Goal: Task Accomplishment & Management: Manage account settings

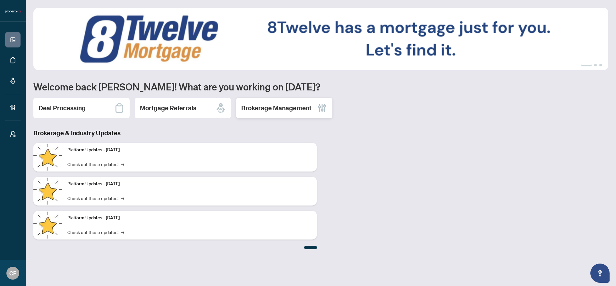
click at [256, 115] on div "Brokerage Management" at bounding box center [284, 108] width 96 height 21
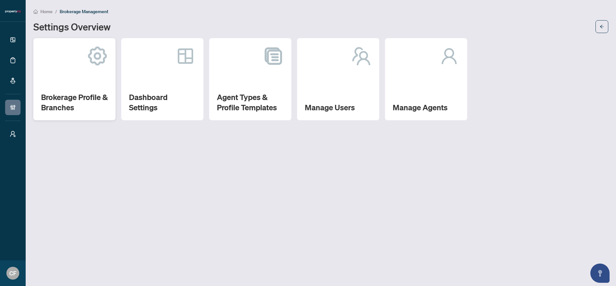
click at [98, 85] on div "Brokerage Profile & Branches" at bounding box center [74, 79] width 82 height 82
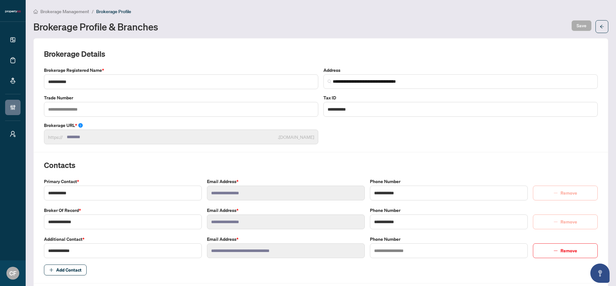
click at [81, 12] on span "Brokerage Management" at bounding box center [64, 12] width 49 height 6
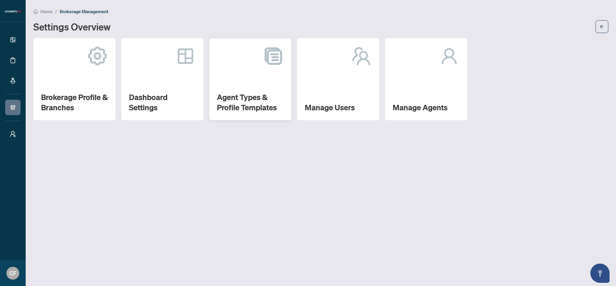
click at [265, 68] on div "Agent Types & Profile Templates" at bounding box center [250, 79] width 82 height 82
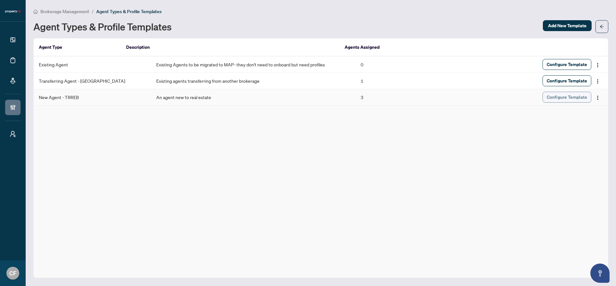
click at [576, 100] on span "Configure Template" at bounding box center [567, 97] width 40 height 10
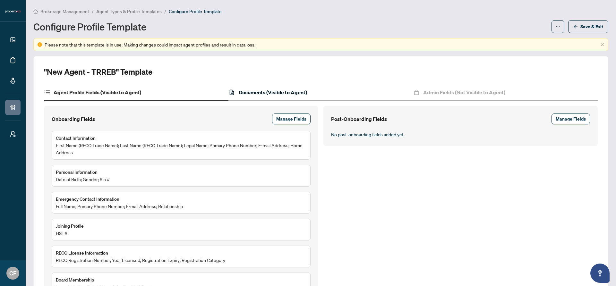
click at [296, 89] on h4 "Documents (Visible to Agent)" at bounding box center [273, 93] width 68 height 8
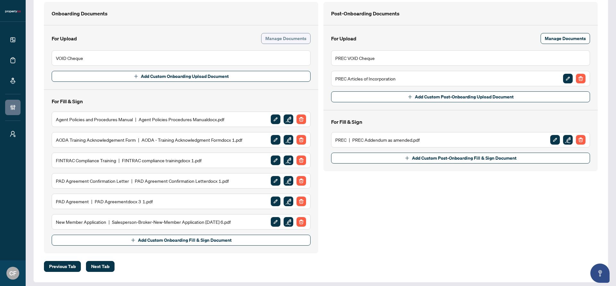
scroll to position [106, 0]
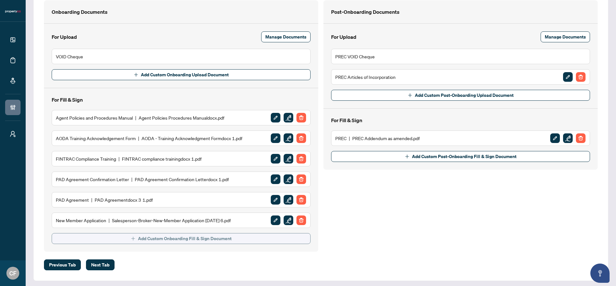
click at [173, 236] on span "Add Custom Onboarding Fill & Sign Document" at bounding box center [185, 239] width 94 height 10
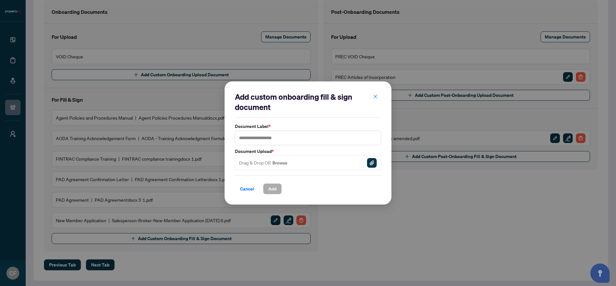
click at [370, 163] on img "button" at bounding box center [372, 163] width 10 height 10
click at [248, 189] on span "Cancel" at bounding box center [247, 189] width 14 height 10
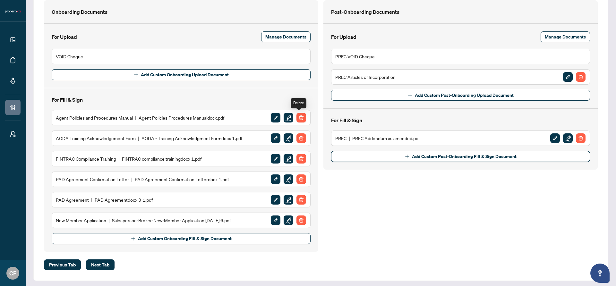
click at [302, 118] on img "button" at bounding box center [301, 118] width 10 height 10
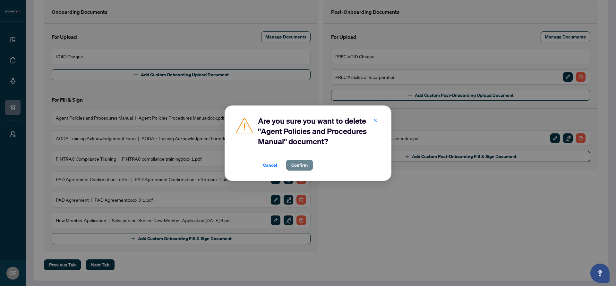
drag, startPoint x: 298, startPoint y: 166, endPoint x: 298, endPoint y: 161, distance: 4.5
click at [298, 166] on span "Confirm" at bounding box center [299, 165] width 16 height 10
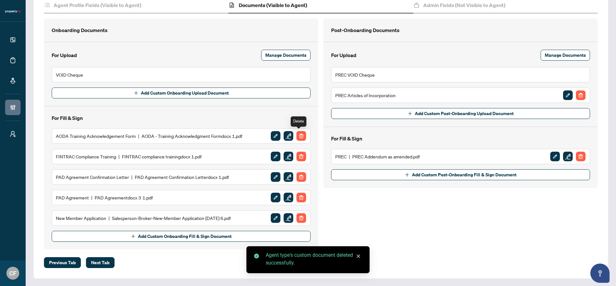
click at [300, 136] on img "button" at bounding box center [301, 136] width 10 height 10
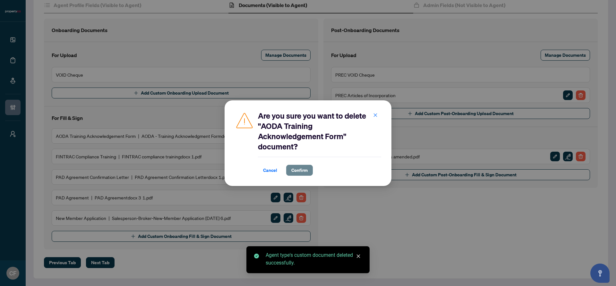
click at [304, 174] on span "Confirm" at bounding box center [299, 170] width 16 height 10
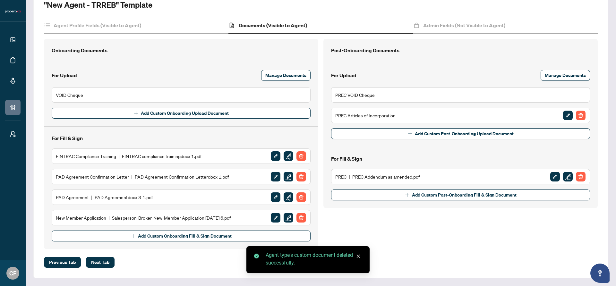
scroll to position [67, 0]
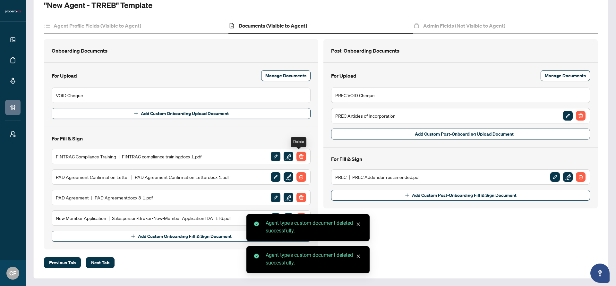
click at [302, 156] on img "button" at bounding box center [301, 157] width 10 height 10
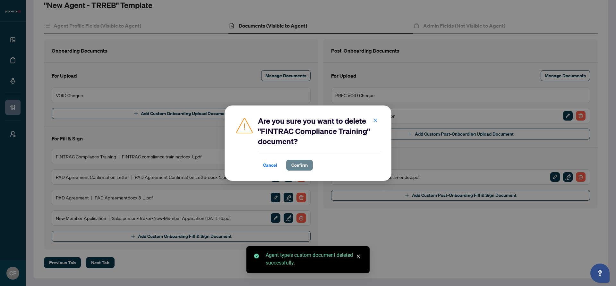
click at [302, 163] on span "Confirm" at bounding box center [299, 165] width 16 height 10
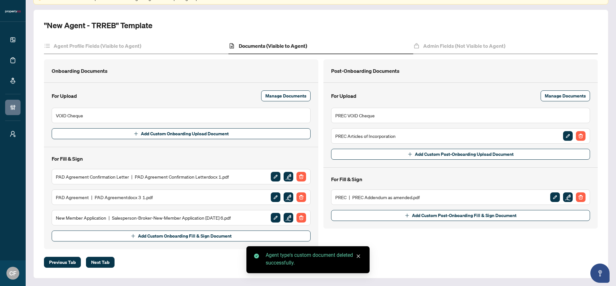
scroll to position [46, 0]
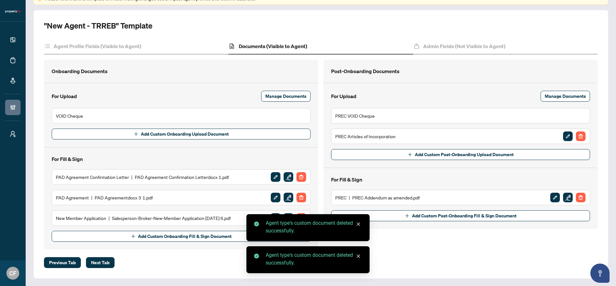
click at [300, 176] on img "button" at bounding box center [301, 177] width 10 height 10
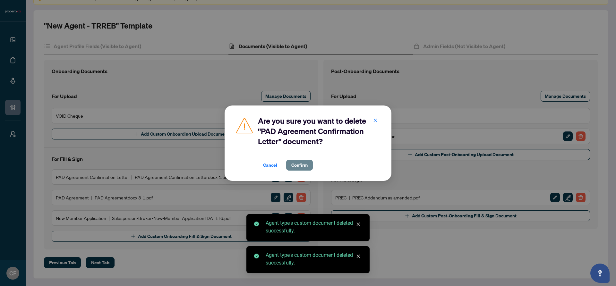
click at [301, 164] on span "Confirm" at bounding box center [299, 165] width 16 height 10
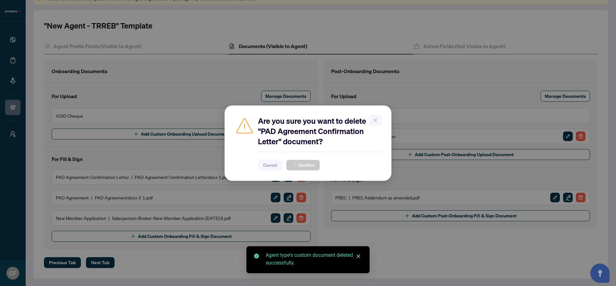
scroll to position [26, 0]
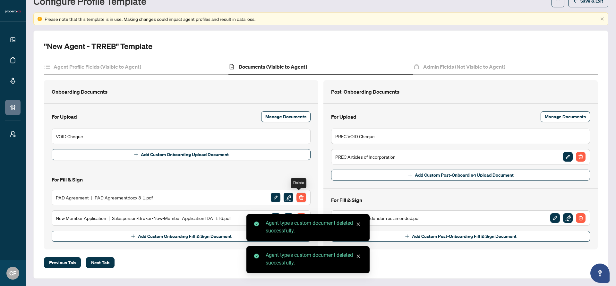
click at [299, 193] on img "button" at bounding box center [301, 198] width 10 height 10
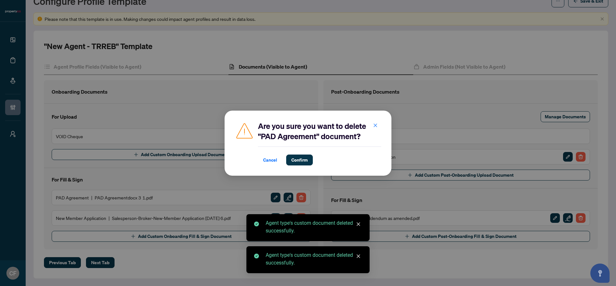
click at [302, 153] on div "Cancel Confirm" at bounding box center [319, 156] width 123 height 19
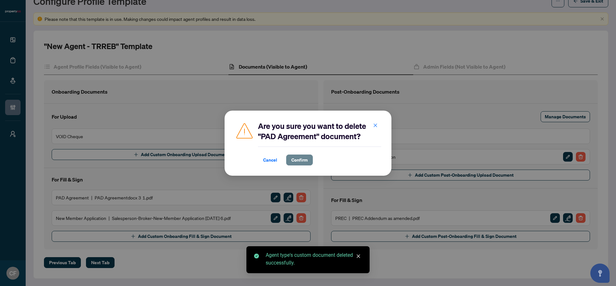
click at [302, 158] on span "Confirm" at bounding box center [299, 160] width 16 height 10
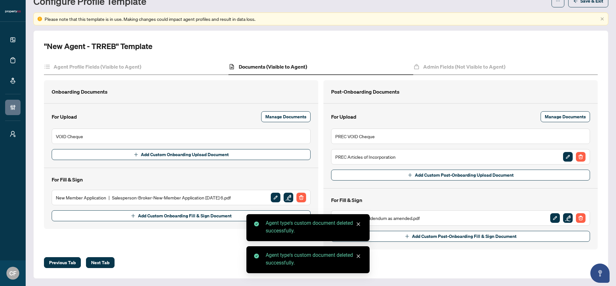
click at [301, 199] on img "button" at bounding box center [301, 198] width 10 height 10
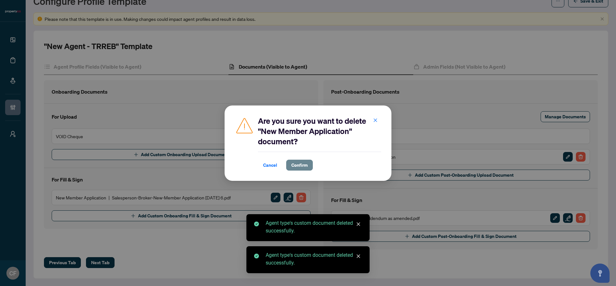
click at [295, 166] on span "Confirm" at bounding box center [299, 165] width 16 height 10
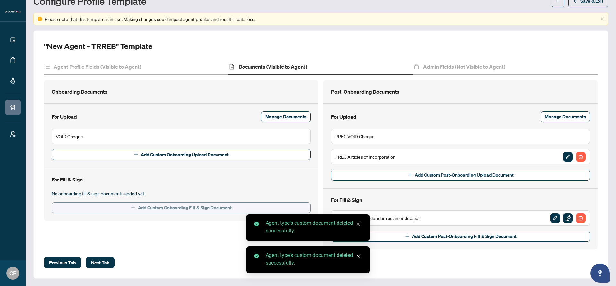
click at [173, 209] on span "Add Custom Onboarding Fill & Sign Document" at bounding box center [185, 208] width 94 height 10
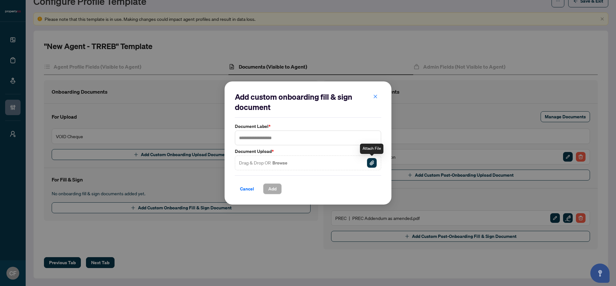
click at [369, 164] on img "button" at bounding box center [372, 163] width 10 height 10
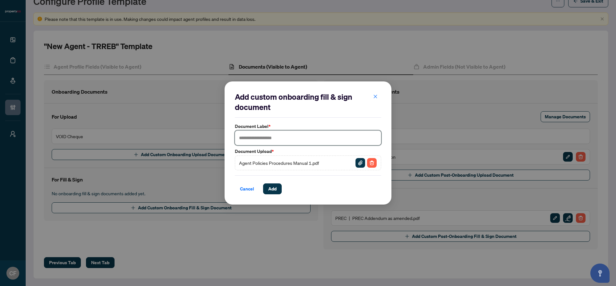
click at [302, 131] on input "text" at bounding box center [308, 138] width 146 height 15
type input "**********"
click at [270, 189] on span "Add" at bounding box center [272, 189] width 8 height 10
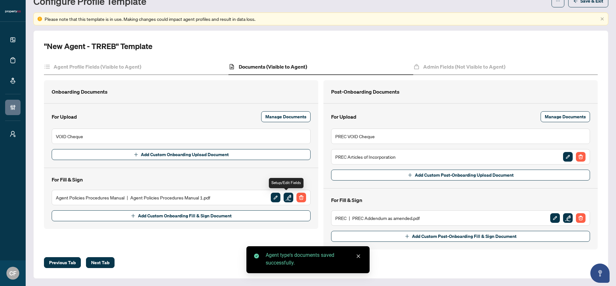
click at [285, 196] on img "button" at bounding box center [289, 198] width 10 height 10
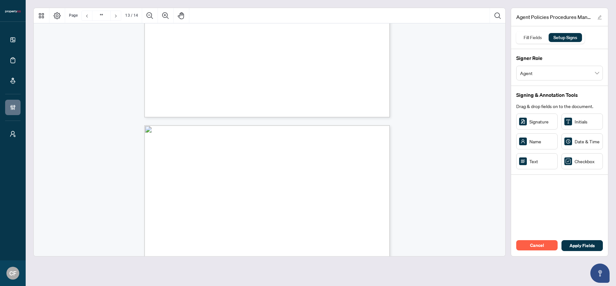
type input "**"
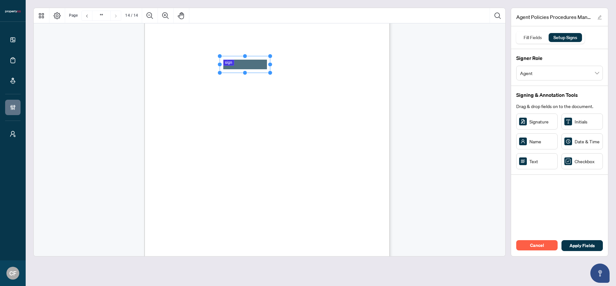
drag, startPoint x: 242, startPoint y: 64, endPoint x: 221, endPoint y: 66, distance: 21.0
click at [221, 66] on icon "Resize, Top Resize, Top, Right Resize, Right Resize, Bottom, Right Resize, Bott…" at bounding box center [244, 64] width 55 height 21
drag, startPoint x: 271, startPoint y: 64, endPoint x: 314, endPoint y: 64, distance: 42.3
click at [314, 64] on circle "Resize, Right" at bounding box center [313, 64] width 4 height 4
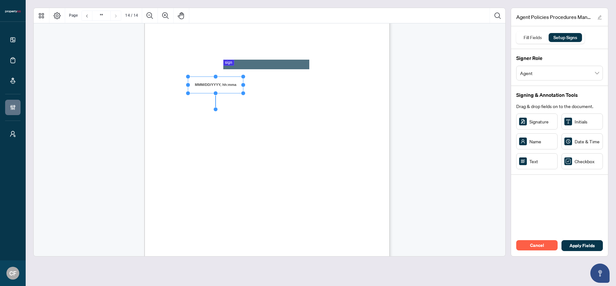
drag, startPoint x: 194, startPoint y: 85, endPoint x: 187, endPoint y: 85, distance: 6.7
click at [187, 85] on circle "Resize, Left" at bounding box center [188, 85] width 4 height 4
drag, startPoint x: 243, startPoint y: 85, endPoint x: 254, endPoint y: 85, distance: 10.9
click at [254, 85] on circle "Resize, Right" at bounding box center [254, 85] width 4 height 4
click at [311, 119] on div "procedures in this manual, as well as other policies and procedures that the Co…" at bounding box center [297, 211] width 307 height 397
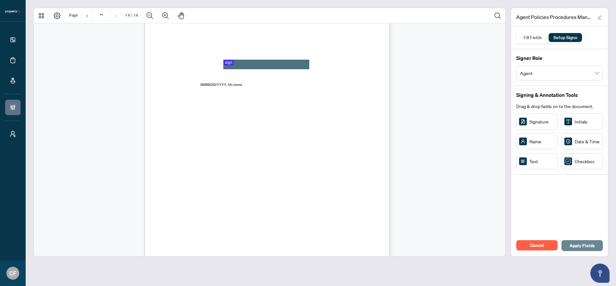
click at [602, 247] on button "Apply Fields" at bounding box center [581, 245] width 41 height 11
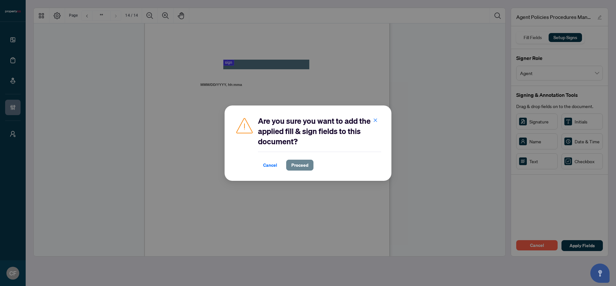
click at [295, 166] on span "Proceed" at bounding box center [299, 165] width 17 height 10
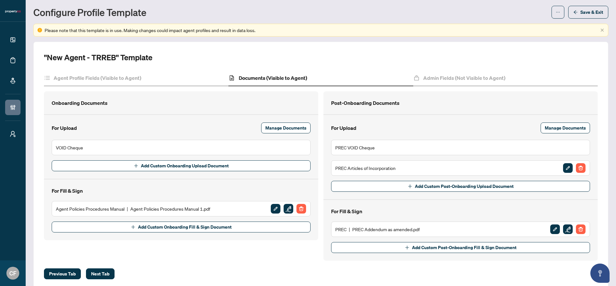
scroll to position [16, 0]
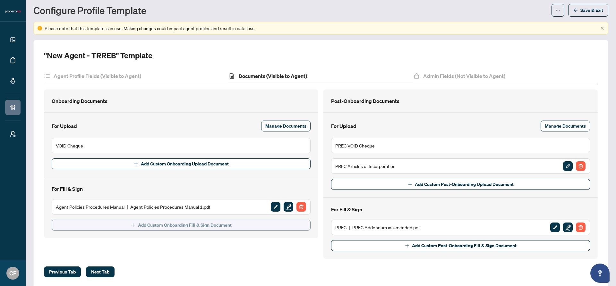
click at [274, 229] on button "Add Custom Onboarding Fill & Sign Document" at bounding box center [181, 225] width 259 height 11
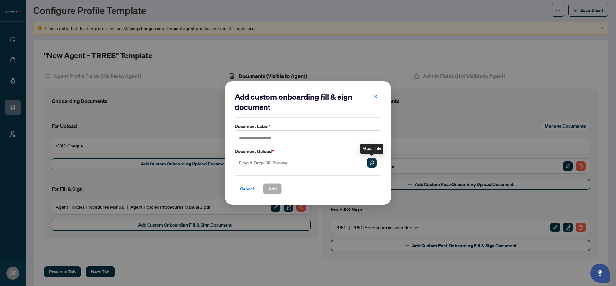
click at [376, 164] on img "button" at bounding box center [372, 163] width 10 height 10
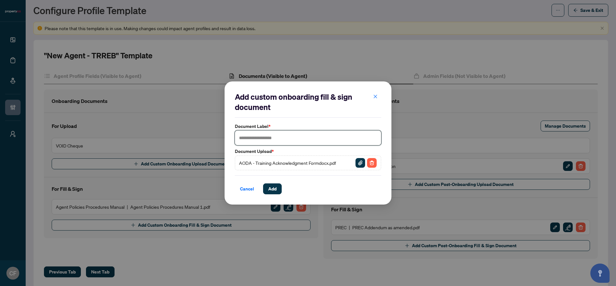
click at [288, 136] on input "text" at bounding box center [308, 138] width 146 height 15
type input "**********"
click at [278, 191] on button "Add" at bounding box center [272, 188] width 19 height 11
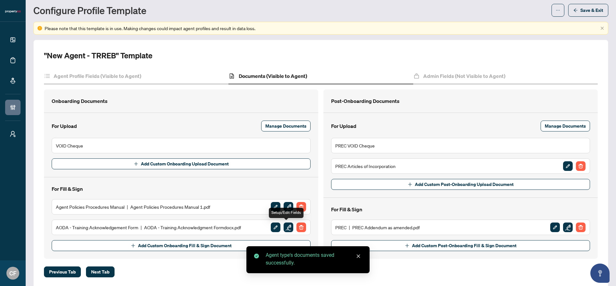
click at [285, 228] on img "button" at bounding box center [289, 228] width 10 height 10
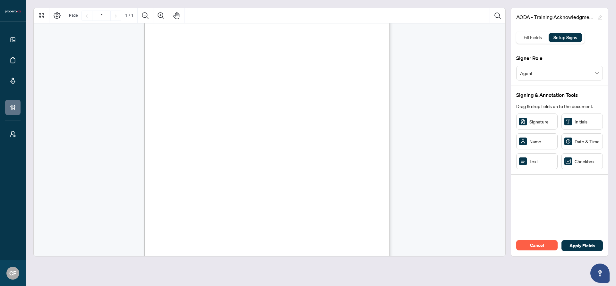
scroll to position [22, 0]
drag, startPoint x: 545, startPoint y: 123, endPoint x: 238, endPoint y: 183, distance: 312.5
drag, startPoint x: 253, startPoint y: 182, endPoint x: 319, endPoint y: 177, distance: 66.3
click at [319, 177] on div "Accessibility for Ontarians with Disabilities Act (AODA) Training I confirm tha…" at bounding box center [266, 167] width 245 height 318
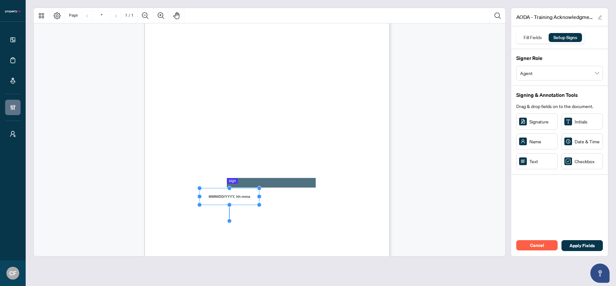
drag, startPoint x: 211, startPoint y: 196, endPoint x: 200, endPoint y: 196, distance: 10.9
click at [200, 196] on circle "Resize, Left" at bounding box center [199, 197] width 4 height 4
click at [470, 153] on div "Accessibility for Ontarians with Disabilities Act (AODA) Training I confirm tha…" at bounding box center [270, 164] width 472 height 324
drag, startPoint x: 224, startPoint y: 208, endPoint x: 208, endPoint y: 210, distance: 16.4
click at [208, 210] on circle "Resize, Left" at bounding box center [207, 209] width 4 height 4
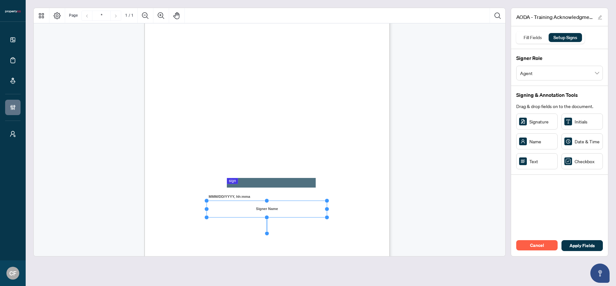
drag, startPoint x: 263, startPoint y: 209, endPoint x: 328, endPoint y: 208, distance: 64.5
click at [328, 208] on circle "Resize, Right" at bounding box center [327, 209] width 4 height 4
click at [391, 227] on div "Accessibility for Ontarians with Disabilities Act (AODA) Training I confirm tha…" at bounding box center [270, 170] width 252 height 324
click at [572, 247] on span "Apply Fields" at bounding box center [581, 246] width 25 height 10
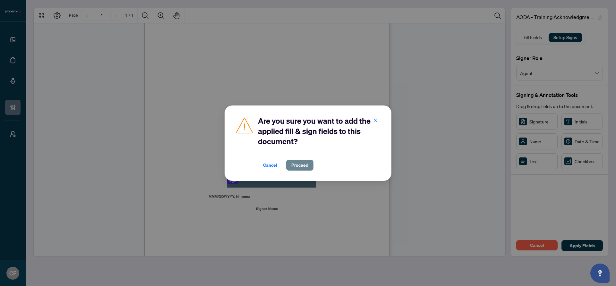
click at [304, 165] on span "Proceed" at bounding box center [299, 165] width 17 height 10
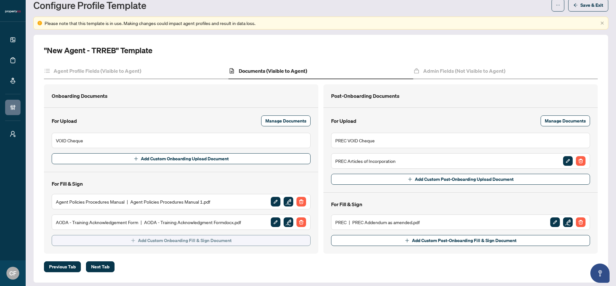
scroll to position [22, 0]
click at [161, 242] on span "Add Custom Onboarding Fill & Sign Document" at bounding box center [185, 240] width 94 height 10
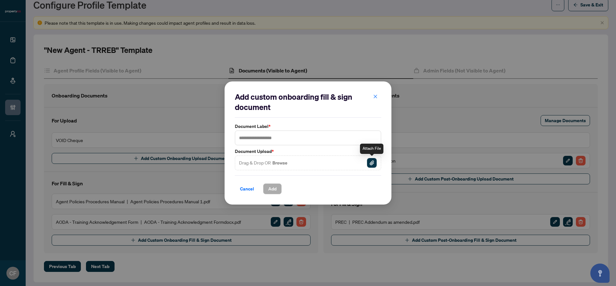
click at [372, 163] on img "button" at bounding box center [372, 163] width 10 height 10
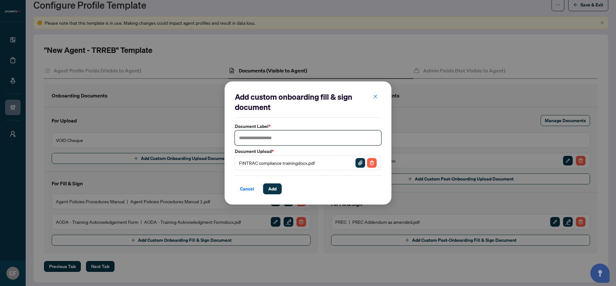
click at [295, 140] on input "text" at bounding box center [308, 138] width 146 height 15
type input "**********"
click at [274, 191] on span "Add" at bounding box center [272, 189] width 8 height 10
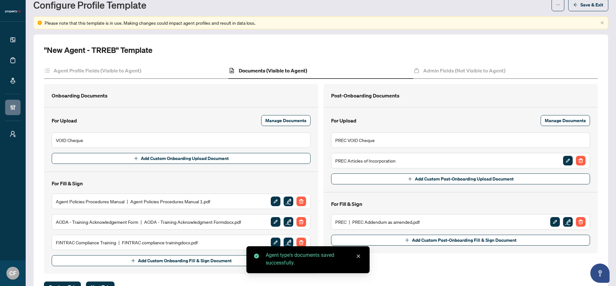
click at [289, 246] on div "Agent type's documents saved successfully." at bounding box center [307, 259] width 123 height 27
click at [287, 244] on img "button" at bounding box center [289, 243] width 10 height 10
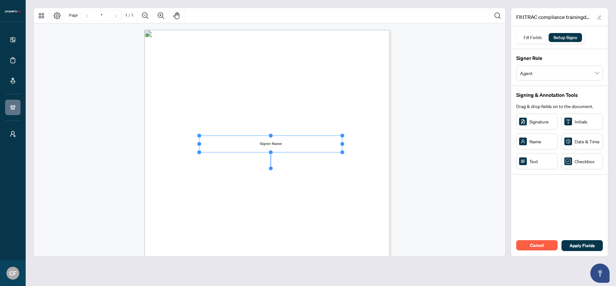
drag, startPoint x: 239, startPoint y: 144, endPoint x: 343, endPoint y: 140, distance: 104.0
click at [343, 140] on div "[DOMAIN_NAME] Realty Inc. Certification of Completion of Compliance Training Do…" at bounding box center [266, 189] width 245 height 318
click at [414, 142] on div "[DOMAIN_NAME] Realty Inc. Certification of Completion of Compliance Training Do…" at bounding box center [270, 185] width 472 height 324
drag, startPoint x: 201, startPoint y: 155, endPoint x: 196, endPoint y: 155, distance: 4.8
click at [196, 155] on circle "Resize, Left" at bounding box center [196, 155] width 4 height 4
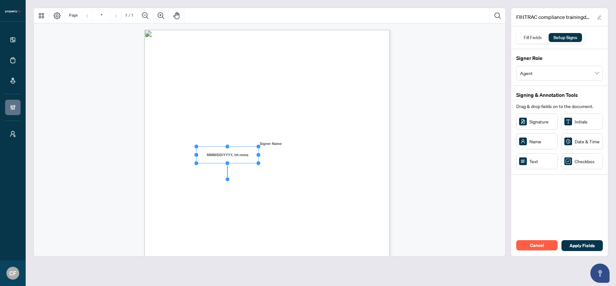
drag, startPoint x: 254, startPoint y: 155, endPoint x: 259, endPoint y: 155, distance: 5.1
click at [259, 155] on circle "Resize, Right" at bounding box center [258, 155] width 4 height 4
click at [289, 161] on img "Page 1" at bounding box center [267, 146] width 173 height 130
drag, startPoint x: 244, startPoint y: 168, endPoint x: 217, endPoint y: 167, distance: 27.6
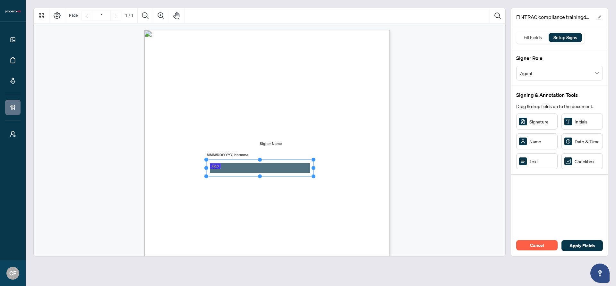
drag, startPoint x: 236, startPoint y: 167, endPoint x: 343, endPoint y: 168, distance: 106.8
click at [343, 168] on div "[DOMAIN_NAME] Realty Inc. Certification of Completion of Compliance Training Do…" at bounding box center [266, 189] width 245 height 318
drag, startPoint x: 313, startPoint y: 167, endPoint x: 325, endPoint y: 167, distance: 11.2
click at [325, 167] on div "[DOMAIN_NAME] Realty Inc. Certification of Completion of Compliance Training Do…" at bounding box center [266, 189] width 245 height 318
drag, startPoint x: 283, startPoint y: 172, endPoint x: 288, endPoint y: 172, distance: 4.5
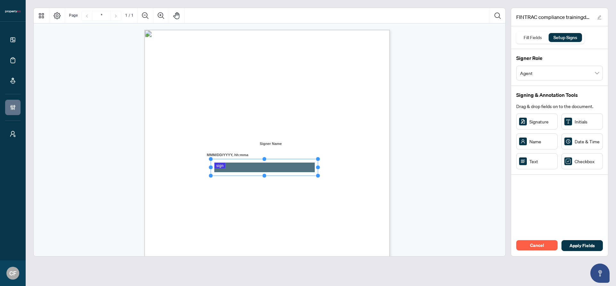
click at [288, 172] on rect "Page 1" at bounding box center [264, 167] width 107 height 17
click at [345, 185] on img "Page 1" at bounding box center [267, 146] width 173 height 130
click at [580, 246] on span "Apply Fields" at bounding box center [581, 246] width 25 height 10
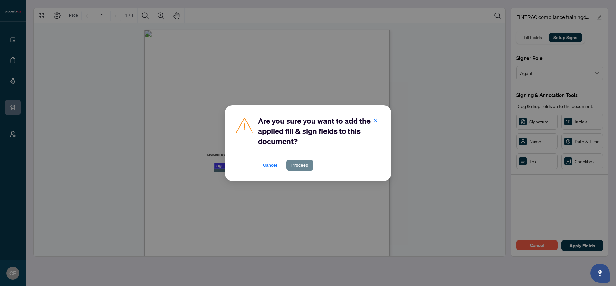
click at [293, 164] on span "Proceed" at bounding box center [299, 165] width 17 height 10
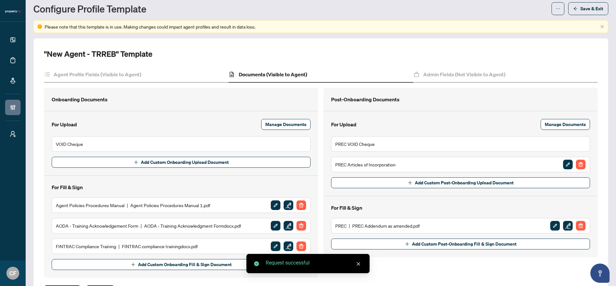
scroll to position [46, 0]
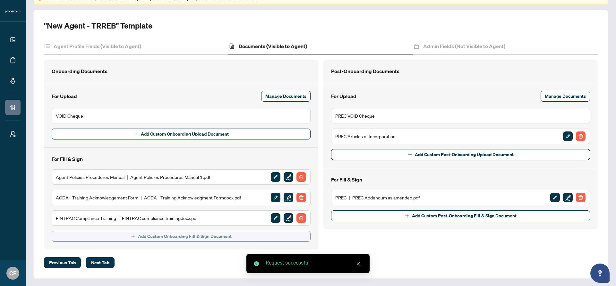
click at [190, 238] on span "Add Custom Onboarding Fill & Sign Document" at bounding box center [185, 236] width 94 height 10
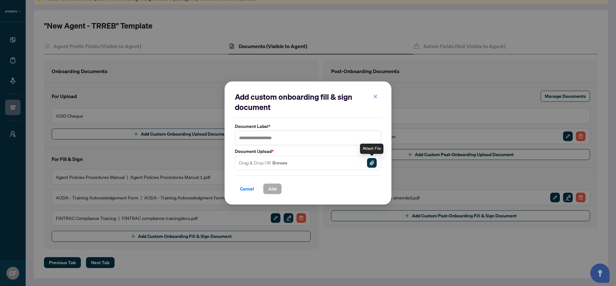
click at [372, 165] on img "button" at bounding box center [372, 163] width 10 height 10
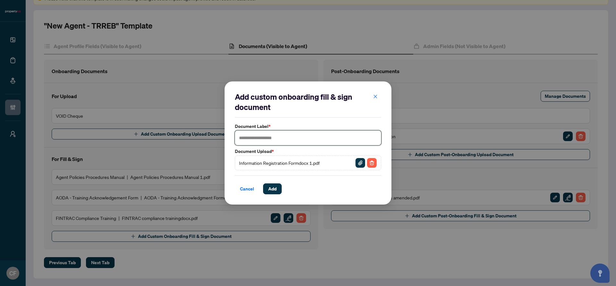
click at [291, 141] on input "text" at bounding box center [308, 138] width 146 height 15
type input "**********"
click at [270, 187] on span "Add" at bounding box center [272, 189] width 8 height 10
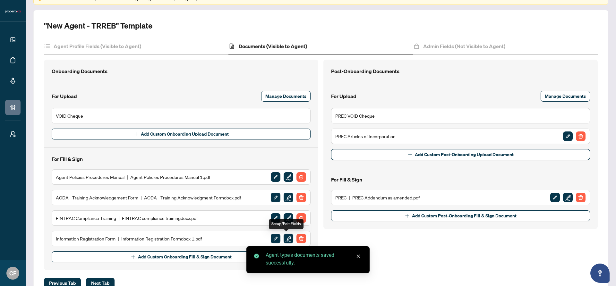
click at [284, 240] on img "button" at bounding box center [289, 239] width 10 height 10
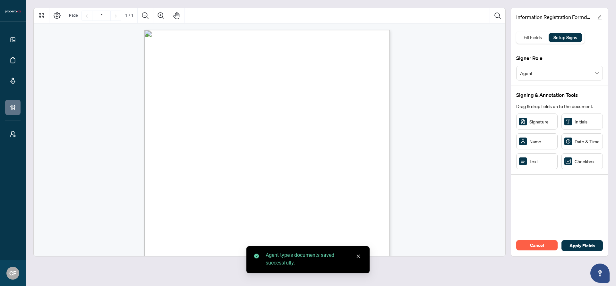
click at [359, 257] on icon "close" at bounding box center [358, 256] width 4 height 4
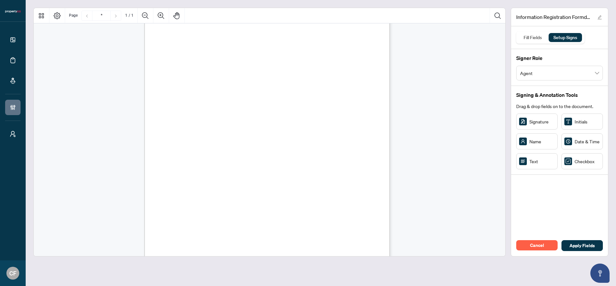
scroll to position [23, 0]
drag, startPoint x: 539, startPoint y: 163, endPoint x: 249, endPoint y: 101, distance: 296.8
drag, startPoint x: 249, startPoint y: 102, endPoint x: 234, endPoint y: 99, distance: 15.9
click at [234, 99] on rect "Page 1" at bounding box center [232, 98] width 39 height 17
drag, startPoint x: 253, startPoint y: 99, endPoint x: 313, endPoint y: 93, distance: 60.3
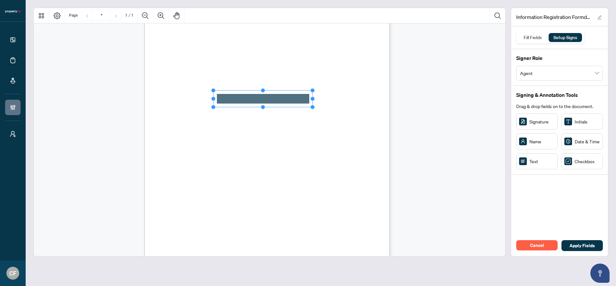
click at [313, 93] on div "Sales Rep/Broker Information Registration Form Employee / Sales Representative:…" at bounding box center [266, 166] width 245 height 318
click at [263, 92] on circle "Resize, Top" at bounding box center [263, 93] width 4 height 4
click at [266, 96] on rect "Page 1" at bounding box center [262, 100] width 99 height 14
click at [270, 109] on span "Social Insurance Number: ______________________________________________________…" at bounding box center [236, 111] width 154 height 4
click at [273, 110] on span "Social Insurance Number: ______________________________________________________…" at bounding box center [236, 111] width 154 height 4
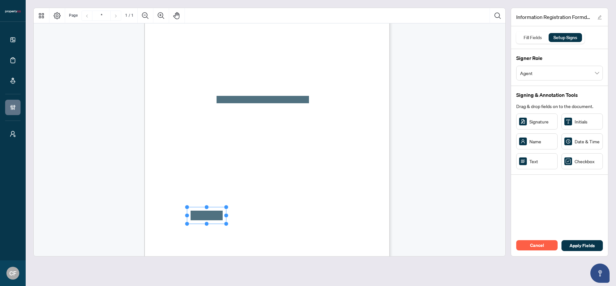
drag, startPoint x: 220, startPoint y: 214, endPoint x: 207, endPoint y: 216, distance: 13.2
drag, startPoint x: 226, startPoint y: 215, endPoint x: 310, endPoint y: 214, distance: 84.4
click at [310, 214] on div "Sales Rep/Broker Information Registration Form Employee / Sales Representative:…" at bounding box center [266, 166] width 245 height 318
click at [240, 208] on circle "Resize, Top" at bounding box center [241, 210] width 4 height 4
click at [337, 208] on div "Sales Rep/Broker Information Registration Form Employee / Sales Representative:…" at bounding box center [297, 205] width 307 height 397
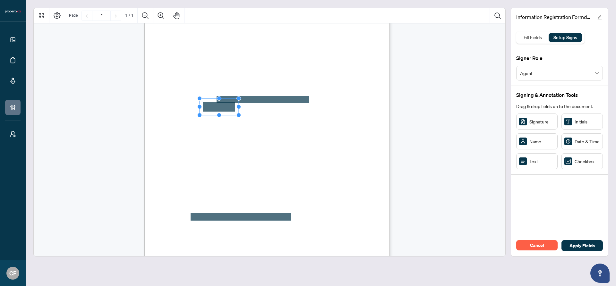
drag, startPoint x: 211, startPoint y: 112, endPoint x: 220, endPoint y: 107, distance: 10.2
drag, startPoint x: 220, startPoint y: 98, endPoint x: 220, endPoint y: 102, distance: 3.8
click at [220, 102] on circle "Resize, Top" at bounding box center [219, 103] width 4 height 4
drag, startPoint x: 239, startPoint y: 110, endPoint x: 311, endPoint y: 106, distance: 71.9
click at [311, 106] on div "Sales Rep/Broker Information Registration Form Employee / Sales Representative:…" at bounding box center [266, 166] width 245 height 318
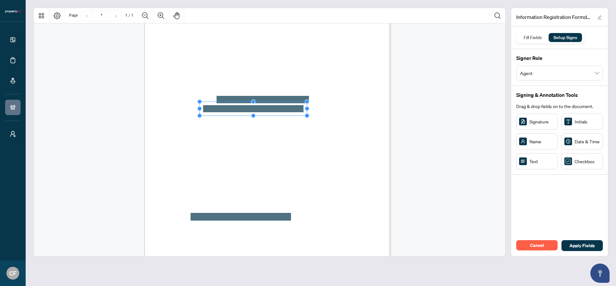
click at [253, 101] on circle "Resize, Top" at bounding box center [253, 102] width 4 height 4
click at [360, 125] on div "Sales Rep/Broker Information Registration Form Employee / Sales Representative:…" at bounding box center [297, 205] width 307 height 397
drag, startPoint x: 539, startPoint y: 167, endPoint x: 200, endPoint y: 116, distance: 342.5
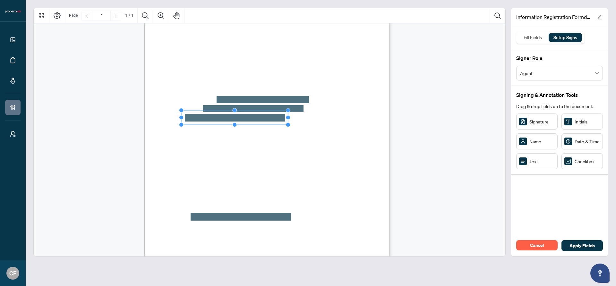
drag, startPoint x: 220, startPoint y: 107, endPoint x: 294, endPoint y: 109, distance: 73.2
click at [294, 7] on div "Resize, Top Resize, Top, Right Resize, Right Resize, Bottom, Right Resize, Bott…" at bounding box center [266, 7] width 245 height 0
click at [313, 111] on span "Social Insurance Number: ______________________________________________________…" at bounding box center [236, 111] width 154 height 4
click at [304, 121] on span "Date of Birth: ________________________________________________________________…" at bounding box center [231, 120] width 145 height 4
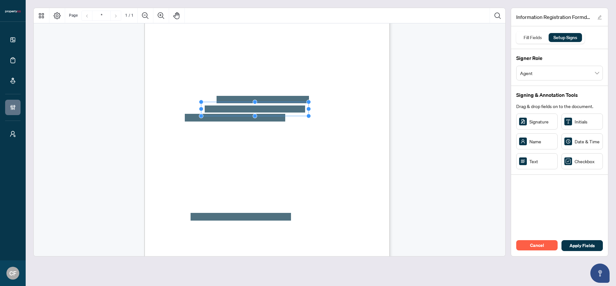
click at [370, 122] on div "Sales Rep/Broker Information Registration Form Employee / Sales Representative:…" at bounding box center [297, 205] width 307 height 397
click at [234, 110] on circle "Resize, Top" at bounding box center [235, 111] width 4 height 4
click at [313, 112] on span "Social Insurance Number: ______________________________________________________…" at bounding box center [236, 111] width 154 height 4
drag, startPoint x: 248, startPoint y: 132, endPoint x: 225, endPoint y: 133, distance: 23.4
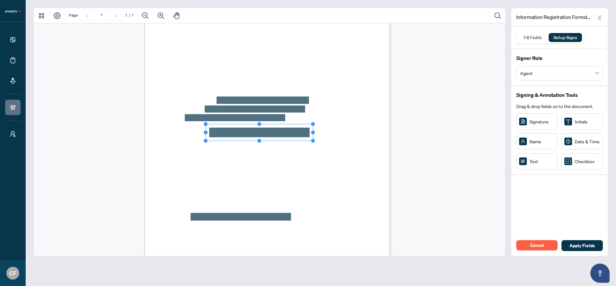
drag, startPoint x: 245, startPoint y: 133, endPoint x: 314, endPoint y: 131, distance: 69.3
click at [314, 131] on circle "Resize, Right" at bounding box center [313, 132] width 4 height 4
click at [259, 125] on circle "Resize, Top" at bounding box center [259, 126] width 4 height 4
click at [306, 144] on span "RECO License Renewal Date: ____________________________________________________…" at bounding box center [232, 145] width 147 height 4
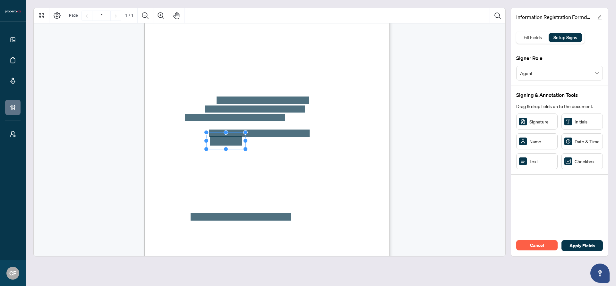
drag, startPoint x: 537, startPoint y: 164, endPoint x: 226, endPoint y: 141, distance: 312.3
click at [226, 134] on circle "Resize, Top" at bounding box center [226, 135] width 4 height 4
drag, startPoint x: 246, startPoint y: 142, endPoint x: 318, endPoint y: 145, distance: 71.9
click at [318, 145] on div "Sales Rep/Broker Information Registration Form Employee / Sales Representative:…" at bounding box center [266, 166] width 245 height 318
click at [359, 149] on div "Sales Rep/Broker Information Registration Form Employee / Sales Representative:…" at bounding box center [297, 205] width 307 height 397
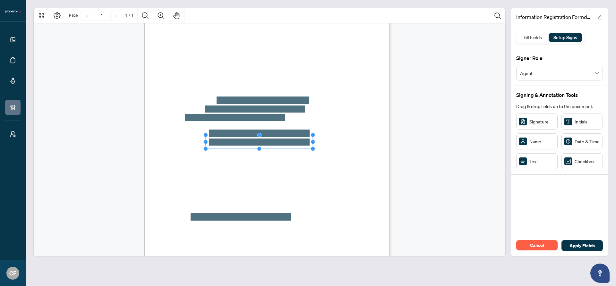
click at [354, 164] on div "Sales Rep/Broker Information Registration Form Employee / Sales Representative:…" at bounding box center [297, 205] width 307 height 397
drag, startPoint x: 246, startPoint y: 156, endPoint x: 225, endPoint y: 149, distance: 21.9
drag, startPoint x: 226, startPoint y: 140, endPoint x: 226, endPoint y: 143, distance: 3.5
click at [226, 143] on circle "Resize, Top" at bounding box center [226, 144] width 4 height 4
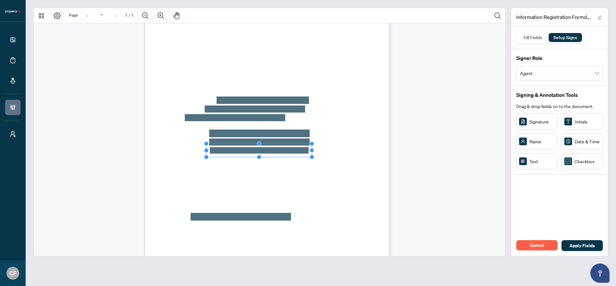
drag, startPoint x: 246, startPoint y: 151, endPoint x: 313, endPoint y: 150, distance: 66.4
click at [313, 150] on circle "Resize, Right" at bounding box center [312, 151] width 4 height 4
click at [259, 157] on circle "Resize, Bottom" at bounding box center [259, 157] width 4 height 4
click at [314, 162] on span "HST Number: ___________________________________________________________________…" at bounding box center [236, 162] width 155 height 4
click at [259, 143] on circle "Resize, Top" at bounding box center [259, 143] width 4 height 4
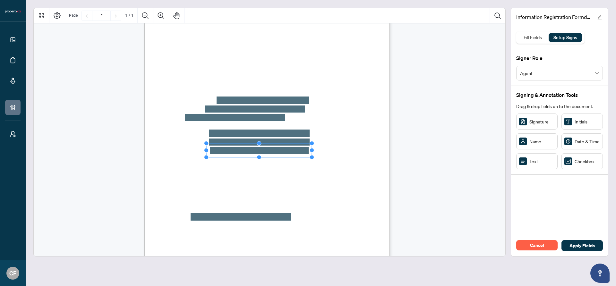
click at [344, 157] on div "Sales Rep/Broker Information Registration Form Employee / Sales Representative:…" at bounding box center [297, 205] width 307 height 397
drag, startPoint x: 209, startPoint y: 162, endPoint x: 203, endPoint y: 157, distance: 7.7
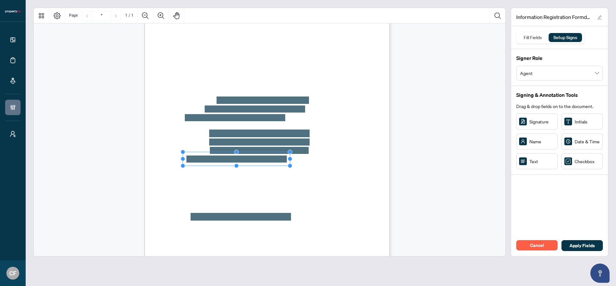
drag, startPoint x: 223, startPoint y: 149, endPoint x: 311, endPoint y: 152, distance: 87.6
click at [311, 152] on div "Sales Rep/Broker Information Registration Form Employee / Sales Representative:…" at bounding box center [266, 166] width 245 height 318
click at [314, 160] on span "HST Number: ___________________________________________________________________…" at bounding box center [236, 162] width 155 height 4
drag, startPoint x: 220, startPoint y: 174, endPoint x: 206, endPoint y: 177, distance: 15.1
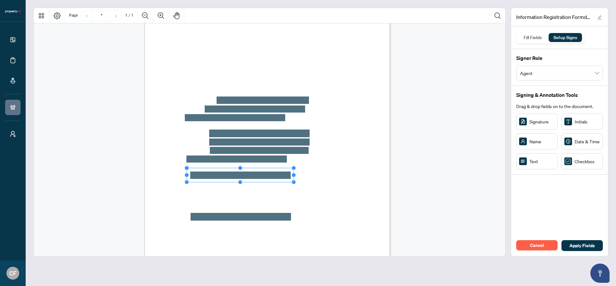
drag, startPoint x: 226, startPoint y: 165, endPoint x: 325, endPoint y: 168, distance: 98.8
click at [325, 168] on div "Sales Rep/Broker Information Registration Form Employee / Sales Representative:…" at bounding box center [266, 166] width 245 height 318
click at [329, 168] on div "Sales Rep/Broker Information Registration Form Employee / Sales Representative:…" at bounding box center [297, 205] width 307 height 397
drag, startPoint x: 207, startPoint y: 188, endPoint x: 203, endPoint y: 182, distance: 7.3
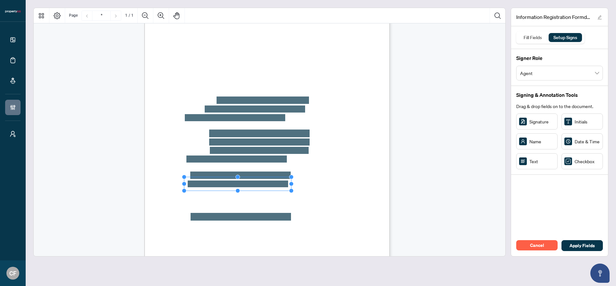
drag, startPoint x: 225, startPoint y: 173, endPoint x: 318, endPoint y: 176, distance: 93.7
click at [318, 176] on div "Sales Rep/Broker Information Registration Form Employee / Sales Representative:…" at bounding box center [266, 166] width 245 height 318
click at [305, 176] on span "Mobile Number: ________________________________________________________________…" at bounding box center [232, 178] width 146 height 4
drag, startPoint x: 213, startPoint y: 193, endPoint x: 225, endPoint y: 190, distance: 12.0
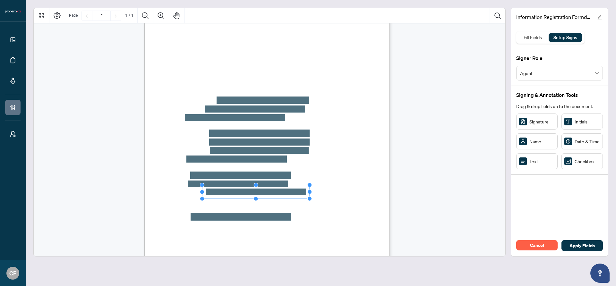
drag, startPoint x: 241, startPoint y: 182, endPoint x: 313, endPoint y: 185, distance: 71.9
click at [313, 185] on div "Sales Rep/Broker Information Registration Form Employee / Sales Representative:…" at bounding box center [266, 166] width 245 height 318
click at [312, 185] on span "Home Address: _________________________________________________________________…" at bounding box center [235, 186] width 153 height 4
click at [254, 184] on circle "Resize, Top" at bounding box center [256, 185] width 4 height 4
click at [312, 185] on span "Home Address: _________________________________________________________________…" at bounding box center [235, 186] width 153 height 4
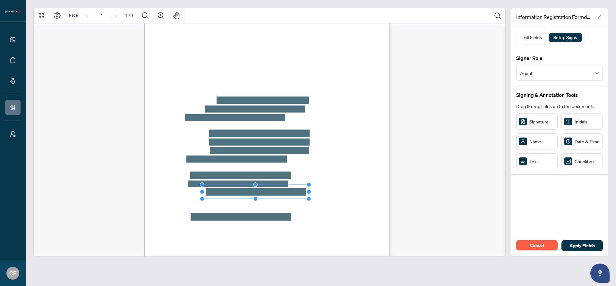
click at [375, 191] on div "Sales Rep/Broker Information Registration Form Employee / Sales Representative:…" at bounding box center [297, 205] width 307 height 397
drag, startPoint x: 238, startPoint y: 196, endPoint x: 227, endPoint y: 200, distance: 12.0
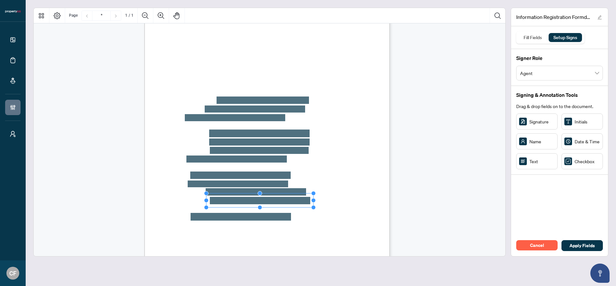
drag, startPoint x: 246, startPoint y: 190, endPoint x: 330, endPoint y: 192, distance: 83.4
click at [330, 192] on div "Sales Rep/Broker Information Registration Form Employee / Sales Representative:…" at bounding box center [266, 166] width 245 height 318
click at [300, 193] on span "Emergency Contact Name: _______________________________________________________…" at bounding box center [229, 195] width 140 height 4
click at [588, 243] on span "Apply Fields" at bounding box center [581, 246] width 25 height 10
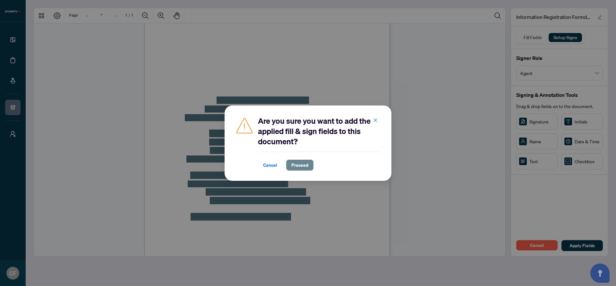
click at [294, 161] on span "Proceed" at bounding box center [299, 165] width 17 height 10
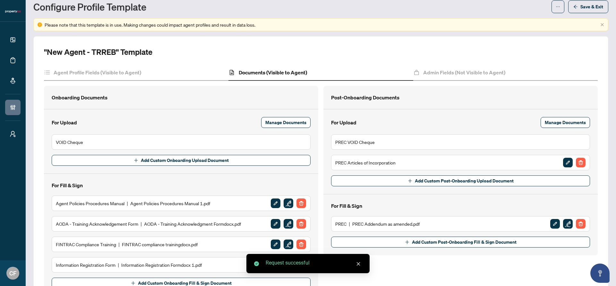
scroll to position [67, 0]
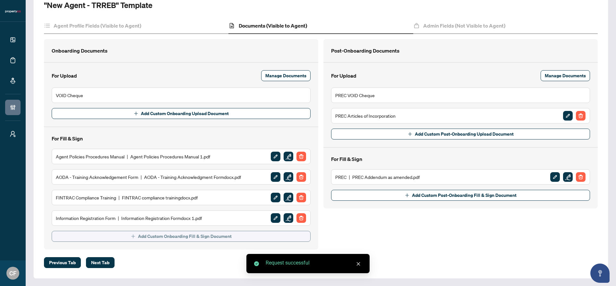
click at [199, 233] on span "Add Custom Onboarding Fill & Sign Document" at bounding box center [185, 236] width 94 height 10
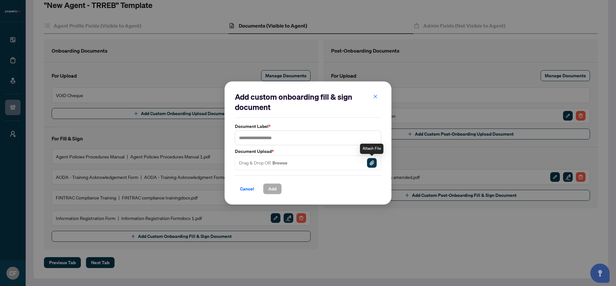
click at [372, 164] on img "button" at bounding box center [372, 163] width 10 height 10
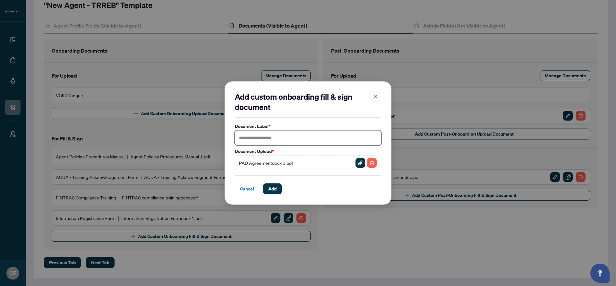
click at [284, 140] on input "text" at bounding box center [308, 138] width 146 height 15
type input "**********"
click at [279, 192] on button "Add" at bounding box center [272, 188] width 19 height 11
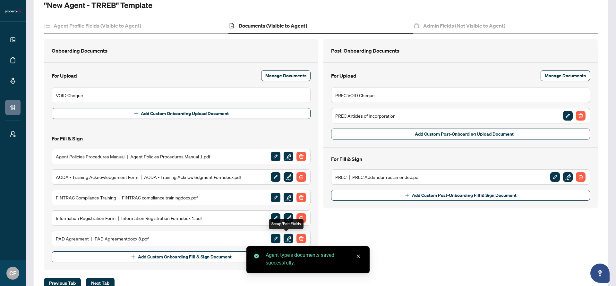
click at [286, 240] on img "button" at bounding box center [289, 239] width 10 height 10
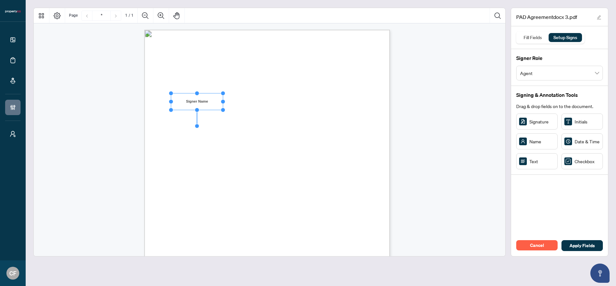
drag, startPoint x: 184, startPoint y: 101, endPoint x: 171, endPoint y: 100, distance: 12.8
click at [171, 100] on circle "Resize, Left" at bounding box center [171, 101] width 4 height 4
click at [228, 101] on span "Name: _________________________________________________________________________…" at bounding box center [249, 103] width 182 height 4
drag, startPoint x: 223, startPoint y: 101, endPoint x: 356, endPoint y: 93, distance: 133.3
click at [356, 93] on icon "Resize, Top Resize, Top, Right Resize, Right Resize, Bottom, Right Resize, Bott…" at bounding box center [264, 101] width 190 height 21
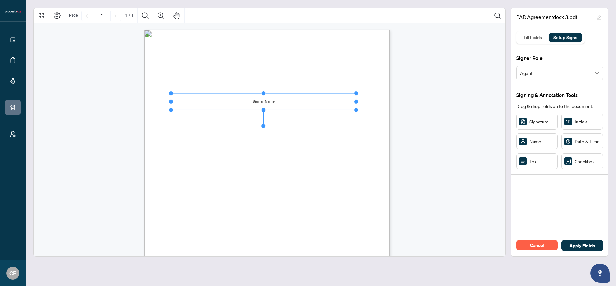
click at [389, 106] on div "PRE-AUTHORIZED DEBIT AGREEMENT Name: __________________________________________…" at bounding box center [297, 228] width 307 height 397
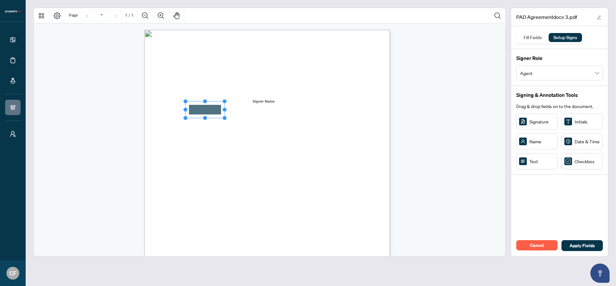
drag, startPoint x: 216, startPoint y: 113, endPoint x: 205, endPoint y: 110, distance: 11.5
drag, startPoint x: 225, startPoint y: 110, endPoint x: 384, endPoint y: 110, distance: 159.4
click at [384, 110] on div "PRE-AUTHORIZED DEBIT AGREEMENT Name: __________________________________________…" at bounding box center [266, 189] width 245 height 318
click at [239, 101] on circle "Resize, Top" at bounding box center [239, 102] width 4 height 4
click at [254, 110] on rect "Page 1" at bounding box center [240, 110] width 107 height 16
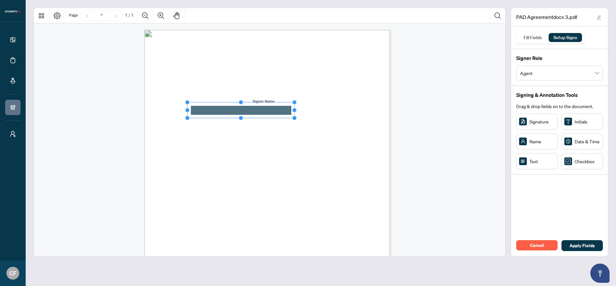
click at [265, 134] on span "Home Phone: ________________________ Bus Phone: ___________________________ Cel…" at bounding box center [257, 134] width 198 height 4
drag, startPoint x: 187, startPoint y: 118, endPoint x: 186, endPoint y: 122, distance: 3.9
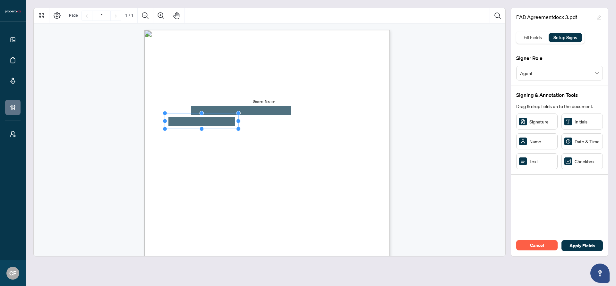
drag, startPoint x: 204, startPoint y: 112, endPoint x: 238, endPoint y: 113, distance: 34.3
click at [238, 113] on circle "Resize, Top, Right" at bounding box center [238, 113] width 4 height 4
click at [277, 132] on span "Home Phone: ________________________ Bus Phone: ___________________________ Cel…" at bounding box center [257, 134] width 198 height 4
drag, startPoint x: 538, startPoint y: 163, endPoint x: 273, endPoint y: 121, distance: 268.2
drag, startPoint x: 293, startPoint y: 112, endPoint x: 302, endPoint y: 113, distance: 9.0
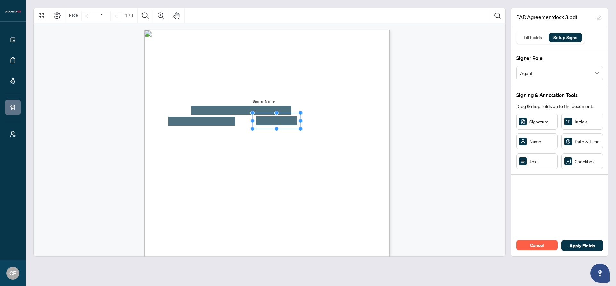
click at [302, 113] on circle "Resize, Top, Right" at bounding box center [300, 113] width 4 height 4
click at [301, 113] on circle "Resize, Top, Right" at bounding box center [300, 113] width 4 height 4
click at [338, 120] on div "PRE-AUTHORIZED DEBIT AGREEMENT Name: __________________________________________…" at bounding box center [297, 228] width 307 height 397
drag, startPoint x: 340, startPoint y: 125, endPoint x: 340, endPoint y: 121, distance: 4.2
click at [359, 113] on circle "Resize, Top, Right" at bounding box center [359, 113] width 4 height 4
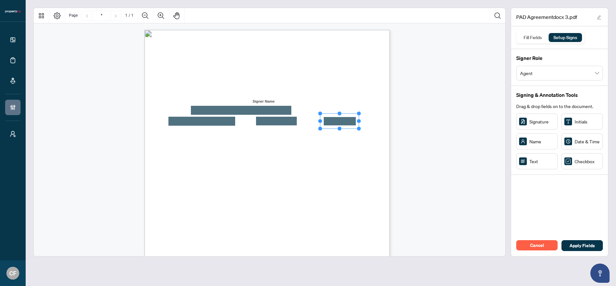
click at [355, 122] on span "City: __________________________________________ Province: ____________________…" at bounding box center [257, 124] width 198 height 4
drag, startPoint x: 218, startPoint y: 123, endPoint x: 226, endPoint y: 122, distance: 8.0
click at [226, 122] on circle "Resize, Top, Right" at bounding box center [227, 123] width 4 height 4
click at [205, 138] on circle "Resize, Bottom" at bounding box center [203, 138] width 4 height 4
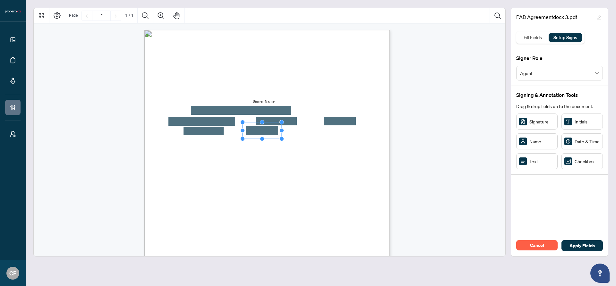
drag, startPoint x: 265, startPoint y: 130, endPoint x: 262, endPoint y: 132, distance: 4.0
drag, startPoint x: 281, startPoint y: 123, endPoint x: 292, endPoint y: 124, distance: 11.3
click at [292, 124] on circle "Resize, Top, Right" at bounding box center [293, 123] width 4 height 4
click at [330, 132] on span "Home Phone: ________________________ Bus Phone: ___________________________ Cel…" at bounding box center [257, 134] width 198 height 4
click at [227, 123] on circle "Resize, Top, Right" at bounding box center [227, 124] width 4 height 4
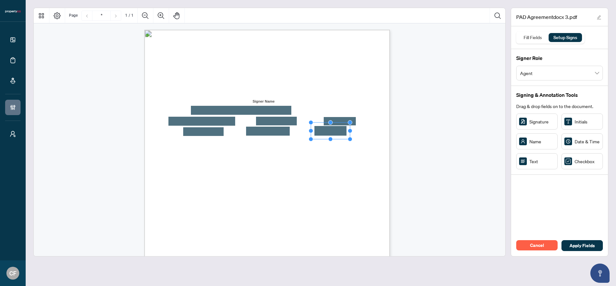
drag, startPoint x: 531, startPoint y: 163, endPoint x: 332, endPoint y: 131, distance: 200.7
drag, startPoint x: 350, startPoint y: 123, endPoint x: 358, endPoint y: 124, distance: 8.1
click at [358, 124] on circle "Resize, Top, Right" at bounding box center [358, 123] width 4 height 4
click at [386, 139] on div "PRE-AUTHORIZED DEBIT AGREEMENT Name: __________________________________________…" at bounding box center [297, 228] width 307 height 397
drag, startPoint x: 239, startPoint y: 159, endPoint x: 224, endPoint y: 158, distance: 14.8
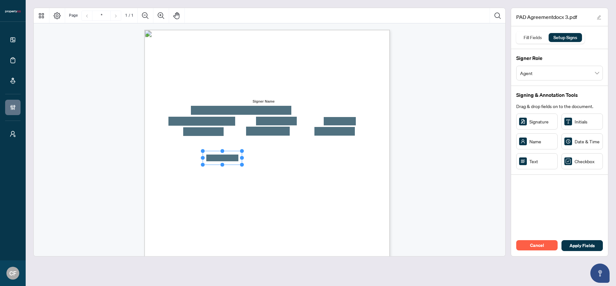
click at [222, 151] on circle "Resize, Top" at bounding box center [222, 151] width 4 height 4
drag, startPoint x: 242, startPoint y: 158, endPoint x: 280, endPoint y: 157, distance: 37.5
click at [280, 157] on circle "Resize, Right" at bounding box center [279, 158] width 4 height 4
click at [327, 158] on span "Branch Transit Number:" at bounding box center [304, 160] width 45 height 4
drag, startPoint x: 530, startPoint y: 160, endPoint x: 345, endPoint y: 157, distance: 185.1
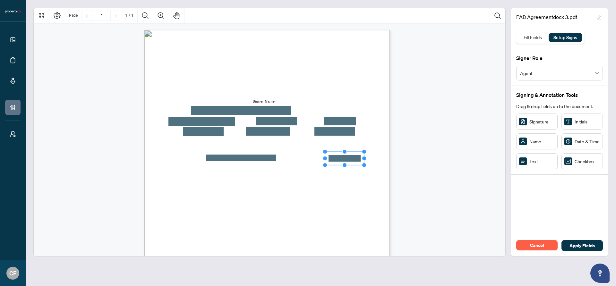
click at [345, 151] on circle "Resize, Top" at bounding box center [345, 152] width 4 height 4
click at [367, 157] on circle "Resize, Right" at bounding box center [366, 159] width 4 height 4
drag, startPoint x: 226, startPoint y: 172, endPoint x: 215, endPoint y: 172, distance: 10.9
click at [221, 179] on icon "Resize, Top Resize, Top, Right Resize, Right Resize, Bottom, Right Resize, Bott…" at bounding box center [220, 172] width 26 height 19
drag, startPoint x: 230, startPoint y: 172, endPoint x: 224, endPoint y: 171, distance: 6.7
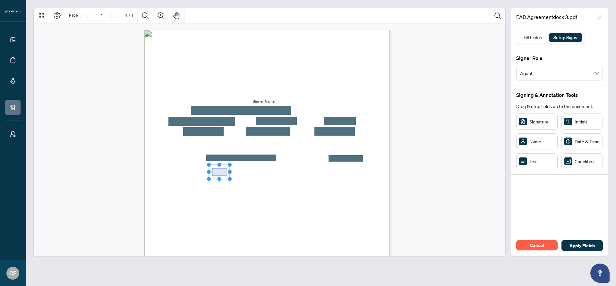
click at [223, 172] on icon "Resize, Top Resize, Top, Right Resize, Right Resize, Bottom, Right Resize, Bott…" at bounding box center [220, 172] width 26 height 19
drag, startPoint x: 230, startPoint y: 163, endPoint x: 224, endPoint y: 162, distance: 6.4
click at [224, 162] on div "PRE-AUTHORIZED DEBIT AGREEMENT Name: __________________________________________…" at bounding box center [297, 228] width 307 height 397
drag, startPoint x: 206, startPoint y: 164, endPoint x: 251, endPoint y: 173, distance: 45.0
click at [251, 172] on div "PRE-AUTHORIZED DEBIT AGREEMENT Name: __________________________________________…" at bounding box center [266, 189] width 245 height 318
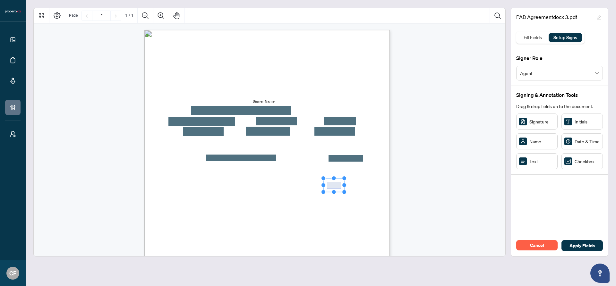
drag, startPoint x: 296, startPoint y: 192, endPoint x: 310, endPoint y: 193, distance: 14.2
click at [310, 193] on div "PRE-AUTHORIZED DEBIT AGREEMENT Name: __________________________________________…" at bounding box center [266, 189] width 245 height 318
drag, startPoint x: 333, startPoint y: 192, endPoint x: 333, endPoint y: 197, distance: 4.8
click at [333, 197] on circle "Resize, Bottom" at bounding box center [334, 197] width 4 height 4
click at [337, 192] on rect "Page 1" at bounding box center [333, 187] width 21 height 19
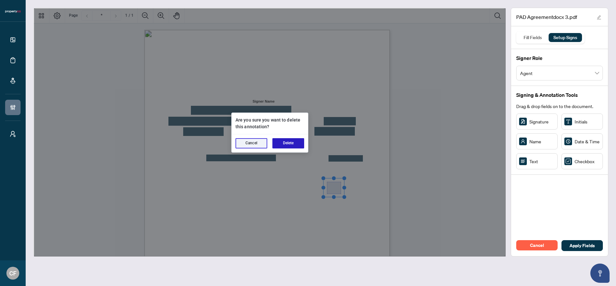
click at [280, 143] on button "Delete" at bounding box center [288, 143] width 32 height 10
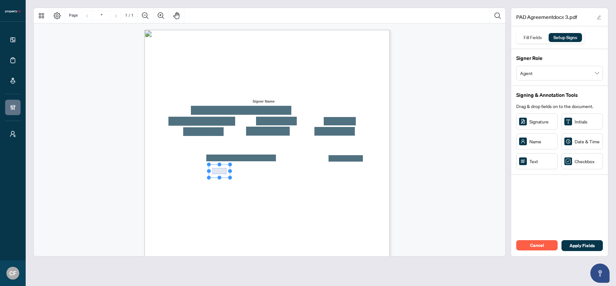
click at [221, 177] on icon "Resize, Top Resize, Top, Right Resize, Right Resize, Bottom, Right Resize, Bott…" at bounding box center [220, 171] width 26 height 18
click at [218, 180] on circle "Resize, Bottom" at bounding box center [219, 179] width 4 height 4
click at [217, 175] on rect "Page 1" at bounding box center [217, 172] width 21 height 15
click at [217, 173] on rect "Page 1" at bounding box center [217, 171] width 21 height 15
click at [239, 174] on span "Savings" at bounding box center [232, 174] width 13 height 4
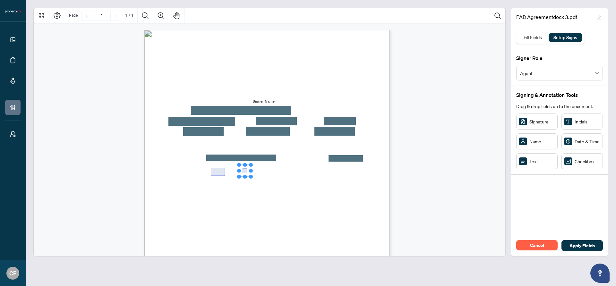
drag, startPoint x: 249, startPoint y: 173, endPoint x: 244, endPoint y: 170, distance: 6.2
click at [251, 176] on icon "Resize, Top Resize, Top, Right Resize, Right Resize, Bottom, Right Resize, Bott…" at bounding box center [250, 172] width 26 height 18
click at [249, 179] on circle "Resize, Bottom" at bounding box center [249, 180] width 4 height 4
click at [247, 173] on rect "Page 1" at bounding box center [247, 172] width 21 height 15
drag, startPoint x: 259, startPoint y: 172, endPoint x: 255, endPoint y: 172, distance: 4.2
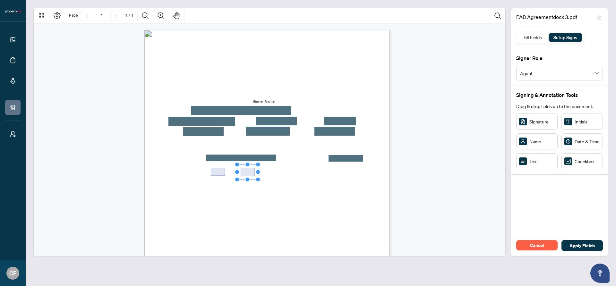
click at [255, 172] on icon "Resize, Top Resize, Top, Right Resize, Right Resize, Bottom, Right Resize, Bott…" at bounding box center [248, 172] width 26 height 20
click at [251, 171] on rect "Page 1" at bounding box center [247, 171] width 21 height 15
click at [291, 181] on div "PRE-AUTHORIZED DEBIT AGREEMENT Name: __________________________________________…" at bounding box center [297, 228] width 307 height 397
drag, startPoint x: 536, startPoint y: 160, endPoint x: 335, endPoint y: 172, distance: 200.8
drag, startPoint x: 357, startPoint y: 162, endPoint x: 348, endPoint y: 164, distance: 9.2
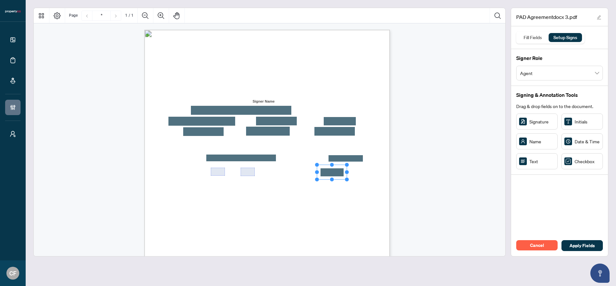
click at [348, 164] on circle "Resize, Top, Right" at bounding box center [347, 165] width 4 height 4
click at [357, 179] on div "PRE-AUTHORIZED DEBIT AGREEMENT Name: __________________________________________…" at bounding box center [297, 228] width 307 height 397
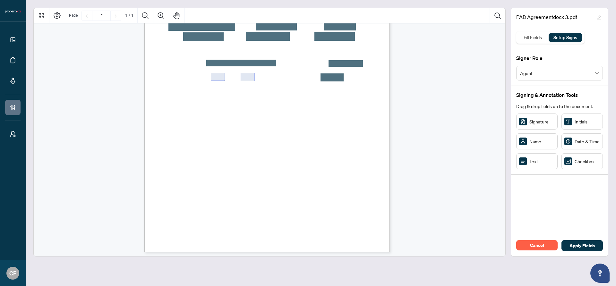
scroll to position [98, 0]
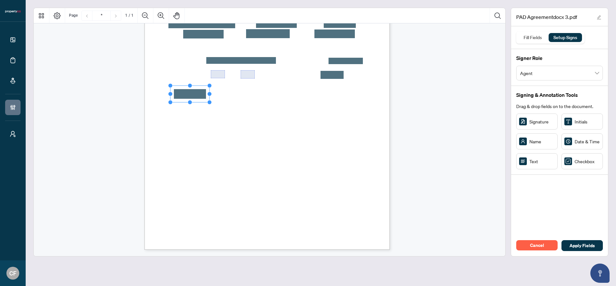
drag, startPoint x: 200, startPoint y: 96, endPoint x: 190, endPoint y: 94, distance: 10.7
drag, startPoint x: 210, startPoint y: 94, endPoint x: 303, endPoint y: 95, distance: 93.7
click at [303, 95] on div "PRE-AUTHORIZED DEBIT AGREEMENT Name: __________________________________________…" at bounding box center [266, 91] width 245 height 318
click at [294, 98] on span "Name: _________________________________________________________________________…" at bounding box center [226, 98] width 137 height 4
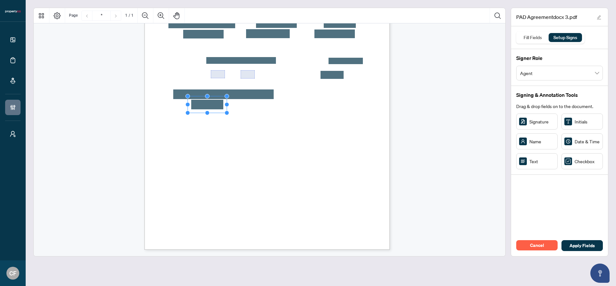
drag, startPoint x: 520, startPoint y: 164, endPoint x: 208, endPoint y: 106, distance: 317.1
drag, startPoint x: 226, startPoint y: 105, endPoint x: 311, endPoint y: 103, distance: 84.7
click at [311, 103] on div "PRE-AUTHORIZED DEBIT AGREEMENT Name: __________________________________________…" at bounding box center [266, 91] width 245 height 318
click at [277, 104] on rect "Page 1" at bounding box center [240, 105] width 107 height 17
click at [344, 100] on div "PRE-AUTHORIZED DEBIT AGREEMENT Name: __________________________________________…" at bounding box center [297, 130] width 307 height 397
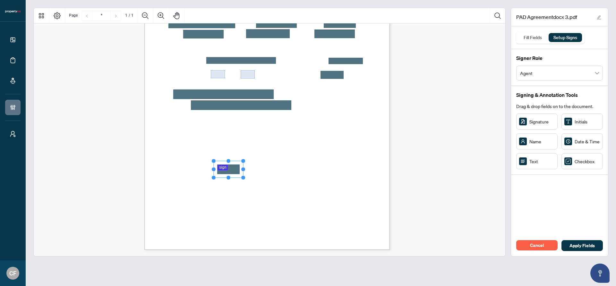
drag, startPoint x: 255, startPoint y: 166, endPoint x: 228, endPoint y: 170, distance: 27.0
drag, startPoint x: 243, startPoint y: 168, endPoint x: 371, endPoint y: 166, distance: 127.4
click at [371, 166] on div "PRE-AUTHORIZED DEBIT AGREEMENT Name: __________________________________________…" at bounding box center [266, 91] width 245 height 318
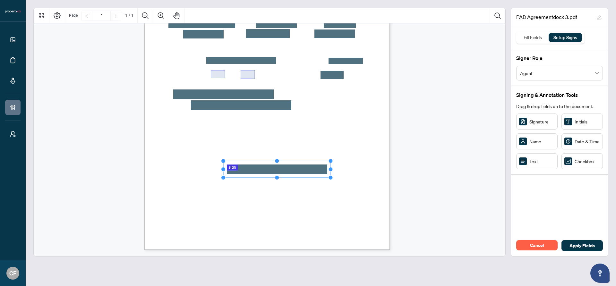
drag, startPoint x: 302, startPoint y: 167, endPoint x: 312, endPoint y: 167, distance: 9.6
click at [312, 167] on rect "Page 1" at bounding box center [276, 169] width 107 height 17
click at [367, 167] on div "PRE-AUTHORIZED DEBIT AGREEMENT Name: __________________________________________…" at bounding box center [297, 130] width 307 height 397
drag, startPoint x: 238, startPoint y: 181, endPoint x: 294, endPoint y: 183, distance: 55.5
click at [294, 183] on div "PRE-AUTHORIZED DEBIT AGREEMENT Name: __________________________________________…" at bounding box center [266, 91] width 245 height 318
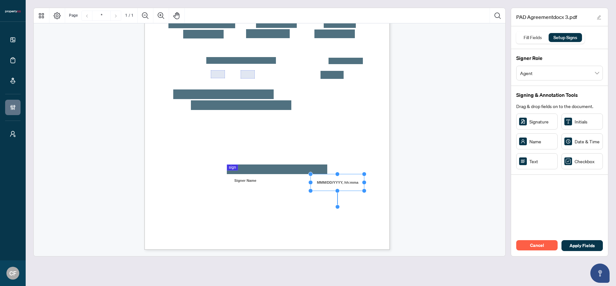
drag, startPoint x: 360, startPoint y: 181, endPoint x: 365, endPoint y: 181, distance: 4.8
click at [365, 181] on circle "Resize, Right" at bounding box center [364, 183] width 4 height 4
click at [354, 182] on rect "Page 1" at bounding box center [334, 182] width 54 height 17
click at [352, 184] on span "Date: ____________________________" at bounding box center [326, 183] width 51 height 4
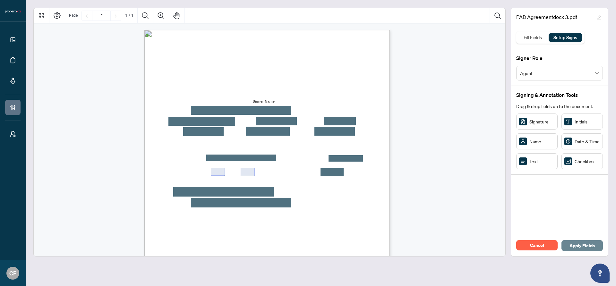
click at [593, 249] on span "Apply Fields" at bounding box center [581, 246] width 25 height 10
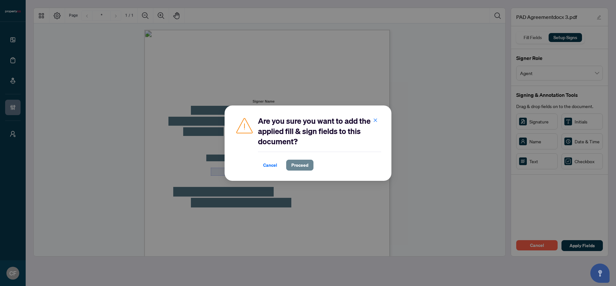
click at [306, 166] on span "Proceed" at bounding box center [299, 165] width 17 height 10
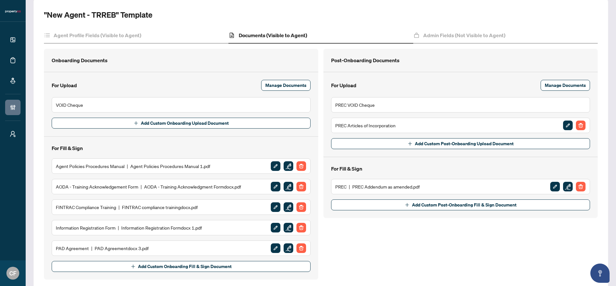
scroll to position [81, 0]
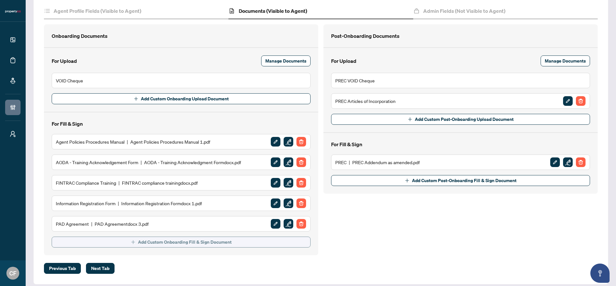
click at [229, 244] on span "Add Custom Onboarding Fill & Sign Document" at bounding box center [185, 242] width 94 height 10
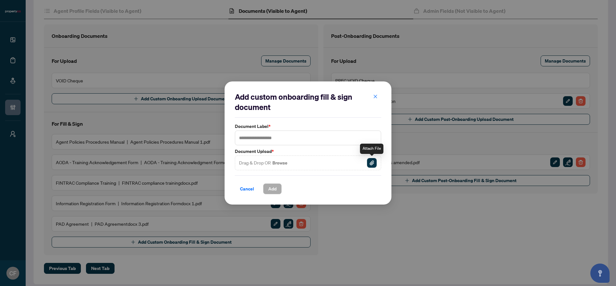
click at [375, 164] on img "button" at bounding box center [372, 163] width 10 height 10
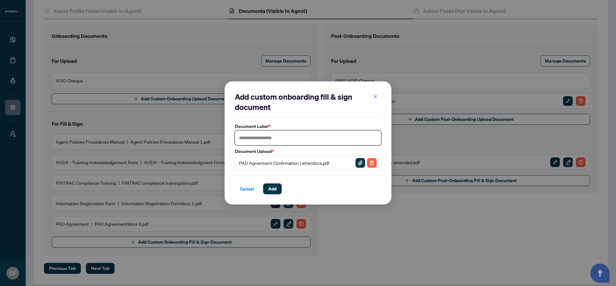
click at [307, 142] on input "text" at bounding box center [308, 138] width 146 height 15
type input "**********"
click at [274, 191] on span "Add" at bounding box center [272, 189] width 8 height 10
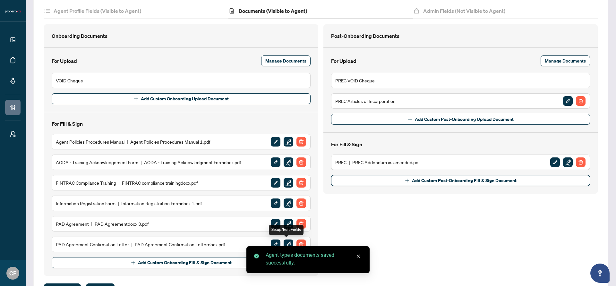
click at [287, 242] on img "button" at bounding box center [289, 245] width 10 height 10
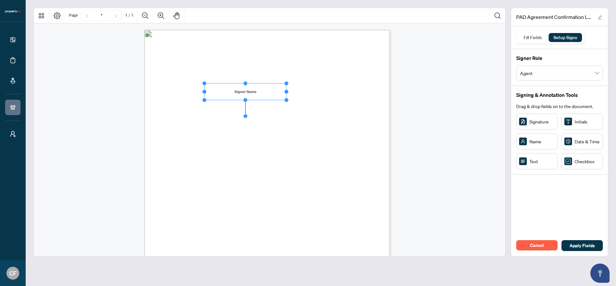
drag, startPoint x: 244, startPoint y: 91, endPoint x: 287, endPoint y: 83, distance: 43.6
click at [287, 83] on icon "Resize, Top Resize, Top, Right Resize, Right Resize, Bottom, Right Resize, Bott…" at bounding box center [245, 91] width 87 height 21
click at [245, 99] on circle "Resize, Bottom" at bounding box center [245, 98] width 4 height 4
click at [307, 96] on div "A���� Na�� Da�� H��� A���� Add���� C������a���� �� P��-A��������d D�b�� (PAD) S…" at bounding box center [297, 228] width 307 height 397
drag, startPoint x: 227, startPoint y: 106, endPoint x: 230, endPoint y: 105, distance: 3.6
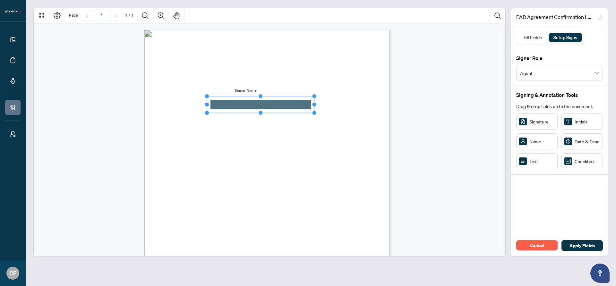
drag, startPoint x: 247, startPoint y: 104, endPoint x: 325, endPoint y: 100, distance: 78.3
click at [325, 100] on div "A���� Na�� Da�� H��� A���� Add���� C������a���� �� P��-A��������d D�b�� (PAD) S…" at bounding box center [266, 189] width 245 height 318
click at [243, 103] on rect "Page 1" at bounding box center [260, 103] width 107 height 17
click at [222, 103] on span "A���� Add����" at bounding box center [198, 103] width 48 height 7
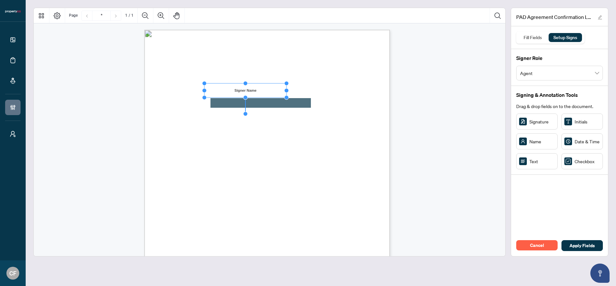
click at [213, 89] on span "A���� Na��" at bounding box center [193, 91] width 40 height 7
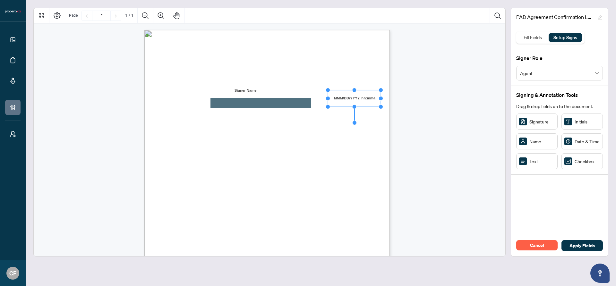
drag, startPoint x: 378, startPoint y: 99, endPoint x: 382, endPoint y: 98, distance: 4.5
click at [382, 98] on circle "Resize, Right" at bounding box center [381, 98] width 4 height 4
click at [388, 128] on span "T�a�� ��� ��� ������� �� ��� P��-A��������d D�b��� ���� P�������.ca I�c.," at bounding box center [291, 127] width 237 height 7
drag, startPoint x: 537, startPoint y: 165, endPoint x: 249, endPoint y: 154, distance: 288.3
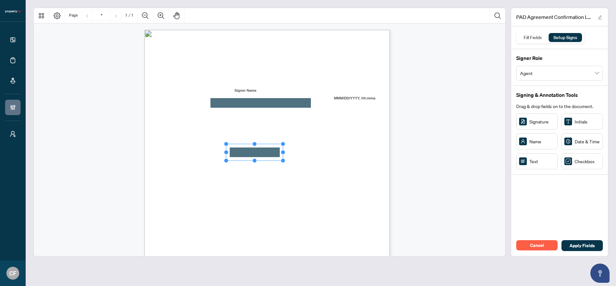
drag, startPoint x: 265, startPoint y: 152, endPoint x: 282, endPoint y: 152, distance: 17.6
click at [282, 152] on circle "Resize, Right" at bounding box center [283, 152] width 4 height 4
drag, startPoint x: 319, startPoint y: 158, endPoint x: 309, endPoint y: 160, distance: 10.1
drag, startPoint x: 328, startPoint y: 160, endPoint x: 334, endPoint y: 160, distance: 5.5
click at [334, 160] on circle "Resize, Right" at bounding box center [334, 160] width 4 height 4
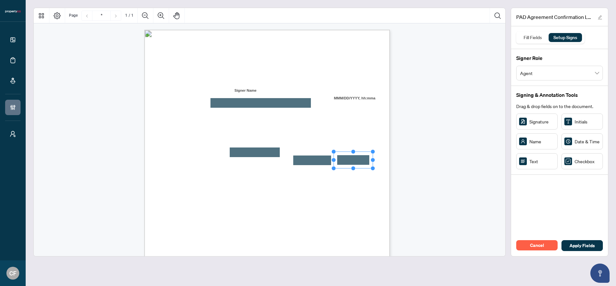
drag, startPoint x: 359, startPoint y: 157, endPoint x: 355, endPoint y: 160, distance: 5.0
drag, startPoint x: 373, startPoint y: 159, endPoint x: 367, endPoint y: 159, distance: 5.8
click at [367, 159] on circle "Resize, Right" at bounding box center [367, 160] width 4 height 4
click at [378, 161] on span "2. F��a�c�a� I���������� (Na�� & T�a���� N��b��) ________________ & _ _ _ _ _ _" at bounding box center [289, 162] width 217 height 7
drag, startPoint x: 247, startPoint y: 173, endPoint x: 246, endPoint y: 168, distance: 4.9
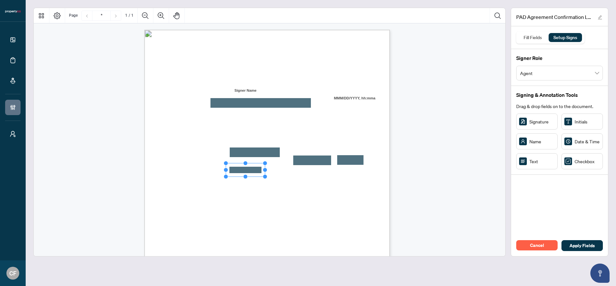
click at [246, 162] on circle "Resize, Top" at bounding box center [245, 163] width 4 height 4
click at [267, 170] on circle "Resize, Right" at bounding box center [266, 170] width 4 height 4
click at [252, 170] on rect "Page 1" at bounding box center [246, 169] width 40 height 13
click at [267, 172] on span "3. Acc���� N��b�� _ _ _ _ _ _ _" at bounding box center [224, 170] width 87 height 7
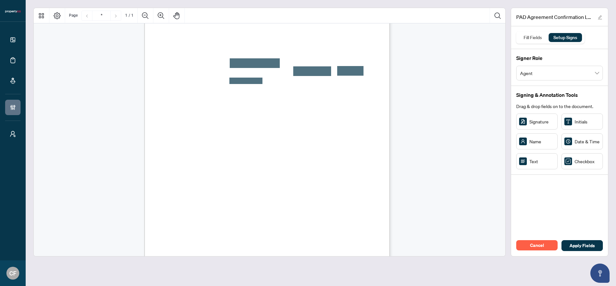
scroll to position [98, 0]
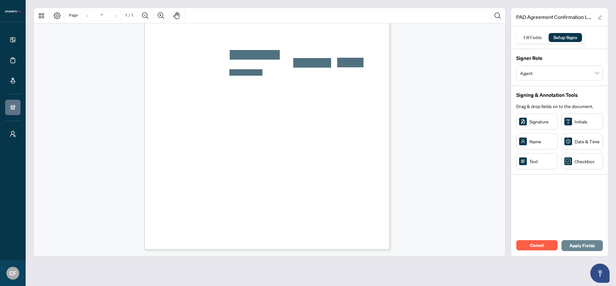
click at [572, 246] on span "Apply Fields" at bounding box center [581, 246] width 25 height 10
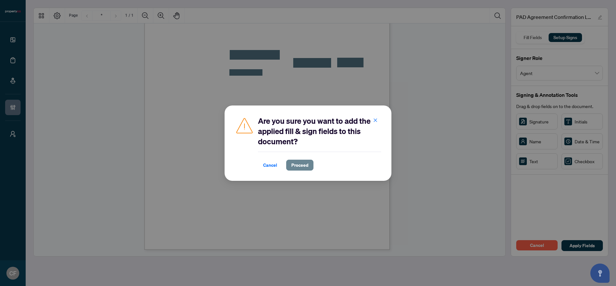
click at [299, 165] on span "Proceed" at bounding box center [299, 165] width 17 height 10
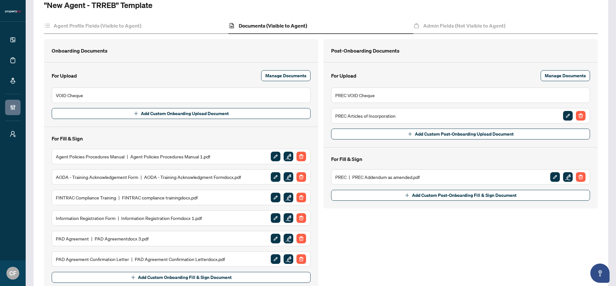
scroll to position [108, 0]
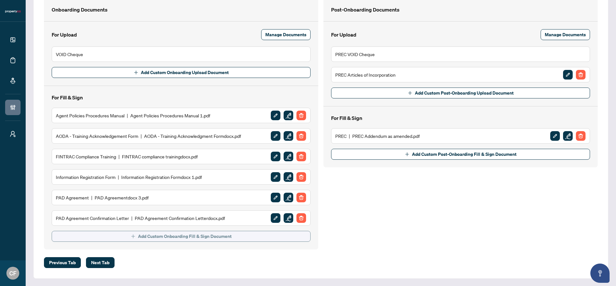
click at [192, 235] on span "Add Custom Onboarding Fill & Sign Document" at bounding box center [185, 236] width 94 height 10
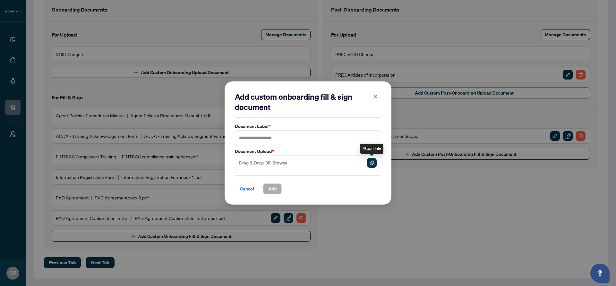
click at [373, 162] on img "button" at bounding box center [372, 163] width 10 height 10
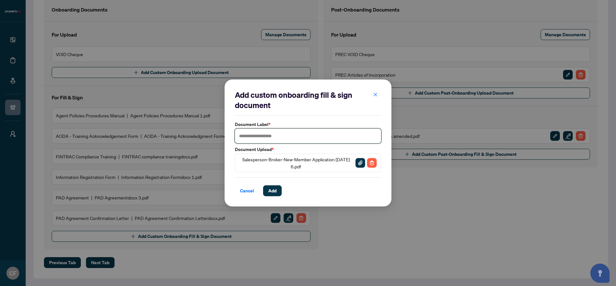
click at [286, 137] on input "text" at bounding box center [308, 136] width 146 height 15
type input "**********"
click at [280, 191] on button "Add" at bounding box center [272, 190] width 19 height 11
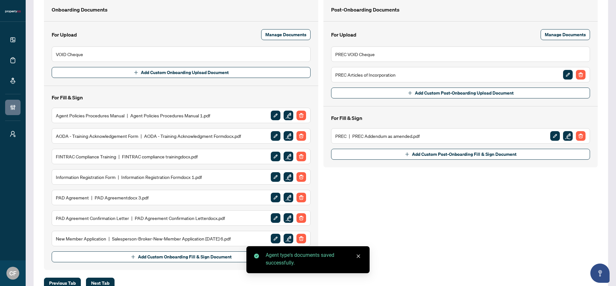
click at [563, 138] on img "button" at bounding box center [568, 136] width 10 height 10
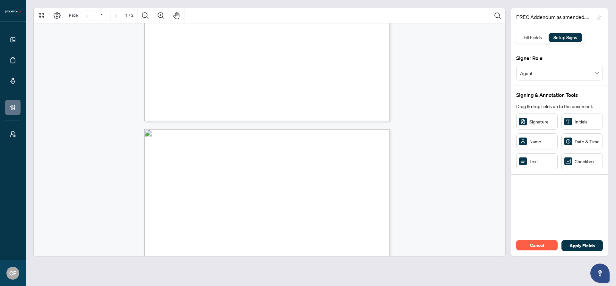
type input "*"
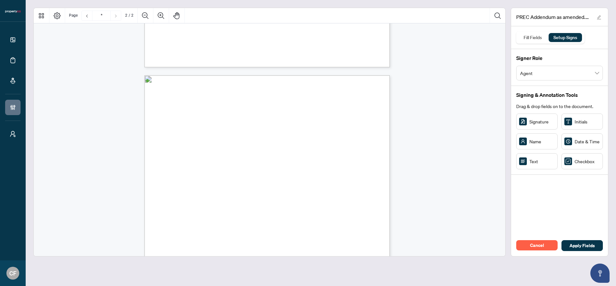
scroll to position [280, 0]
drag, startPoint x: 197, startPoint y: 110, endPoint x: 520, endPoint y: 153, distance: 326.2
click at [540, 246] on span "Cancel" at bounding box center [537, 245] width 14 height 10
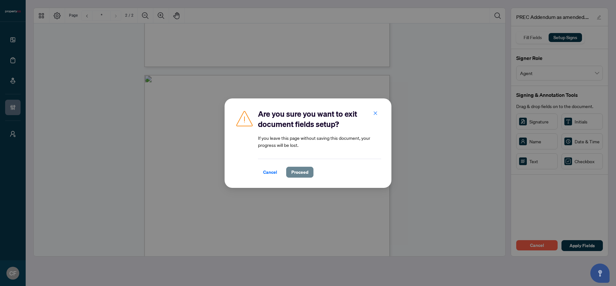
click at [303, 174] on span "Proceed" at bounding box center [299, 172] width 17 height 10
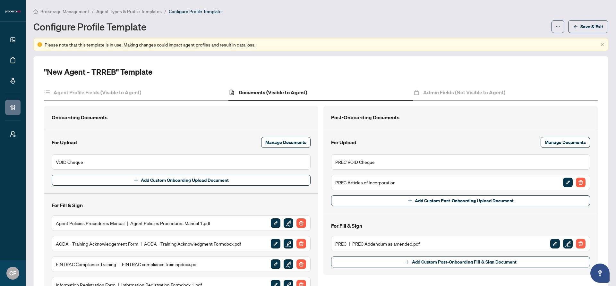
scroll to position [128, 0]
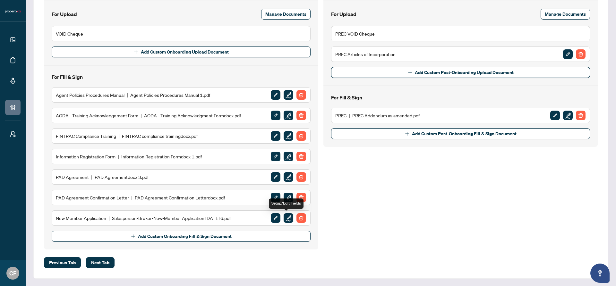
click at [287, 221] on img "button" at bounding box center [289, 218] width 10 height 10
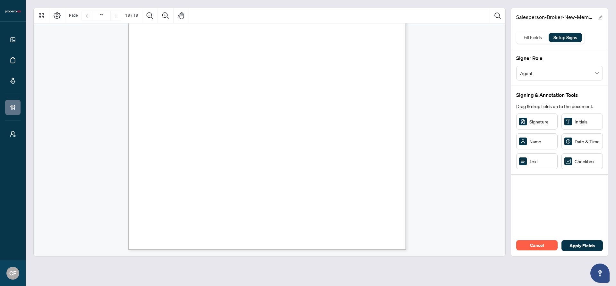
scroll to position [5538, 0]
click at [352, 200] on ul "□ Yes □ Yes □ Yes □ Yes" at bounding box center [348, 219] width 14 height 48
click at [346, 203] on ul "□ Yes □ Yes □ Yes □ Yes" at bounding box center [348, 219] width 14 height 48
click at [344, 195] on span "□" at bounding box center [342, 197] width 3 height 4
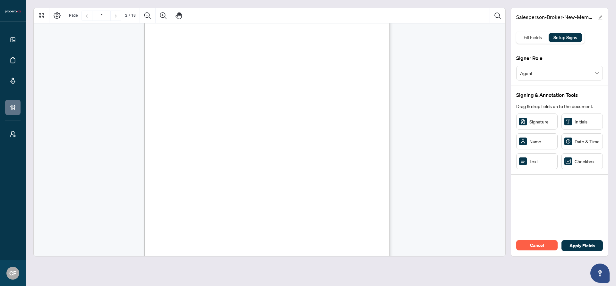
scroll to position [341, 0]
drag, startPoint x: 239, startPoint y: 87, endPoint x: 244, endPoint y: 86, distance: 5.9
click at [274, 85] on span "Broker" at bounding box center [268, 84] width 12 height 5
click at [301, 148] on span "NOTE: Entrance fees and annual dues and fees are non-refundable once membership…" at bounding box center [240, 149] width 135 height 4
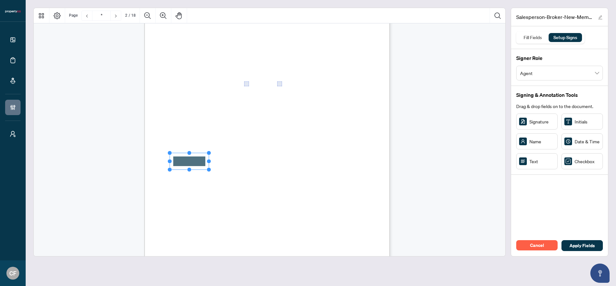
drag, startPoint x: 198, startPoint y: 162, endPoint x: 189, endPoint y: 161, distance: 8.7
drag, startPoint x: 208, startPoint y: 161, endPoint x: 241, endPoint y: 161, distance: 32.4
click at [241, 161] on circle "Resize, Right" at bounding box center [241, 161] width 4 height 4
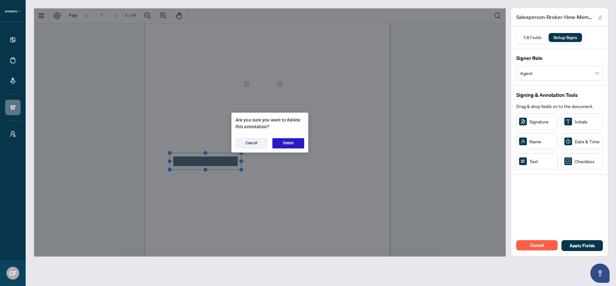
click at [288, 144] on button "Delete" at bounding box center [288, 143] width 32 height 10
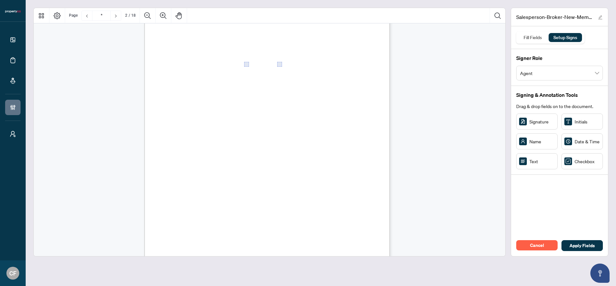
scroll to position [438, 0]
drag, startPoint x: 193, startPoint y: 60, endPoint x: 210, endPoint y: 66, distance: 18.5
click at [194, 63] on div "Salesperson & Broker Toronto Regional Real Estate Board MEMBERSHIP APPLICATION …" at bounding box center [297, 116] width 307 height 397
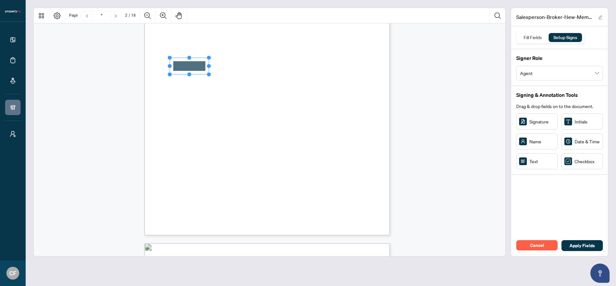
drag, startPoint x: 243, startPoint y: 95, endPoint x: 199, endPoint y: 68, distance: 51.7
drag, startPoint x: 208, startPoint y: 67, endPoint x: 231, endPoint y: 67, distance: 22.1
click at [231, 67] on circle "Resize, Right" at bounding box center [231, 66] width 4 height 4
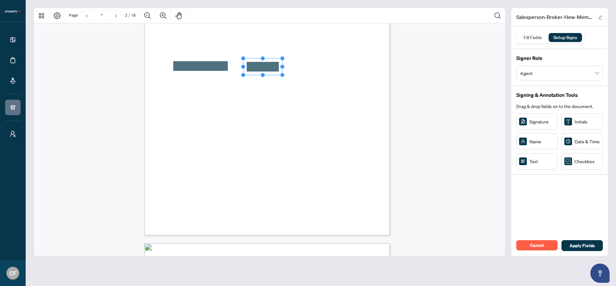
drag, startPoint x: 262, startPoint y: 63, endPoint x: 264, endPoint y: 69, distance: 6.3
drag, startPoint x: 283, startPoint y: 67, endPoint x: 306, endPoint y: 68, distance: 23.1
click at [306, 68] on circle "Resize, Right" at bounding box center [305, 67] width 4 height 4
click at [241, 82] on span "Approved by RECO" at bounding box center [223, 84] width 36 height 5
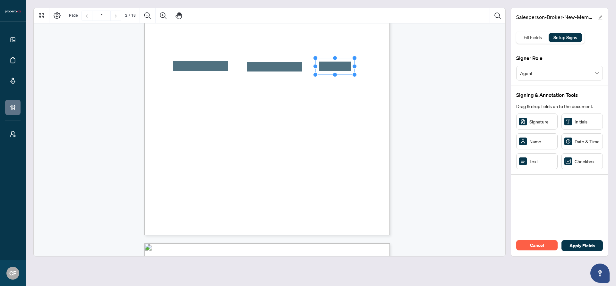
drag, startPoint x: 327, startPoint y: 64, endPoint x: 336, endPoint y: 68, distance: 10.2
drag, startPoint x: 316, startPoint y: 66, endPoint x: 310, endPoint y: 67, distance: 6.1
click at [310, 67] on circle "Resize, Left" at bounding box center [309, 66] width 4 height 4
drag, startPoint x: 253, startPoint y: 66, endPoint x: 245, endPoint y: 66, distance: 8.0
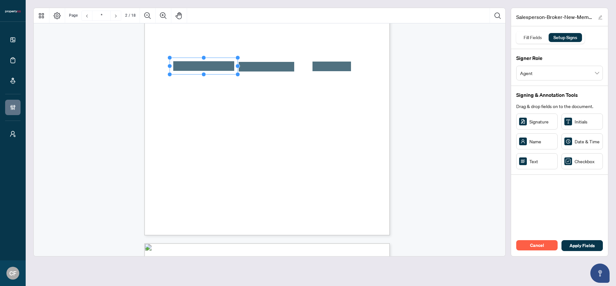
drag, startPoint x: 232, startPoint y: 67, endPoint x: 239, endPoint y: 67, distance: 7.1
click at [239, 67] on circle "Resize, Right" at bounding box center [238, 66] width 4 height 4
click at [300, 66] on circle "Resize, Right" at bounding box center [301, 67] width 4 height 4
click at [306, 66] on circle "Resize, Left" at bounding box center [307, 66] width 4 height 4
drag, startPoint x: 302, startPoint y: 67, endPoint x: 306, endPoint y: 66, distance: 4.2
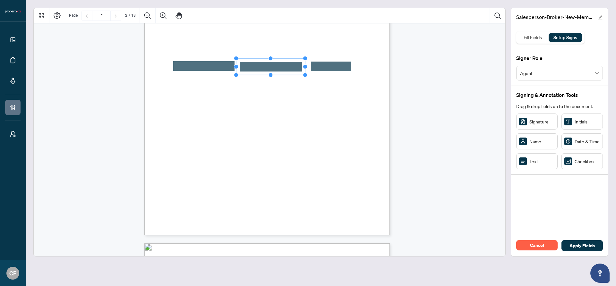
click at [306, 66] on circle "Resize, Right" at bounding box center [305, 67] width 4 height 4
click at [285, 67] on rect "Page 2" at bounding box center [272, 67] width 69 height 17
click at [241, 84] on span "Approved by RECO" at bounding box center [223, 84] width 36 height 5
click at [228, 70] on rect "Page 2" at bounding box center [203, 66] width 68 height 17
click at [286, 89] on div "Salesperson & Broker Toronto Regional Real Estate Board MEMBERSHIP APPLICATION …" at bounding box center [297, 116] width 307 height 397
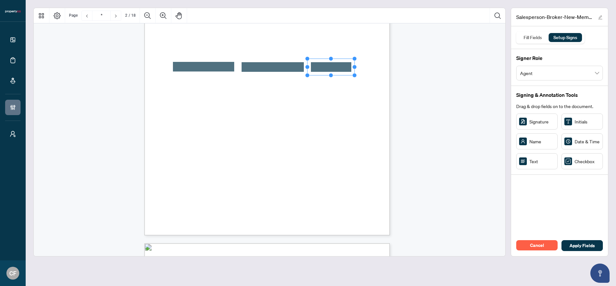
click at [241, 86] on span "Approved by RECO" at bounding box center [223, 84] width 36 height 5
drag, startPoint x: 276, startPoint y: 94, endPoint x: 262, endPoint y: 82, distance: 18.4
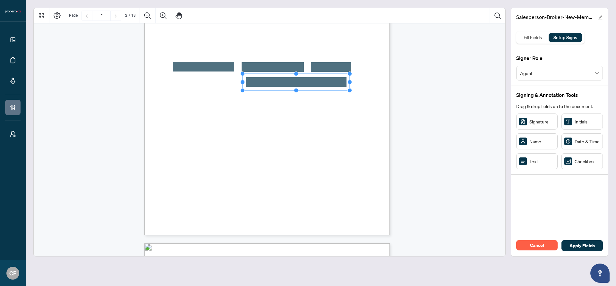
drag, startPoint x: 282, startPoint y: 82, endPoint x: 363, endPoint y: 83, distance: 81.2
click at [363, 83] on div "Salesperson & Broker Toronto Regional Real Estate Board MEMBERSHIP APPLICATION …" at bounding box center [266, 77] width 245 height 318
click at [376, 99] on div "Salesperson & Broker Toronto Regional Real Estate Board MEMBERSHIP APPLICATION …" at bounding box center [297, 116] width 307 height 397
drag, startPoint x: 254, startPoint y: 98, endPoint x: 224, endPoint y: 92, distance: 30.8
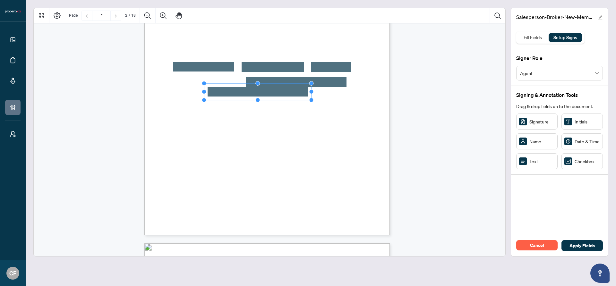
drag, startPoint x: 243, startPoint y: 92, endPoint x: 389, endPoint y: 95, distance: 146.0
click at [389, 95] on div "Salesperson & Broker Toronto Regional Real Estate Board MEMBERSHIP APPLICATION …" at bounding box center [266, 77] width 245 height 318
click at [259, 84] on circle "Resize, Top" at bounding box center [258, 85] width 4 height 4
click at [347, 121] on span "Date of Expiry" at bounding box center [335, 120] width 23 height 6
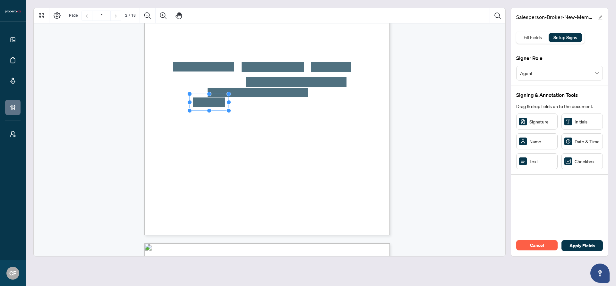
drag, startPoint x: 211, startPoint y: 107, endPoint x: 209, endPoint y: 101, distance: 6.3
drag, startPoint x: 229, startPoint y: 102, endPoint x: 234, endPoint y: 102, distance: 5.5
click at [234, 102] on circle "Resize, Right" at bounding box center [233, 102] width 4 height 4
click at [213, 94] on circle "Resize, Top" at bounding box center [211, 95] width 4 height 4
click at [278, 120] on span "Date of Issue" at bounding box center [266, 120] width 24 height 6
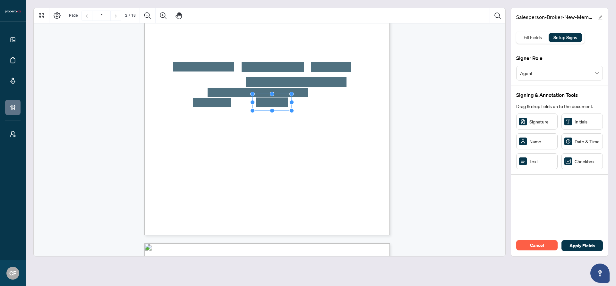
drag, startPoint x: 526, startPoint y: 163, endPoint x: 273, endPoint y: 102, distance: 259.5
click at [290, 95] on circle "Resize, Top, Right" at bounding box center [291, 94] width 4 height 4
click at [339, 114] on div "Salesperson & Broker Toronto Regional Real Estate Board MEMBERSHIP APPLICATION …" at bounding box center [297, 116] width 307 height 397
drag, startPoint x: 541, startPoint y: 166, endPoint x: 334, endPoint y: 102, distance: 216.5
drag, startPoint x: 353, startPoint y: 94, endPoint x: 361, endPoint y: 95, distance: 8.0
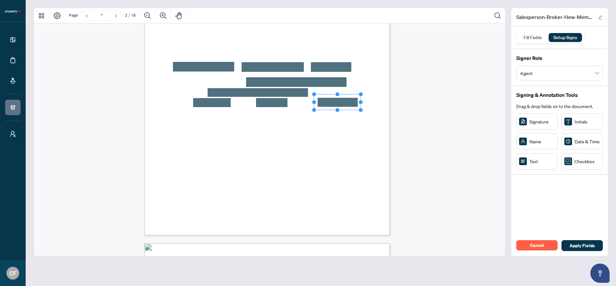
click at [361, 95] on circle "Resize, Top, Right" at bounding box center [361, 94] width 4 height 4
click at [535, 163] on span "Text" at bounding box center [541, 161] width 25 height 7
drag, startPoint x: 527, startPoint y: 163, endPoint x: 189, endPoint y: 112, distance: 341.3
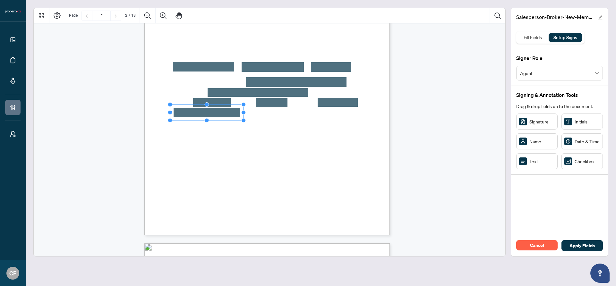
drag, startPoint x: 210, startPoint y: 105, endPoint x: 245, endPoint y: 105, distance: 34.3
click at [245, 105] on circle "Resize, Top, Right" at bounding box center [244, 105] width 4 height 4
drag, startPoint x: 274, startPoint y: 129, endPoint x: 268, endPoint y: 113, distance: 17.9
drag, startPoint x: 289, startPoint y: 104, endPoint x: 304, endPoint y: 104, distance: 14.8
click at [304, 104] on circle "Resize, Top, Right" at bounding box center [302, 105] width 4 height 4
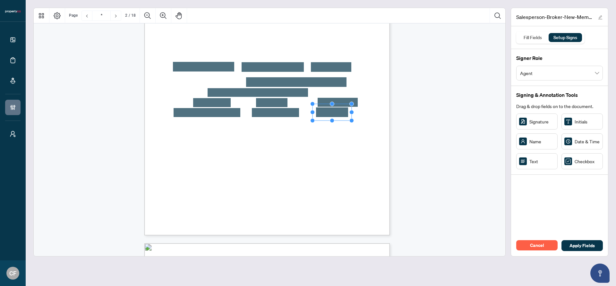
drag, startPoint x: 329, startPoint y: 120, endPoint x: 334, endPoint y: 111, distance: 9.6
drag, startPoint x: 353, startPoint y: 104, endPoint x: 361, endPoint y: 104, distance: 7.7
click at [361, 104] on circle "Resize, Top, Right" at bounding box center [359, 104] width 4 height 4
click at [384, 150] on div "Salesperson & Broker Toronto Regional Real Estate Board MEMBERSHIP APPLICATION …" at bounding box center [297, 116] width 307 height 397
drag, startPoint x: 528, startPoint y: 162, endPoint x: 241, endPoint y: 127, distance: 289.5
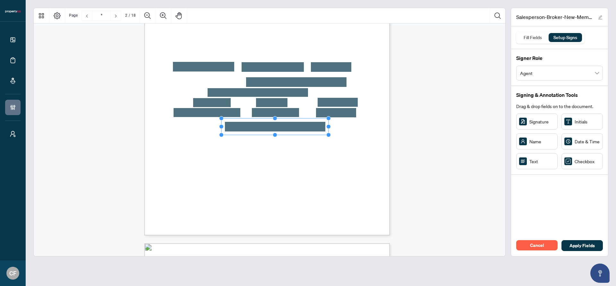
drag, startPoint x: 261, startPoint y: 118, endPoint x: 352, endPoint y: 118, distance: 90.1
click at [352, 118] on div "Salesperson & Broker Toronto Regional Real Estate Board MEMBERSHIP APPLICATION …" at bounding box center [266, 77] width 245 height 318
click at [367, 149] on div "Salesperson & Broker Toronto Regional Real Estate Board MEMBERSHIP APPLICATION …" at bounding box center [297, 116] width 307 height 397
drag, startPoint x: 548, startPoint y: 161, endPoint x: 251, endPoint y: 137, distance: 297.7
drag, startPoint x: 270, startPoint y: 126, endPoint x: 289, endPoint y: 129, distance: 19.1
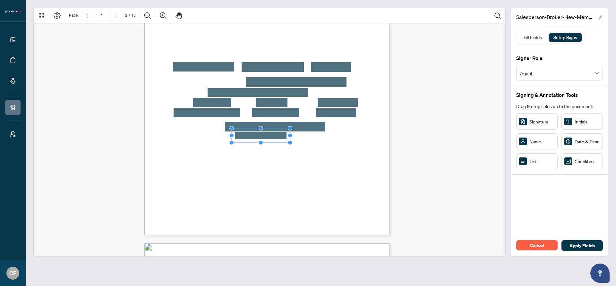
click at [289, 129] on circle "Resize, Top, Right" at bounding box center [290, 128] width 4 height 4
click at [358, 138] on span "[DEMOGRAPHIC_DATA]" at bounding box center [337, 138] width 42 height 6
drag, startPoint x: 302, startPoint y: 140, endPoint x: 306, endPoint y: 137, distance: 4.9
click at [338, 147] on span "No" at bounding box center [336, 145] width 4 height 5
click at [210, 179] on span "Brokerage Information" at bounding box center [191, 180] width 38 height 6
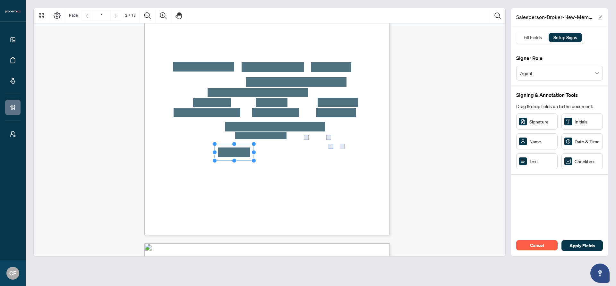
drag, startPoint x: 535, startPoint y: 162, endPoint x: 234, endPoint y: 152, distance: 301.7
drag, startPoint x: 253, startPoint y: 143, endPoint x: 333, endPoint y: 145, distance: 79.3
click at [273, 162] on span "Is your membership with that Board current Yes or has it been terminated?" at bounding box center [223, 161] width 100 height 5
click at [284, 168] on span "⃝" at bounding box center [284, 170] width 0 height 5
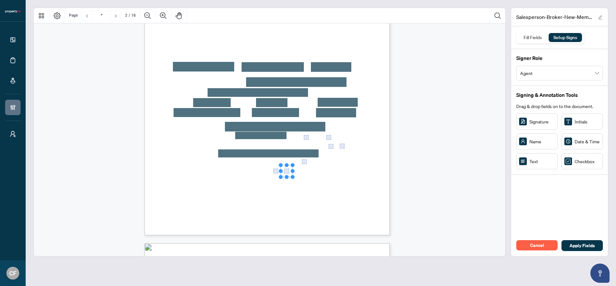
click at [328, 210] on span "Broker Code" at bounding box center [320, 211] width 18 height 5
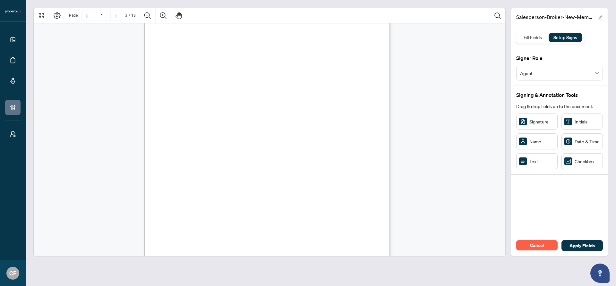
scroll to position [1005, 0]
drag, startPoint x: 535, startPoint y: 121, endPoint x: 285, endPoint y: 106, distance: 250.0
drag, startPoint x: 300, startPoint y: 106, endPoint x: 359, endPoint y: 104, distance: 59.1
click at [359, 104] on div "3. CERTIFICATE AND AGREEMENT OF BROKERAGE & BROKER/SALESPERSON APPLICANT I, the…" at bounding box center [266, 160] width 245 height 318
click at [336, 225] on div "3. CERTIFICATE AND AGREEMENT OF BROKERAGE & BROKER/SALESPERSON APPLICANT I, the…" at bounding box center [297, 199] width 307 height 397
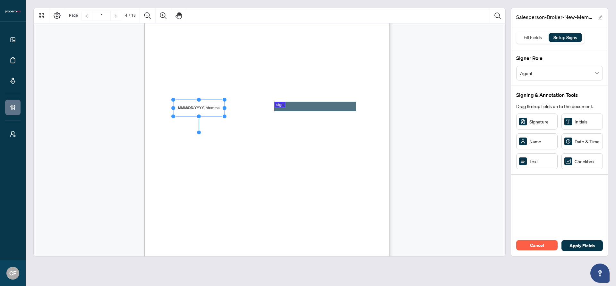
click at [225, 108] on circle "Resize, Right" at bounding box center [224, 108] width 4 height 4
click at [327, 225] on div "3. CERTIFICATE AND AGREEMENT OF BROKERAGE & BROKER/SALESPERSON APPLICANT I, the…" at bounding box center [297, 199] width 307 height 397
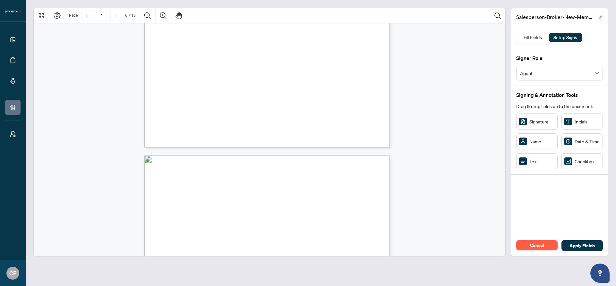
scroll to position [1519, 0]
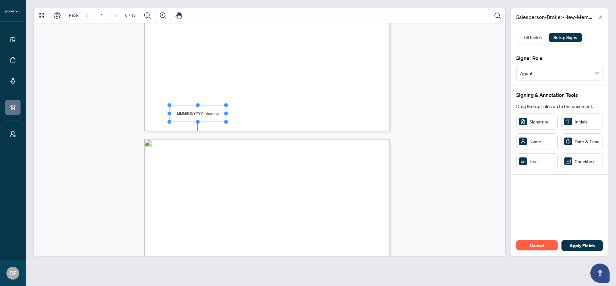
drag, startPoint x: 219, startPoint y: 114, endPoint x: 227, endPoint y: 114, distance: 7.7
click at [227, 114] on circle "Resize, Right" at bounding box center [226, 114] width 4 height 4
click at [537, 117] on div "Signature" at bounding box center [536, 122] width 41 height 16
drag, startPoint x: 320, startPoint y: 113, endPoint x: 293, endPoint y: 115, distance: 27.0
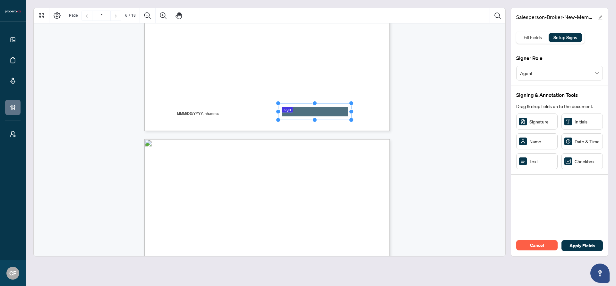
drag, startPoint x: 307, startPoint y: 112, endPoint x: 351, endPoint y: 112, distance: 43.6
click at [351, 112] on circle "Resize, Right" at bounding box center [351, 111] width 4 height 4
click at [268, 117] on span "Signature of Applicant:" at bounding box center [249, 115] width 37 height 6
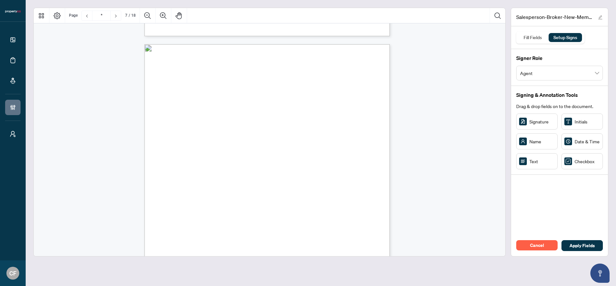
scroll to position [2064, 0]
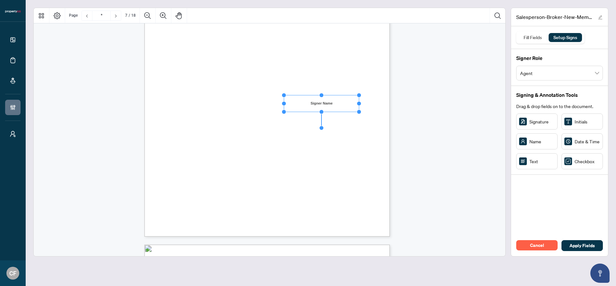
drag, startPoint x: 324, startPoint y: 102, endPoint x: 359, endPoint y: 102, distance: 35.6
click at [360, 102] on circle "Resize, Right" at bounding box center [359, 103] width 4 height 4
click at [339, 98] on rect "Page 7" at bounding box center [321, 102] width 75 height 17
click at [302, 127] on span "Brokerage Name" at bounding box center [289, 128] width 26 height 5
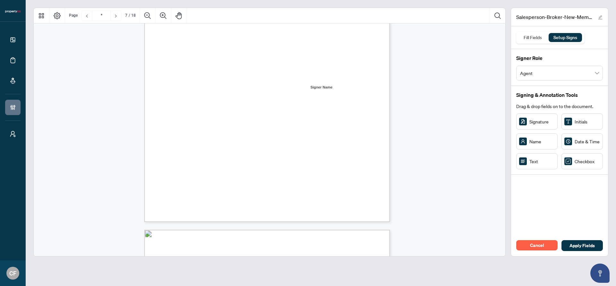
scroll to position [2080, 0]
drag, startPoint x: 219, startPoint y: 180, endPoint x: 234, endPoint y: 180, distance: 14.1
click at [234, 180] on circle "Resize, Right" at bounding box center [232, 179] width 4 height 4
drag, startPoint x: 538, startPoint y: 125, endPoint x: 287, endPoint y: 177, distance: 256.2
drag, startPoint x: 302, startPoint y: 169, endPoint x: 357, endPoint y: 171, distance: 54.9
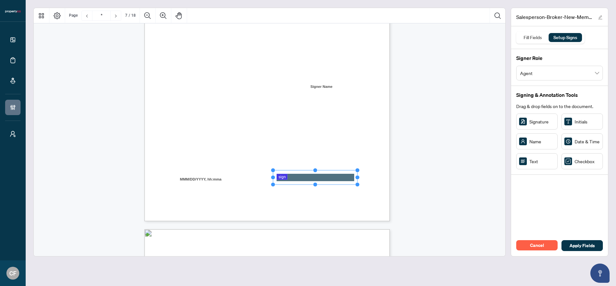
click at [357, 171] on circle "Resize, Top, Right" at bounding box center [357, 170] width 4 height 4
click at [363, 195] on div "7. In the event the Guarantor does not perform any of the following: (i) the Gu…" at bounding box center [297, 102] width 307 height 397
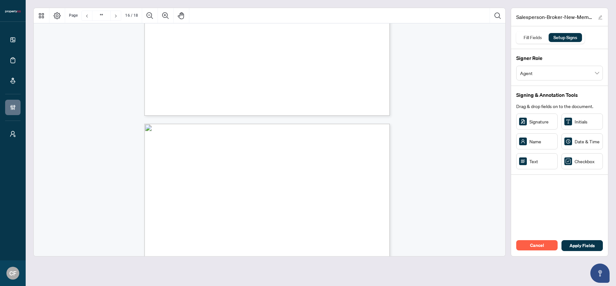
scroll to position [4946, 0]
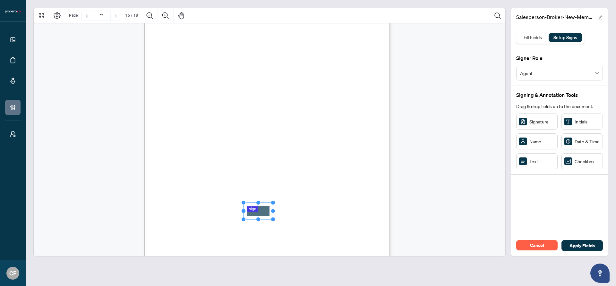
drag, startPoint x: 277, startPoint y: 210, endPoint x: 259, endPoint y: 211, distance: 18.6
drag, startPoint x: 273, startPoint y: 210, endPoint x: 370, endPoint y: 211, distance: 97.5
click at [370, 211] on div "(e) Waiver . The waiver by either party of any breach or default by the other p…" at bounding box center [266, 126] width 245 height 318
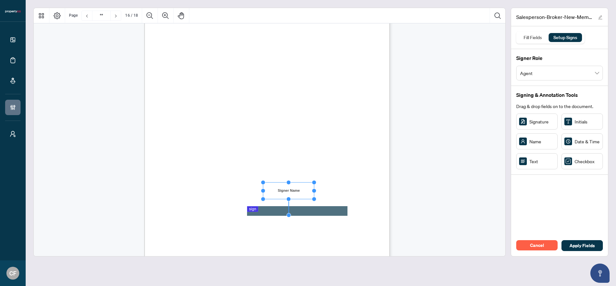
drag, startPoint x: 267, startPoint y: 191, endPoint x: 263, endPoint y: 191, distance: 3.5
click at [263, 191] on circle "Resize, Left" at bounding box center [263, 191] width 4 height 4
drag, startPoint x: 313, startPoint y: 191, endPoint x: 359, endPoint y: 189, distance: 46.5
click at [359, 189] on circle "Resize, Right" at bounding box center [361, 191] width 4 height 4
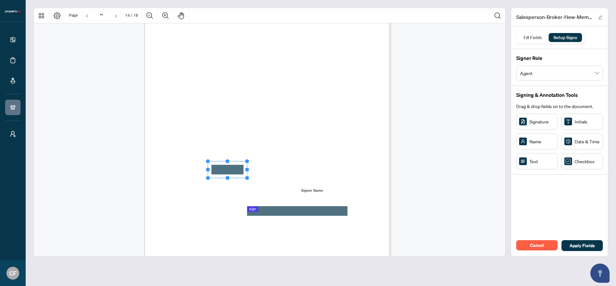
drag, startPoint x: 237, startPoint y: 166, endPoint x: 227, endPoint y: 171, distance: 11.3
drag, startPoint x: 248, startPoint y: 170, endPoint x: 242, endPoint y: 170, distance: 5.1
click at [242, 170] on circle "Resize, Right" at bounding box center [242, 170] width 4 height 4
drag, startPoint x: 266, startPoint y: 171, endPoint x: 270, endPoint y: 169, distance: 4.0
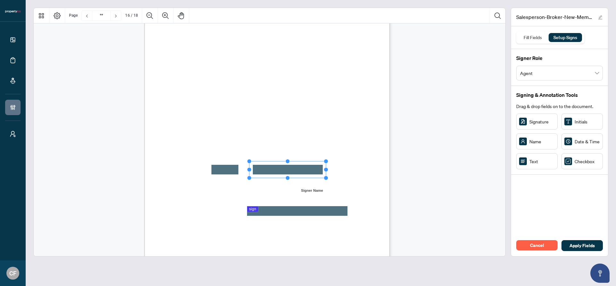
drag, startPoint x: 287, startPoint y: 170, endPoint x: 325, endPoint y: 169, distance: 37.5
click at [325, 169] on circle "Resize, Right" at bounding box center [326, 170] width 4 height 4
drag, startPoint x: 349, startPoint y: 164, endPoint x: 347, endPoint y: 170, distance: 6.8
drag, startPoint x: 367, startPoint y: 169, endPoint x: 344, endPoint y: 170, distance: 23.1
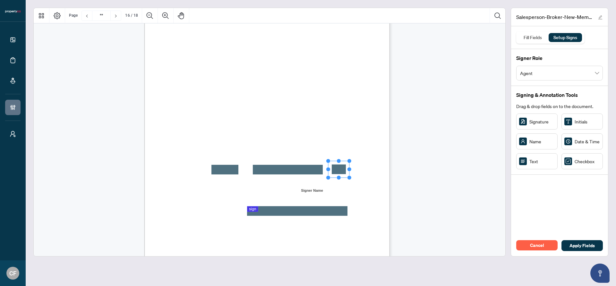
click at [344, 170] on icon "Resize, Top Resize, Top, Right Resize, Right Resize, Bottom, Right Resize, Bott…" at bounding box center [339, 169] width 26 height 21
click at [370, 159] on figure "Page 16" at bounding box center [273, 193] width 208 height 105
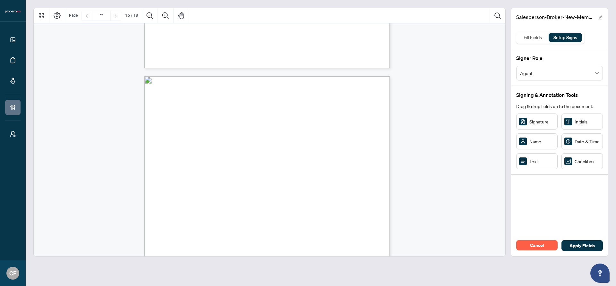
type input "**"
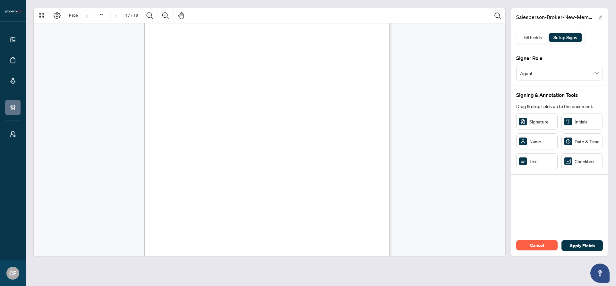
scroll to position [5272, 0]
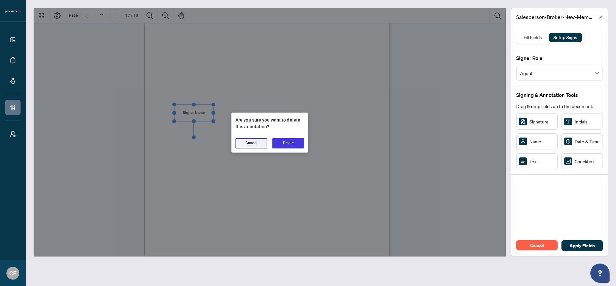
click at [289, 146] on button "Delete" at bounding box center [288, 143] width 32 height 10
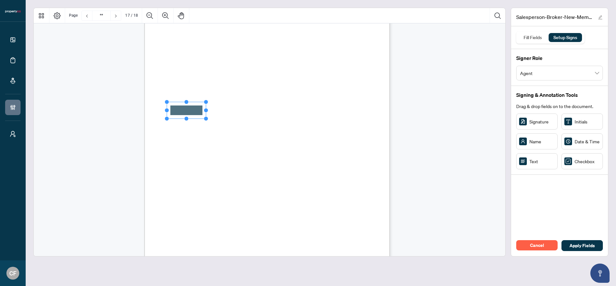
drag, startPoint x: 185, startPoint y: 114, endPoint x: 190, endPoint y: 109, distance: 6.8
drag, startPoint x: 206, startPoint y: 118, endPoint x: 206, endPoint y: 124, distance: 6.1
click at [206, 124] on circle "Resize, Bottom, Right" at bounding box center [206, 125] width 4 height 4
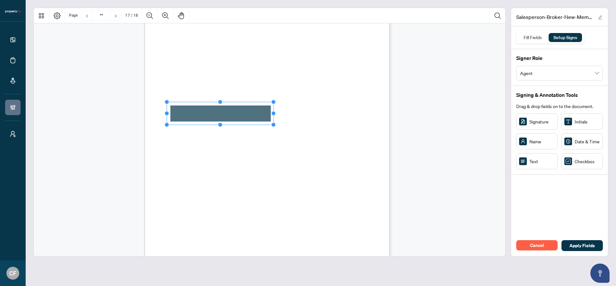
drag, startPoint x: 207, startPoint y: 113, endPoint x: 332, endPoint y: 113, distance: 125.1
click at [332, 113] on div "Payment Information: The Member Services Department Staff will contact you for …" at bounding box center [266, 126] width 245 height 318
click at [323, 133] on div "Payment Information: The Member Services Department Staff will contact you for …" at bounding box center [297, 165] width 307 height 397
drag, startPoint x: 533, startPoint y: 162, endPoint x: 290, endPoint y: 110, distance: 248.2
drag, startPoint x: 290, startPoint y: 117, endPoint x: 290, endPoint y: 124, distance: 6.7
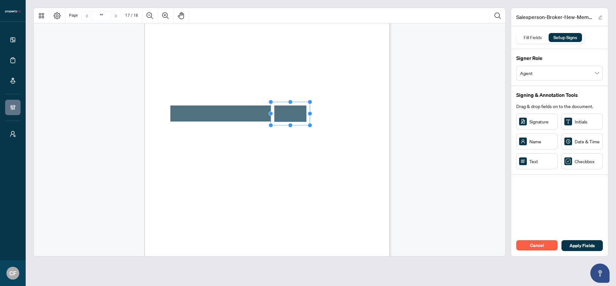
click at [290, 124] on circle "Resize, Bottom" at bounding box center [290, 125] width 4 height 4
drag, startPoint x: 309, startPoint y: 114, endPoint x: 376, endPoint y: 113, distance: 66.7
click at [376, 113] on circle "Resize, Right" at bounding box center [376, 114] width 4 height 4
click at [370, 134] on div "Payment Information: The Member Services Department Staff will contact you for …" at bounding box center [297, 165] width 307 height 397
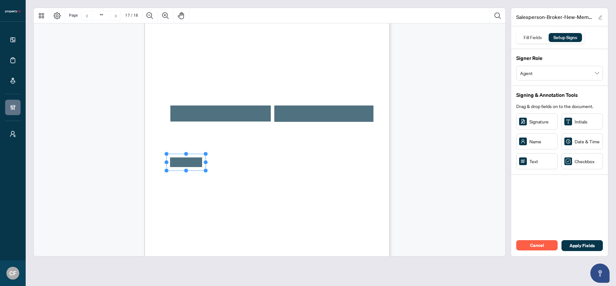
drag, startPoint x: 194, startPoint y: 168, endPoint x: 187, endPoint y: 162, distance: 8.9
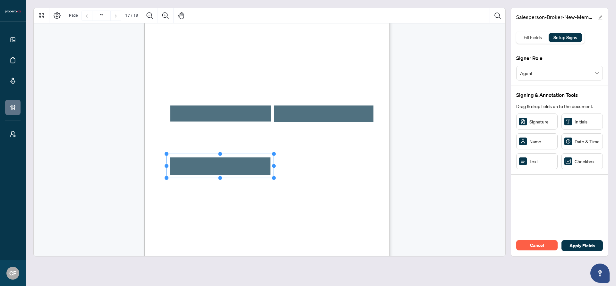
drag, startPoint x: 206, startPoint y: 172, endPoint x: 328, endPoint y: 179, distance: 122.4
click at [328, 179] on div "Payment Information: The Member Services Department Staff will contact you for …" at bounding box center [266, 126] width 245 height 318
click at [328, 179] on div "Payment Information: The Member Services Department Staff will contact you for …" at bounding box center [297, 165] width 307 height 397
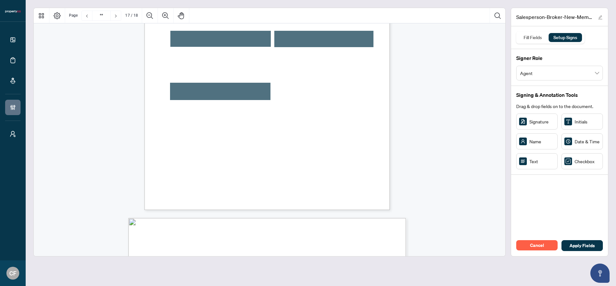
scroll to position [5355, 0]
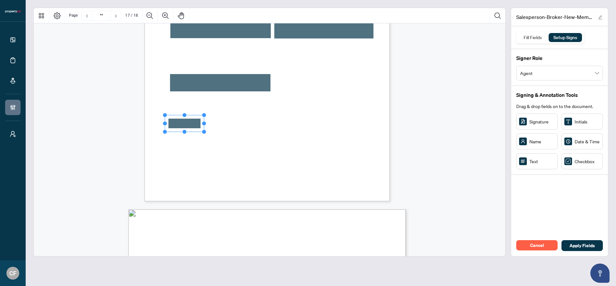
drag, startPoint x: 201, startPoint y: 126, endPoint x: 184, endPoint y: 124, distance: 17.1
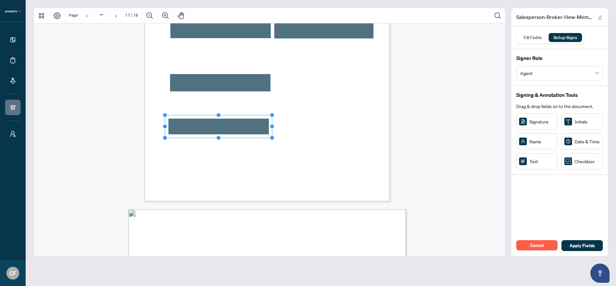
drag, startPoint x: 204, startPoint y: 131, endPoint x: 352, endPoint y: 137, distance: 148.0
click at [352, 137] on div "Payment Information: The Member Services Department Staff will contact you for …" at bounding box center [266, 43] width 245 height 318
click at [352, 137] on div "Payment Information: The Member Services Department Staff will contact you for …" at bounding box center [297, 82] width 307 height 397
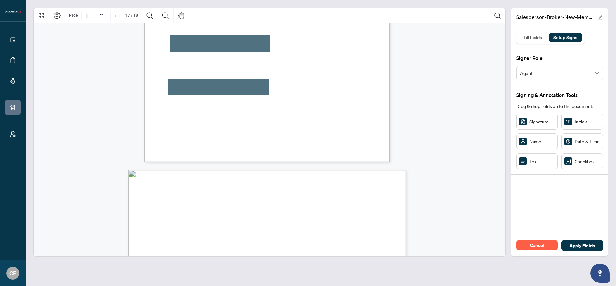
scroll to position [5396, 0]
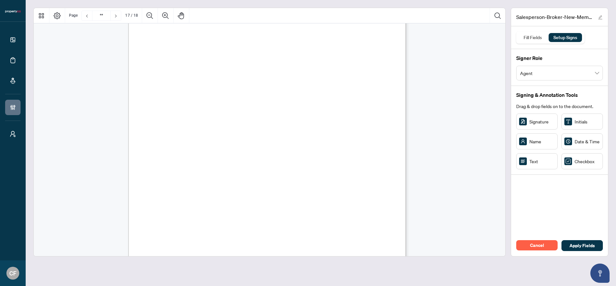
type input "**"
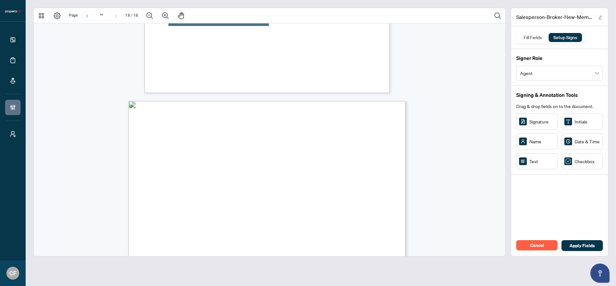
scroll to position [5449, 0]
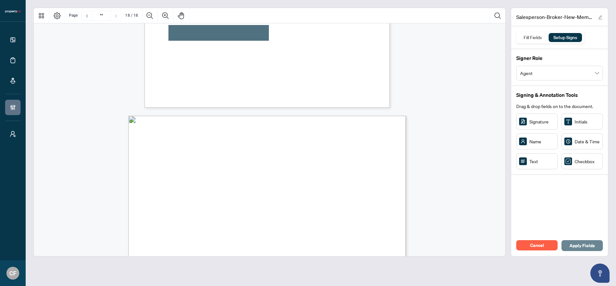
click at [571, 245] on span "Apply Fields" at bounding box center [581, 246] width 25 height 10
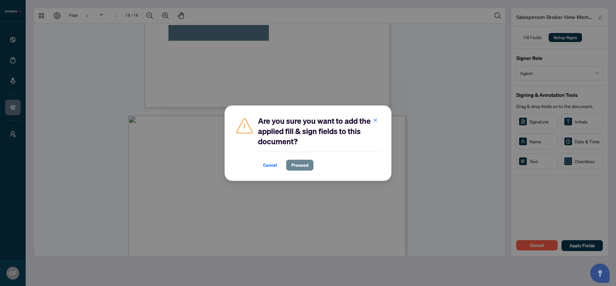
click at [298, 167] on span "Proceed" at bounding box center [299, 165] width 17 height 10
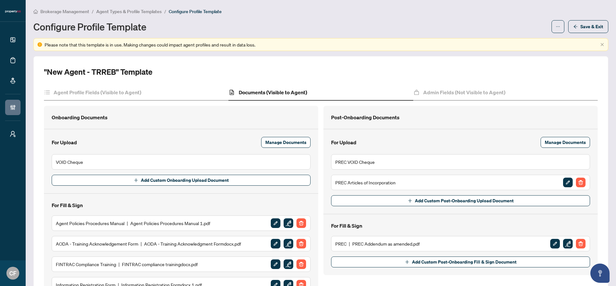
click at [155, 9] on span "Agent Types & Profile Templates" at bounding box center [128, 12] width 65 height 6
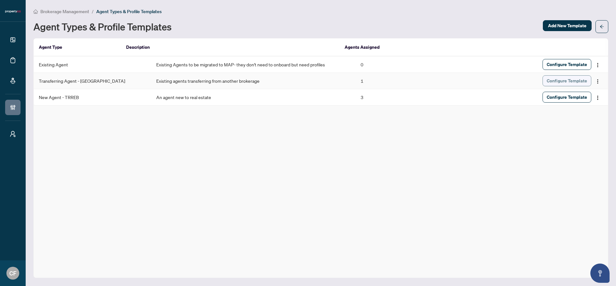
click at [555, 82] on span "Configure Template" at bounding box center [567, 81] width 40 height 10
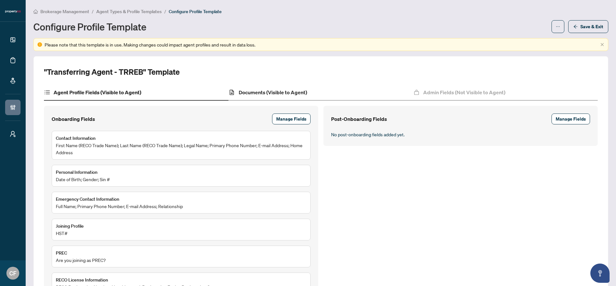
click at [300, 100] on div "Documents (Visible to Agent)" at bounding box center [320, 93] width 184 height 16
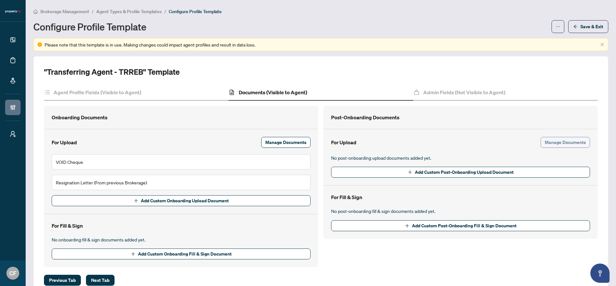
click at [554, 143] on span "Manage Documents" at bounding box center [565, 142] width 41 height 10
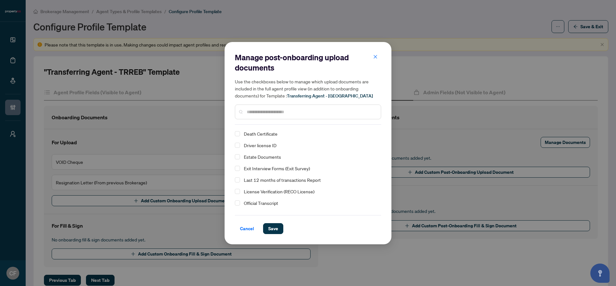
click at [273, 123] on div "Manage post-onboarding upload documents Use the checkboxes below to manage whic…" at bounding box center [308, 88] width 146 height 72
click at [281, 114] on input "text" at bounding box center [311, 111] width 129 height 7
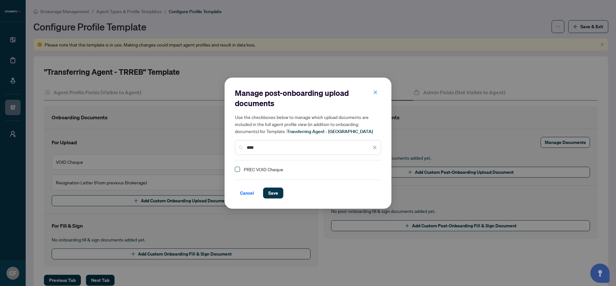
type input "****"
click at [237, 169] on span "Select PREC VOID Cheque" at bounding box center [237, 169] width 5 height 5
click at [272, 192] on span "Save" at bounding box center [273, 193] width 10 height 10
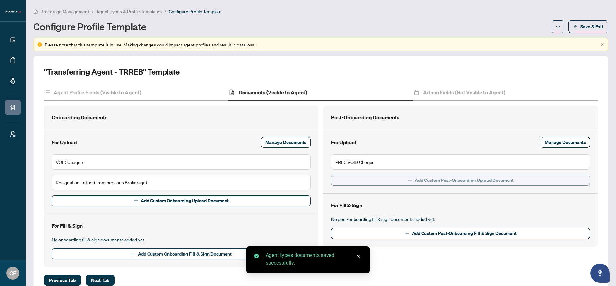
click at [442, 177] on span "Add Custom Post-Onboarding Upload Document" at bounding box center [464, 180] width 99 height 10
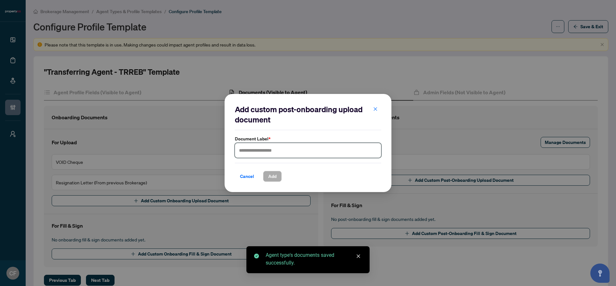
click at [293, 150] on input "text" at bounding box center [308, 150] width 146 height 15
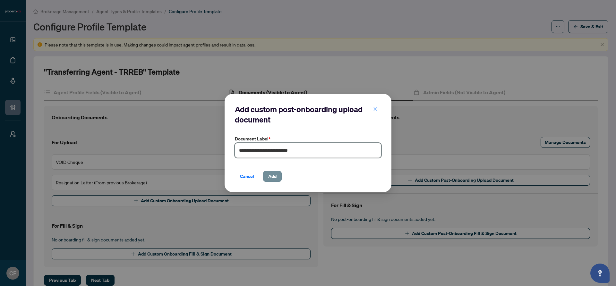
type input "**********"
click at [270, 178] on span "Add" at bounding box center [272, 176] width 8 height 10
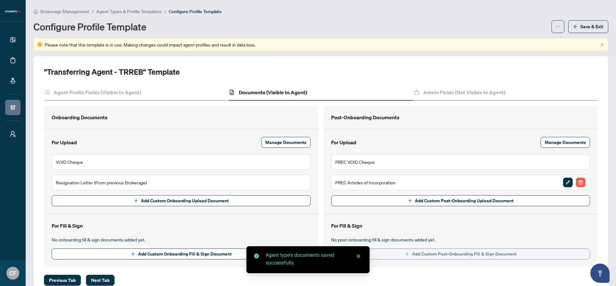
click at [389, 252] on button "Add Custom Post-Onboarding Fill & Sign Document" at bounding box center [460, 254] width 259 height 11
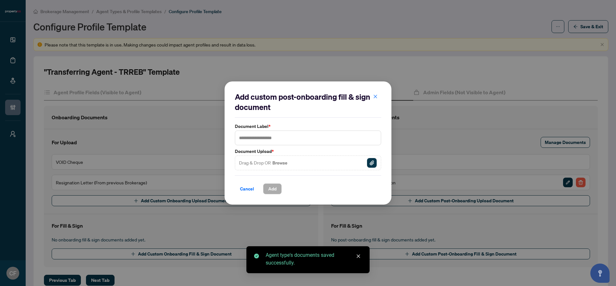
click at [376, 164] on img "button" at bounding box center [372, 163] width 10 height 10
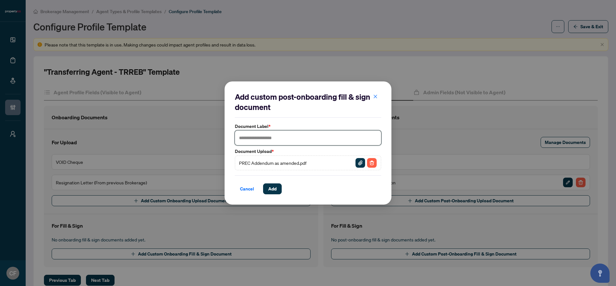
click at [311, 136] on input "text" at bounding box center [308, 138] width 146 height 15
drag, startPoint x: 282, startPoint y: 137, endPoint x: 251, endPoint y: 140, distance: 30.9
click at [251, 140] on input "**********" at bounding box center [308, 138] width 146 height 15
type input "**********"
click at [276, 187] on span "Add" at bounding box center [272, 189] width 8 height 10
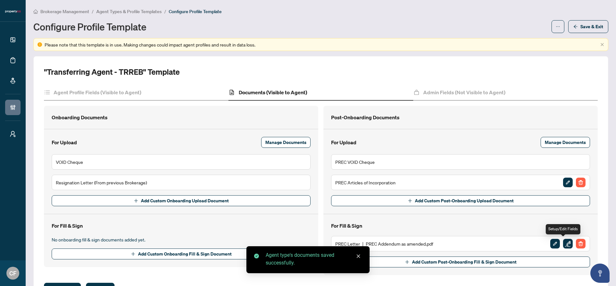
click at [563, 244] on img "button" at bounding box center [568, 244] width 10 height 10
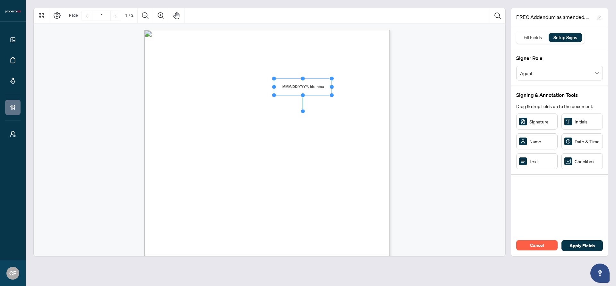
drag, startPoint x: 323, startPoint y: 87, endPoint x: 331, endPoint y: 86, distance: 8.7
click at [331, 86] on circle "Resize, Right" at bounding box center [332, 87] width 4 height 4
click at [224, 116] on span "agent’s declared PREC –" at bounding box center [203, 118] width 44 height 5
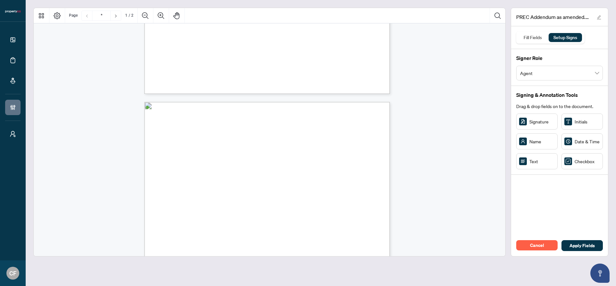
type input "*"
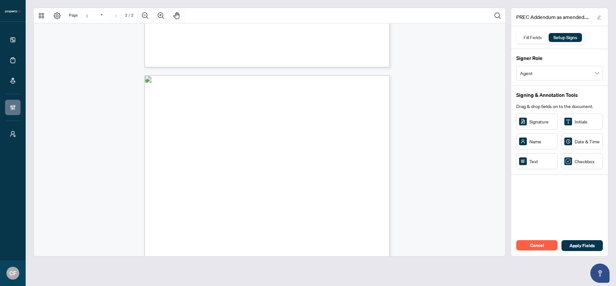
scroll to position [347, 0]
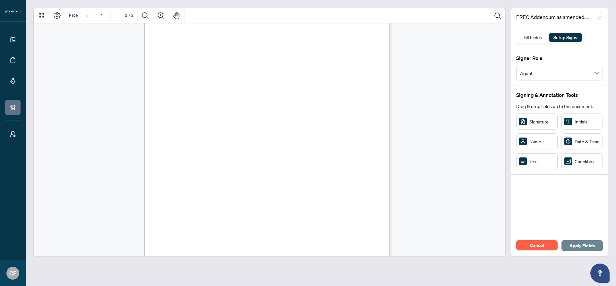
click at [586, 244] on span "Apply Fields" at bounding box center [581, 246] width 25 height 10
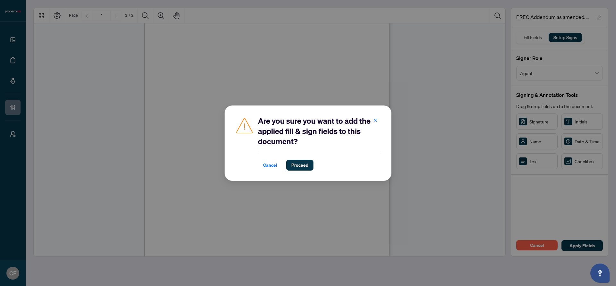
click at [297, 171] on div "Are you sure you want to add the applied fill & sign fields to this document? C…" at bounding box center [308, 143] width 167 height 75
click at [298, 167] on span "Proceed" at bounding box center [299, 165] width 17 height 10
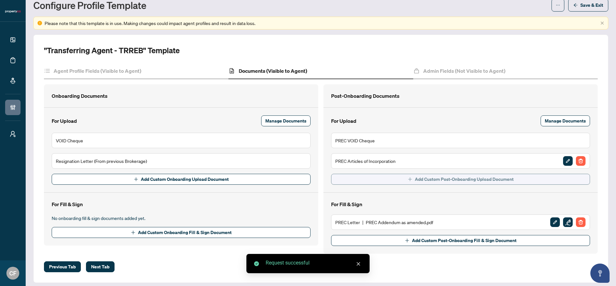
scroll to position [26, 0]
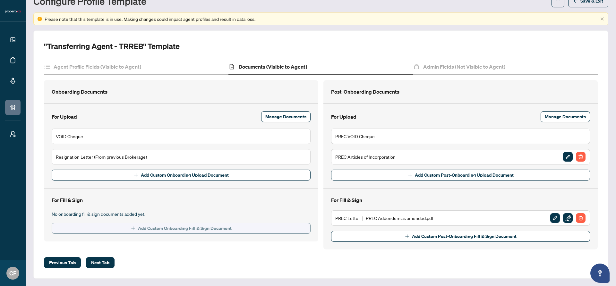
click at [191, 229] on span "Add Custom Onboarding Fill & Sign Document" at bounding box center [185, 228] width 94 height 10
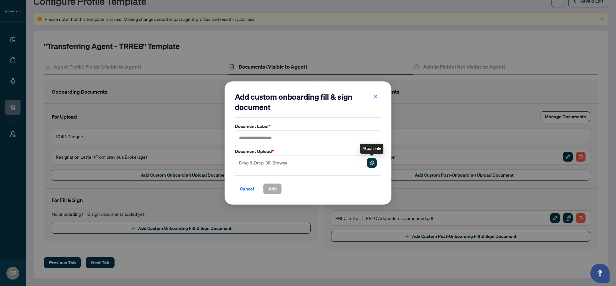
click at [376, 165] on img "button" at bounding box center [372, 163] width 10 height 10
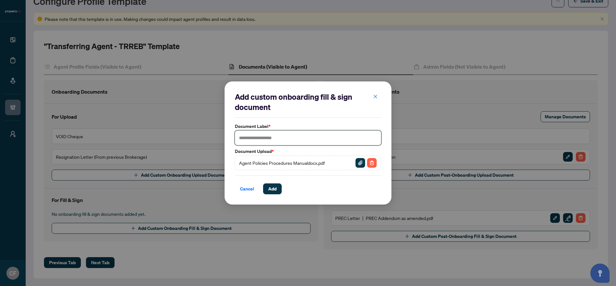
click at [293, 134] on input "text" at bounding box center [308, 138] width 146 height 15
type input "**********"
click at [277, 190] on button "Add" at bounding box center [272, 188] width 19 height 11
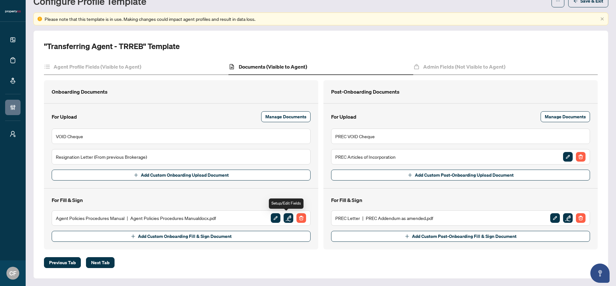
click at [289, 217] on img "button" at bounding box center [289, 218] width 10 height 10
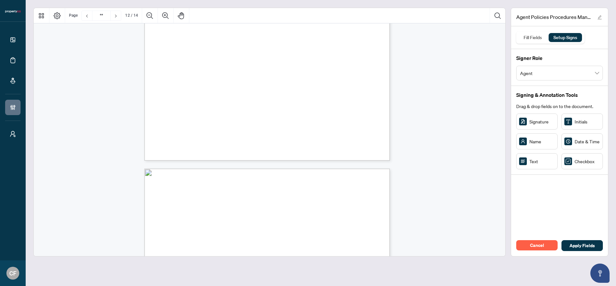
type input "**"
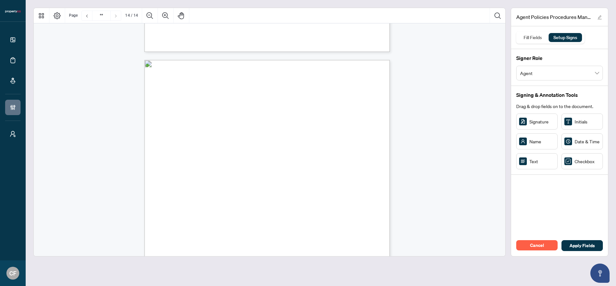
scroll to position [4202, 0]
drag, startPoint x: 251, startPoint y: 115, endPoint x: 234, endPoint y: 112, distance: 17.2
drag, startPoint x: 250, startPoint y: 112, endPoint x: 313, endPoint y: 114, distance: 62.9
click at [313, 114] on circle "Resize, Right" at bounding box center [312, 112] width 4 height 4
click at [326, 122] on div "procedures in this manual, as well as other policies and procedures that the Co…" at bounding box center [297, 258] width 307 height 397
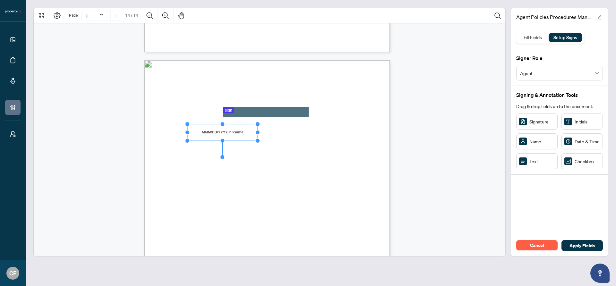
drag, startPoint x: 251, startPoint y: 133, endPoint x: 259, endPoint y: 133, distance: 7.1
click at [259, 133] on circle "Resize, Right" at bounding box center [257, 132] width 4 height 4
click at [290, 139] on div "procedures in this manual, as well as other policies and procedures that the Co…" at bounding box center [297, 258] width 307 height 397
click at [586, 246] on span "Apply Fields" at bounding box center [581, 246] width 25 height 10
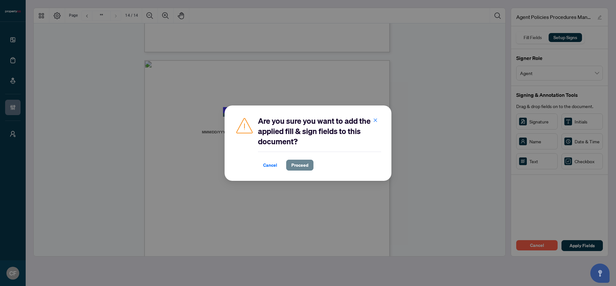
click at [312, 166] on button "Proceed" at bounding box center [299, 165] width 27 height 11
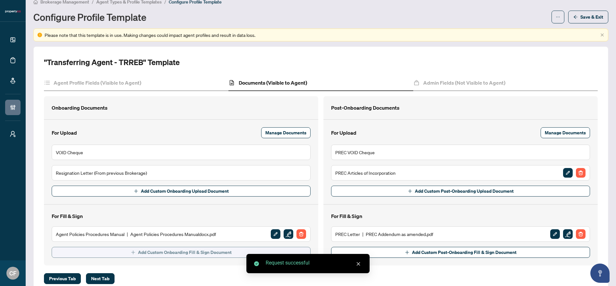
scroll to position [26, 0]
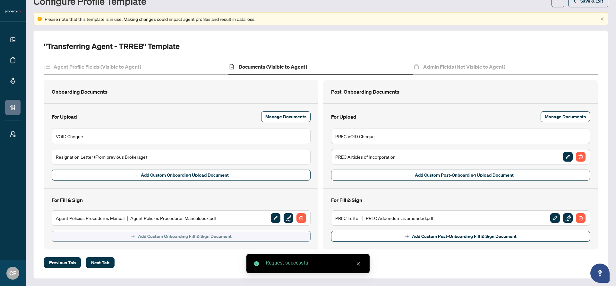
click at [204, 235] on span "Add Custom Onboarding Fill & Sign Document" at bounding box center [185, 236] width 94 height 10
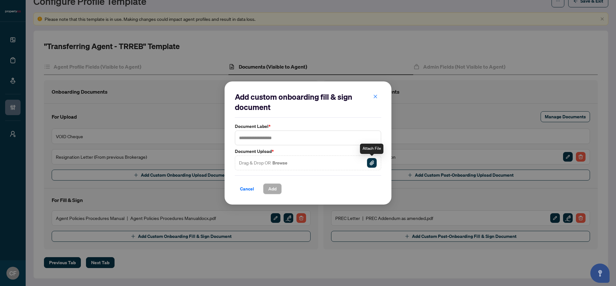
click at [371, 165] on img "button" at bounding box center [372, 163] width 10 height 10
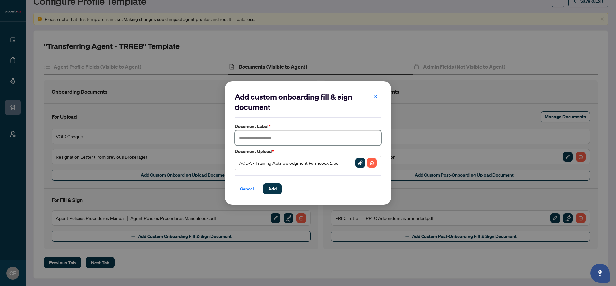
click at [292, 139] on input "text" at bounding box center [308, 138] width 146 height 15
type input "*"
type input "**********"
click at [280, 191] on button "Add" at bounding box center [272, 188] width 19 height 11
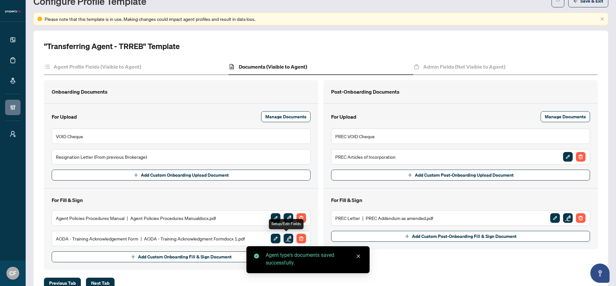
click at [289, 238] on img "button" at bounding box center [289, 239] width 10 height 10
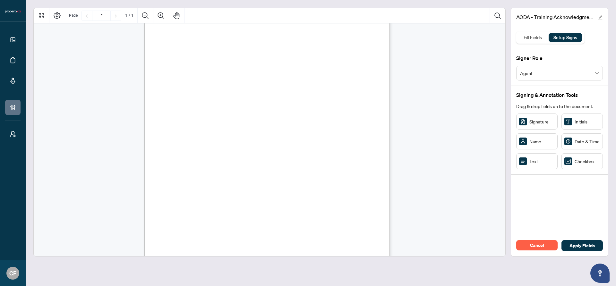
scroll to position [89, 0]
drag, startPoint x: 257, startPoint y: 115, endPoint x: 238, endPoint y: 115, distance: 19.3
drag, startPoint x: 252, startPoint y: 115, endPoint x: 319, endPoint y: 116, distance: 66.1
click at [319, 116] on circle "Resize, Right" at bounding box center [319, 116] width 4 height 4
click at [346, 125] on div "Accessibility for Ontarians with Disabilities Act (AODA) Training I confirm tha…" at bounding box center [297, 138] width 307 height 397
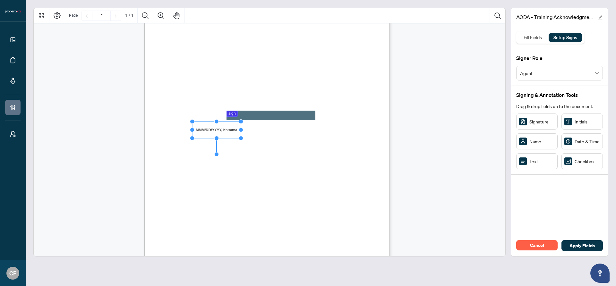
click at [216, 130] on rect "Page 1" at bounding box center [216, 130] width 49 height 17
drag, startPoint x: 240, startPoint y: 130, endPoint x: 283, endPoint y: 129, distance: 42.7
click at [283, 129] on circle "Resize, Right" at bounding box center [283, 130] width 4 height 4
click at [307, 129] on span "Date: ___________________________________________________________" at bounding box center [251, 131] width 140 height 5
drag, startPoint x: 246, startPoint y: 141, endPoint x: 286, endPoint y: 141, distance: 40.7
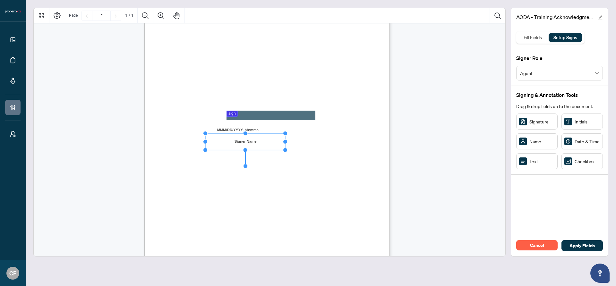
click at [286, 141] on circle "Resize, Right" at bounding box center [285, 142] width 4 height 4
click at [325, 163] on div "Accessibility for Ontarians with Disabilities Act (AODA) Training I confirm tha…" at bounding box center [297, 138] width 307 height 397
drag, startPoint x: 286, startPoint y: 141, endPoint x: 311, endPoint y: 141, distance: 25.0
click at [311, 141] on circle "Resize, Right" at bounding box center [309, 141] width 4 height 4
click at [336, 161] on div "Accessibility for Ontarians with Disabilities Act (AODA) Training I confirm tha…" at bounding box center [297, 138] width 307 height 397
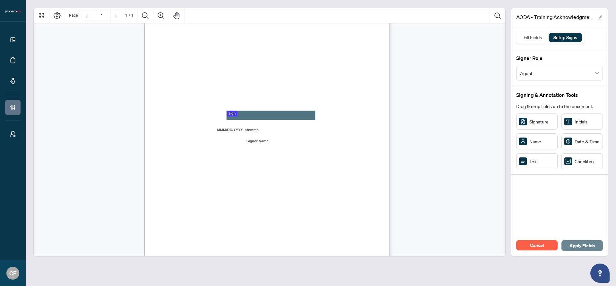
click at [591, 246] on span "Apply Fields" at bounding box center [581, 246] width 25 height 10
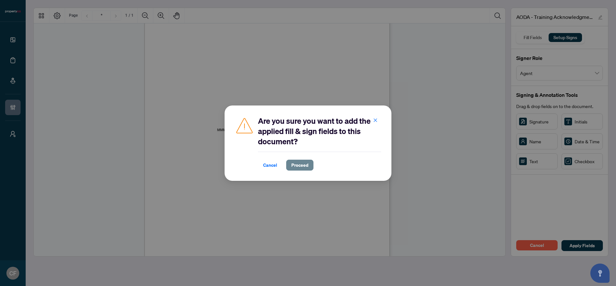
click at [300, 164] on span "Proceed" at bounding box center [299, 165] width 17 height 10
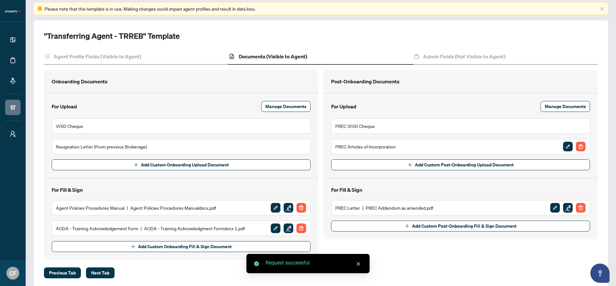
scroll to position [46, 0]
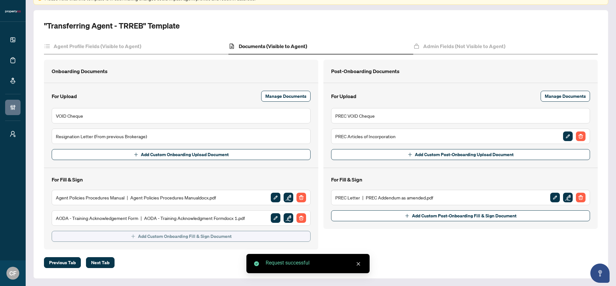
click at [226, 234] on span "Add Custom Onboarding Fill & Sign Document" at bounding box center [185, 236] width 94 height 10
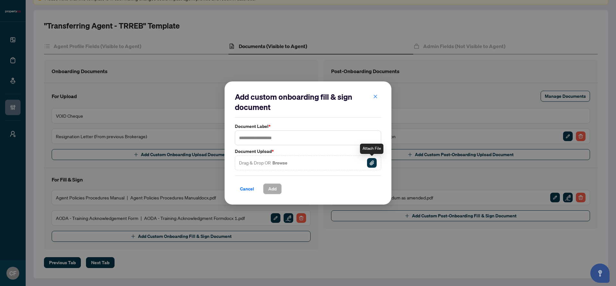
click at [372, 163] on img "button" at bounding box center [372, 163] width 10 height 10
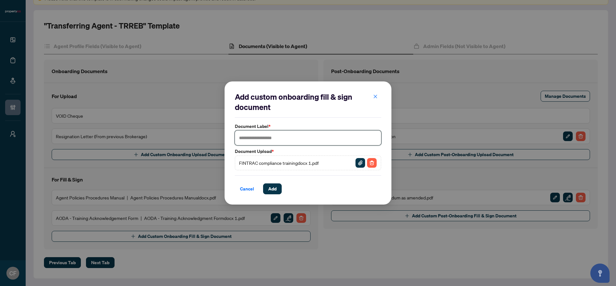
click at [268, 139] on input "text" at bounding box center [308, 138] width 146 height 15
type input "**********"
click at [277, 191] on button "Add" at bounding box center [272, 188] width 19 height 11
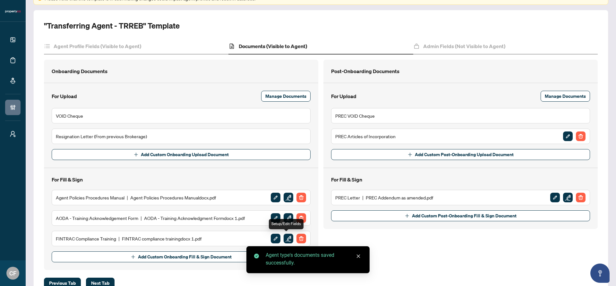
click at [287, 239] on img "button" at bounding box center [289, 239] width 10 height 10
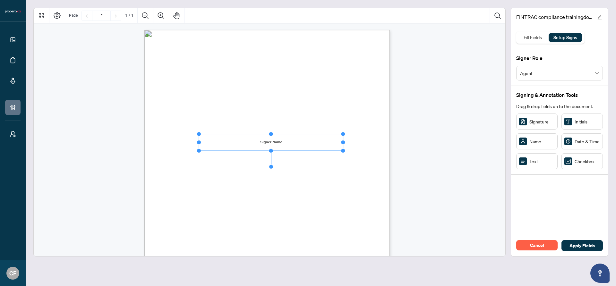
drag, startPoint x: 238, startPoint y: 142, endPoint x: 343, endPoint y: 138, distance: 105.0
click at [343, 138] on icon "Resize, Top Resize, Top, Right Resize, Right Resize, Bottom, Right Resize, Bott…" at bounding box center [271, 142] width 149 height 21
click at [362, 138] on div "[DOMAIN_NAME] Realty Inc. Certification of Completion of Compliance Training Do…" at bounding box center [297, 228] width 307 height 397
drag, startPoint x: 247, startPoint y: 155, endPoint x: 263, endPoint y: 155, distance: 16.4
click at [263, 155] on circle "Resize, Right" at bounding box center [261, 156] width 4 height 4
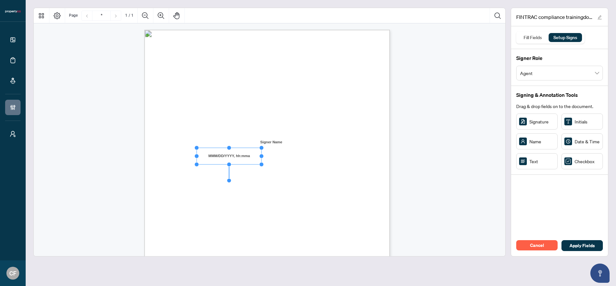
click at [294, 166] on img "Page 1" at bounding box center [267, 146] width 173 height 130
drag, startPoint x: 529, startPoint y: 121, endPoint x: 221, endPoint y: 167, distance: 311.7
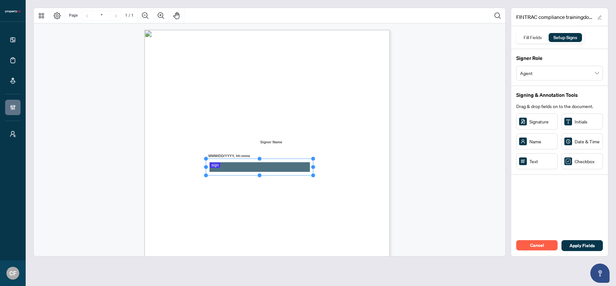
drag, startPoint x: 235, startPoint y: 167, endPoint x: 353, endPoint y: 166, distance: 118.0
click at [353, 166] on div "[DOMAIN_NAME] Realty Inc. Certification of Completion of Compliance Training Do…" at bounding box center [266, 189] width 245 height 318
click at [359, 169] on div "[DOMAIN_NAME] Realty Inc. Certification of Completion of Compliance Training Do…" at bounding box center [297, 228] width 307 height 397
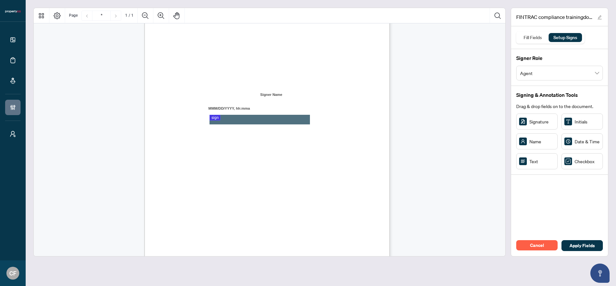
scroll to position [98, 0]
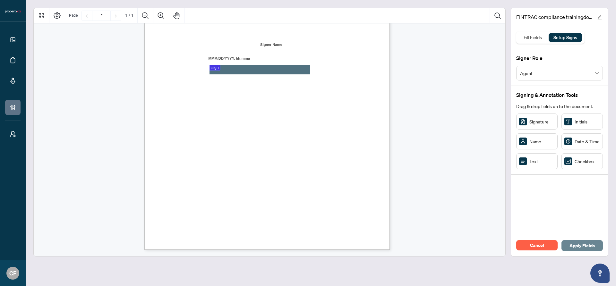
click at [587, 244] on span "Apply Fields" at bounding box center [581, 246] width 25 height 10
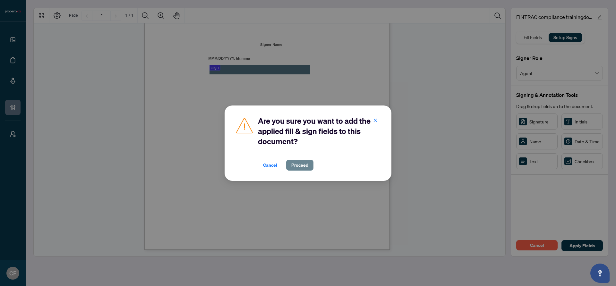
click at [300, 168] on span "Proceed" at bounding box center [299, 165] width 17 height 10
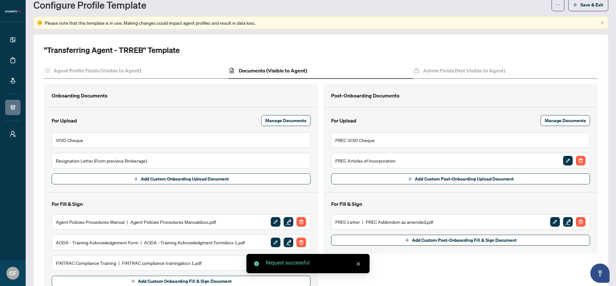
scroll to position [67, 0]
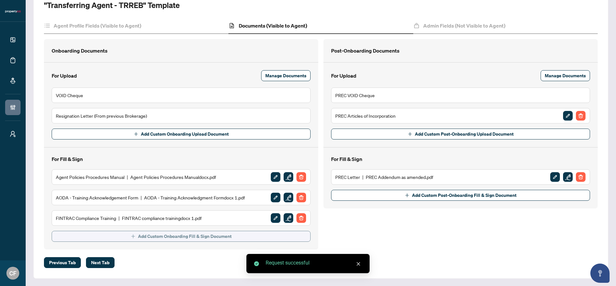
click at [216, 235] on span "Add Custom Onboarding Fill & Sign Document" at bounding box center [185, 236] width 94 height 10
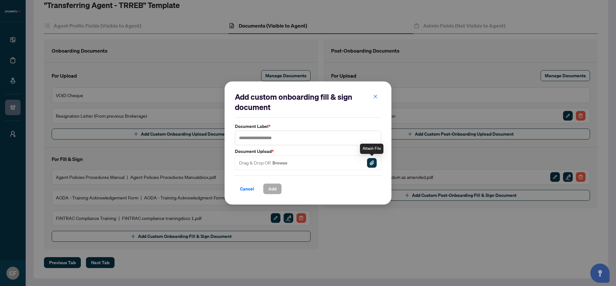
click at [375, 162] on img "button" at bounding box center [372, 163] width 10 height 10
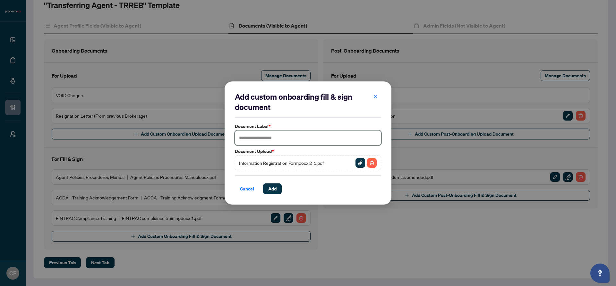
click at [276, 143] on input "text" at bounding box center [308, 138] width 146 height 15
type input "**********"
click at [278, 191] on button "Add" at bounding box center [272, 188] width 19 height 11
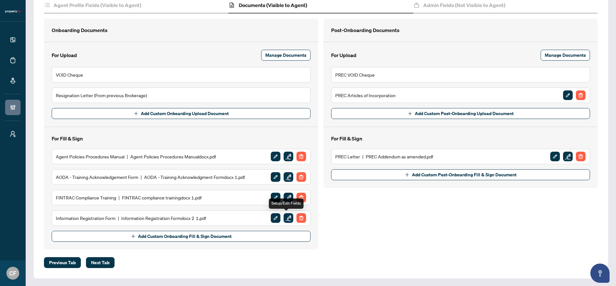
click at [284, 222] on img "button" at bounding box center [289, 218] width 10 height 10
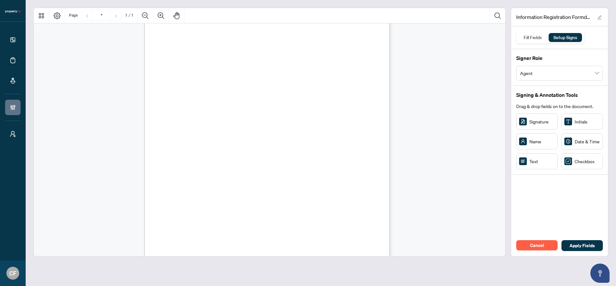
scroll to position [31, 0]
click at [192, 164] on span "Do you have a PREC?" at bounding box center [175, 166] width 33 height 4
click at [229, 163] on div "Sales Rep/Broker Information Registration Form Employee / Sales Representative:…" at bounding box center [297, 197] width 307 height 397
click at [192, 164] on span "Do you have a PREC?" at bounding box center [175, 166] width 33 height 4
click at [249, 169] on div "Sales Rep/Broker Information Registration Form Employee / Sales Representative:…" at bounding box center [297, 197] width 307 height 397
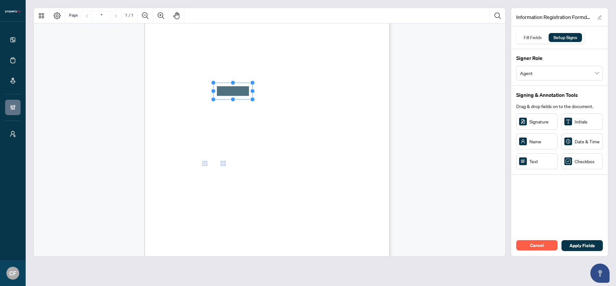
drag, startPoint x: 535, startPoint y: 162, endPoint x: 233, endPoint y: 91, distance: 310.8
drag, startPoint x: 252, startPoint y: 90, endPoint x: 315, endPoint y: 90, distance: 62.9
click at [315, 90] on circle "Resize, Right" at bounding box center [315, 91] width 4 height 4
click at [266, 84] on circle "Resize, Top" at bounding box center [264, 84] width 4 height 4
click at [356, 87] on div "Sales Rep/Broker Information Registration Form Employee / Sales Representative:…" at bounding box center [297, 197] width 307 height 397
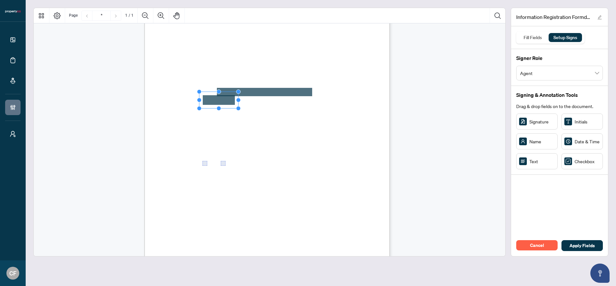
drag, startPoint x: 532, startPoint y: 161, endPoint x: 219, endPoint y: 100, distance: 319.3
drag, startPoint x: 238, startPoint y: 90, endPoint x: 318, endPoint y: 93, distance: 79.6
click at [318, 93] on div "Sales Rep/Broker Information Registration Form Employee / Sales Representative:…" at bounding box center [266, 158] width 245 height 318
click at [312, 94] on span "Employee / Sales Representative: ______________________________________________…" at bounding box center [235, 95] width 153 height 4
drag, startPoint x: 536, startPoint y: 161, endPoint x: 198, endPoint y: 108, distance: 342.2
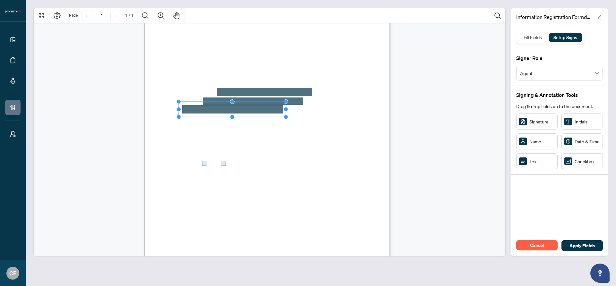
click at [325, 97] on div "Sales Rep/Broker Information Registration Form Employee / Sales Representative:…" at bounding box center [297, 197] width 307 height 397
drag, startPoint x: 286, startPoint y: 98, endPoint x: 287, endPoint y: 102, distance: 4.8
click at [287, 102] on circle "Resize, Top, Right" at bounding box center [286, 102] width 4 height 4
click at [349, 115] on div "Sales Rep/Broker Information Registration Form Employee / Sales Representative:…" at bounding box center [297, 197] width 307 height 397
drag, startPoint x: 230, startPoint y: 126, endPoint x: 224, endPoint y: 124, distance: 6.4
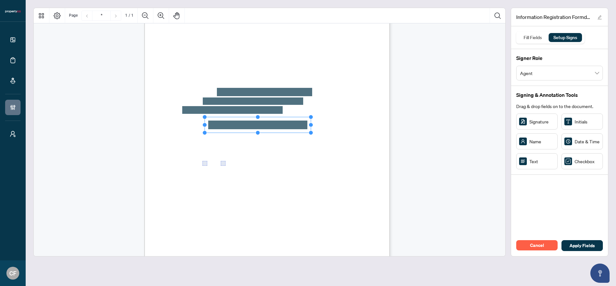
drag, startPoint x: 244, startPoint y: 116, endPoint x: 311, endPoint y: 117, distance: 67.0
click at [311, 117] on circle "Resize, Top, Right" at bounding box center [311, 117] width 4 height 4
click at [334, 121] on div "Sales Rep/Broker Information Registration Form Employee / Sales Representative:…" at bounding box center [297, 197] width 307 height 397
drag, startPoint x: 218, startPoint y: 135, endPoint x: 224, endPoint y: 134, distance: 5.9
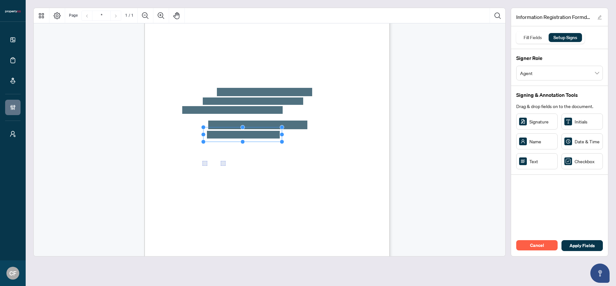
drag, startPoint x: 242, startPoint y: 124, endPoint x: 282, endPoint y: 126, distance: 40.5
click at [282, 126] on circle "Resize, Top, Right" at bounding box center [283, 127] width 4 height 4
click at [305, 128] on span "RECO Registration Number: _____________________________________________________…" at bounding box center [232, 129] width 146 height 4
drag, startPoint x: 210, startPoint y: 144, endPoint x: 225, endPoint y: 141, distance: 15.7
drag, startPoint x: 242, startPoint y: 132, endPoint x: 302, endPoint y: 135, distance: 60.4
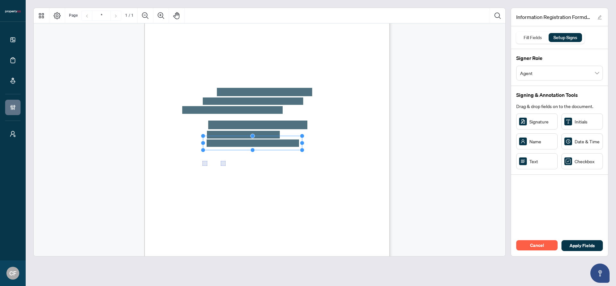
click at [302, 135] on circle "Resize, Top, Right" at bounding box center [302, 136] width 4 height 4
click at [338, 138] on div "Sales Rep/Broker Information Registration Form Employee / Sales Representative:…" at bounding box center [297, 197] width 307 height 397
drag, startPoint x: 218, startPoint y: 150, endPoint x: 200, endPoint y: 149, distance: 18.6
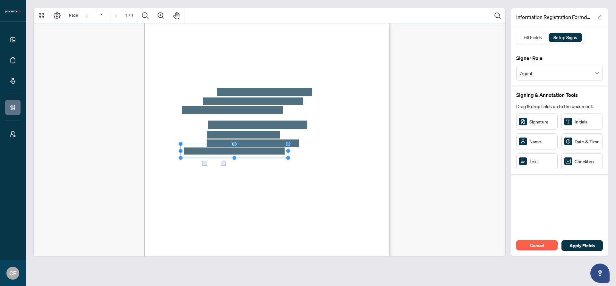
drag, startPoint x: 220, startPoint y: 141, endPoint x: 314, endPoint y: 144, distance: 93.7
click at [314, 144] on div "Sales Rep/Broker Information Registration Form Employee / Sales Representative:…" at bounding box center [266, 158] width 245 height 318
click at [305, 146] on span "TREB Membership number: _______________________________________________________…" at bounding box center [232, 145] width 147 height 4
click at [291, 157] on div "Sales Rep/Broker Information Registration Form Employee / Sales Representative:…" at bounding box center [297, 197] width 307 height 397
drag, startPoint x: 234, startPoint y: 174, endPoint x: 208, endPoint y: 170, distance: 26.9
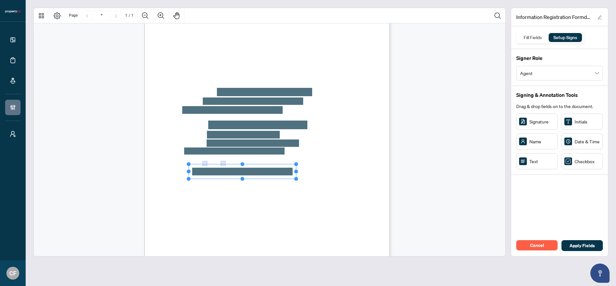
drag, startPoint x: 228, startPoint y: 161, endPoint x: 328, endPoint y: 163, distance: 99.8
click at [328, 163] on div "Sales Rep/Broker Information Registration Form Employee / Sales Representative:…" at bounding box center [266, 158] width 245 height 318
click at [328, 163] on div "Sales Rep/Broker Information Registration Form Employee / Sales Representative:…" at bounding box center [297, 197] width 307 height 397
drag, startPoint x: 535, startPoint y: 159, endPoint x: 205, endPoint y: 187, distance: 330.6
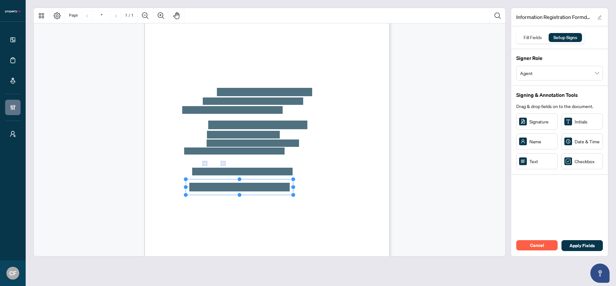
drag, startPoint x: 225, startPoint y: 178, endPoint x: 315, endPoint y: 179, distance: 90.5
click at [315, 179] on div "Sales Rep/Broker Information Registration Form Employee / Sales Representative:…" at bounding box center [266, 158] width 245 height 318
click at [326, 179] on div "Sales Rep/Broker Information Registration Form Employee / Sales Representative:…" at bounding box center [297, 197] width 307 height 397
drag, startPoint x: 206, startPoint y: 198, endPoint x: 204, endPoint y: 195, distance: 3.6
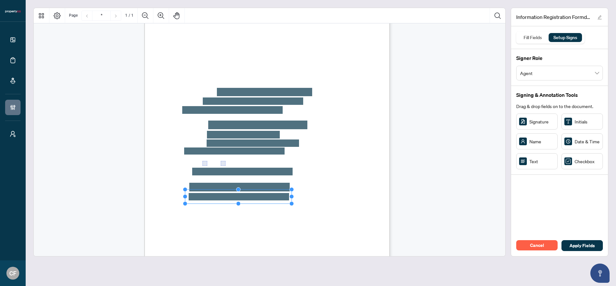
drag, startPoint x: 225, startPoint y: 187, endPoint x: 298, endPoint y: 189, distance: 73.5
click at [298, 189] on div "Sales Rep/Broker Information Registration Form Employee / Sales Representative:…" at bounding box center [266, 158] width 245 height 318
click at [319, 188] on div "Sales Rep/Broker Information Registration Form Employee / Sales Representative:…" at bounding box center [297, 197] width 307 height 397
drag, startPoint x: 532, startPoint y: 167, endPoint x: 220, endPoint y: 204, distance: 314.3
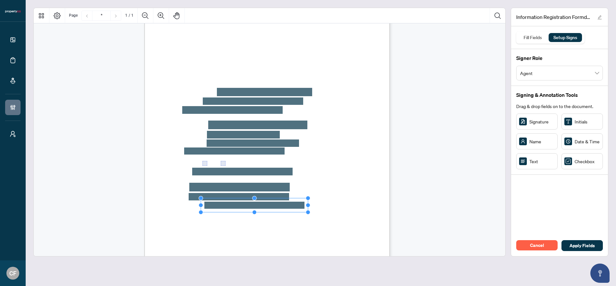
drag, startPoint x: 241, startPoint y: 196, endPoint x: 308, endPoint y: 198, distance: 67.7
click at [308, 198] on circle "Resize, Top, Right" at bounding box center [308, 198] width 4 height 4
click at [346, 196] on div "Sales Rep/Broker Information Registration Form Employee / Sales Representative:…" at bounding box center [297, 197] width 307 height 397
drag, startPoint x: 534, startPoint y: 163, endPoint x: 225, endPoint y: 212, distance: 313.1
drag, startPoint x: 244, startPoint y: 203, endPoint x: 310, endPoint y: 206, distance: 65.8
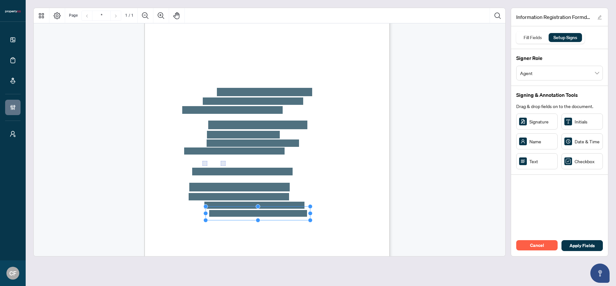
click at [310, 206] on circle "Resize, Top, Right" at bounding box center [310, 207] width 4 height 4
click at [300, 206] on span "Emergency Contact Name: _______________________________________________________…" at bounding box center [229, 208] width 140 height 4
drag, startPoint x: 532, startPoint y: 165, endPoint x: 205, endPoint y: 227, distance: 333.0
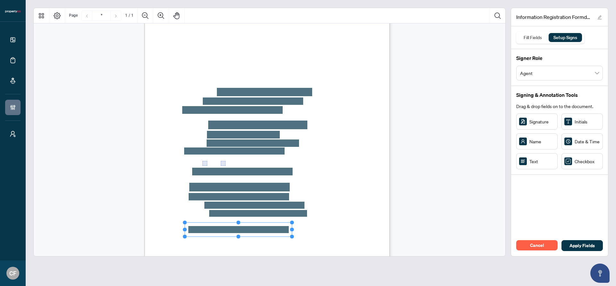
click at [321, 222] on div "Sales Rep/Broker Information Registration Form Employee / Sales Representative:…" at bounding box center [297, 197] width 307 height 397
click at [294, 220] on div "Sales Rep/Broker Information Registration Form Employee / Sales Representative:…" at bounding box center [266, 158] width 245 height 318
click at [335, 221] on div "Sales Rep/Broker Information Registration Form Employee / Sales Representative:…" at bounding box center [297, 197] width 307 height 397
click at [576, 245] on span "Apply Fields" at bounding box center [581, 246] width 25 height 10
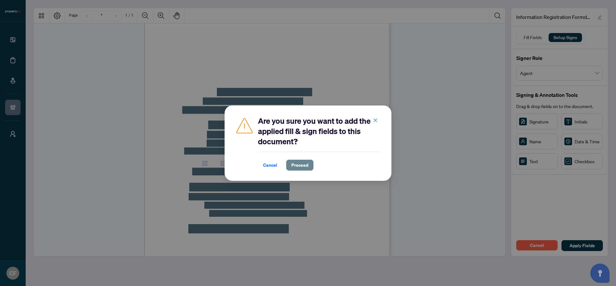
click at [307, 166] on span "Proceed" at bounding box center [299, 165] width 17 height 10
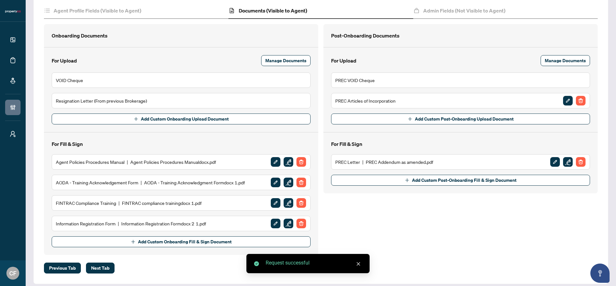
scroll to position [87, 0]
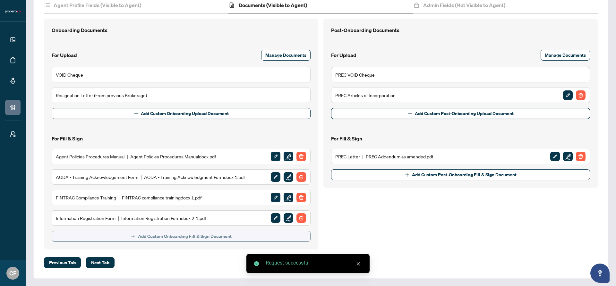
click at [223, 234] on span "Add Custom Onboarding Fill & Sign Document" at bounding box center [185, 236] width 94 height 10
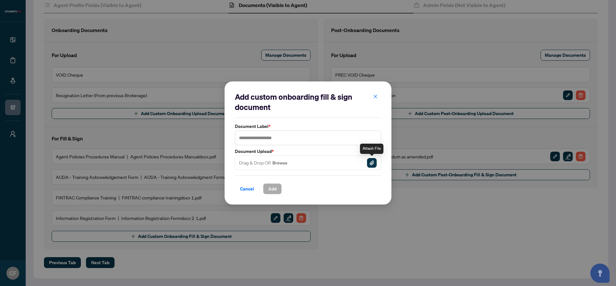
click at [371, 164] on img "button" at bounding box center [372, 163] width 10 height 10
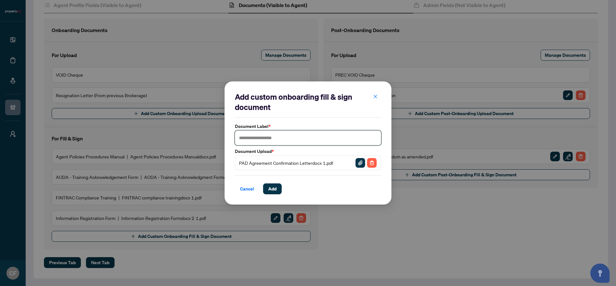
click at [260, 132] on input "text" at bounding box center [308, 138] width 146 height 15
type input "**********"
click at [283, 187] on div "Cancel Add" at bounding box center [308, 188] width 146 height 11
drag, startPoint x: 271, startPoint y: 192, endPoint x: 258, endPoint y: 186, distance: 14.2
click at [270, 192] on span "Add" at bounding box center [272, 189] width 8 height 10
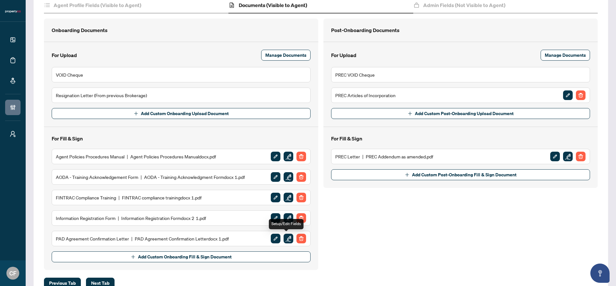
click at [285, 237] on img "button" at bounding box center [289, 239] width 10 height 10
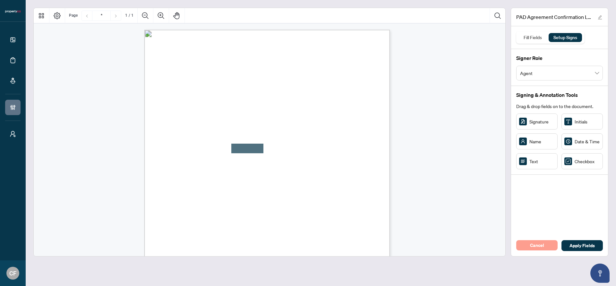
click at [542, 243] on span "Cancel" at bounding box center [537, 245] width 14 height 10
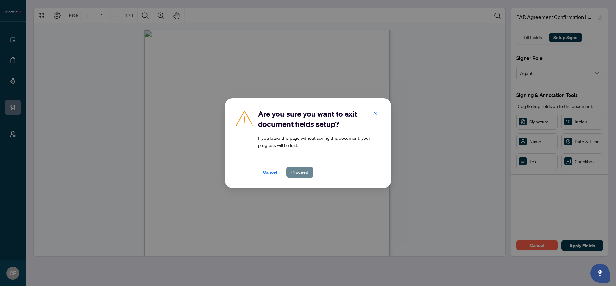
click at [298, 169] on span "Proceed" at bounding box center [299, 172] width 17 height 10
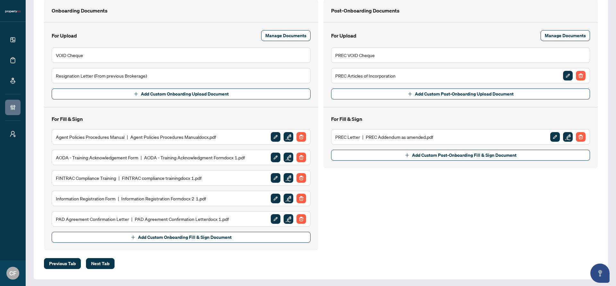
scroll to position [108, 0]
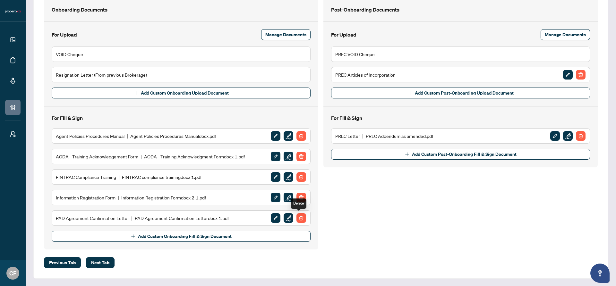
click at [297, 217] on img "button" at bounding box center [301, 218] width 10 height 10
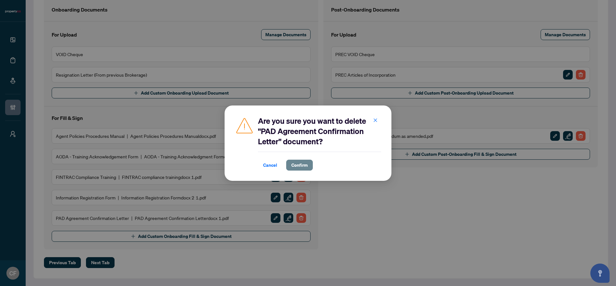
click at [308, 163] on button "Confirm" at bounding box center [299, 165] width 27 height 11
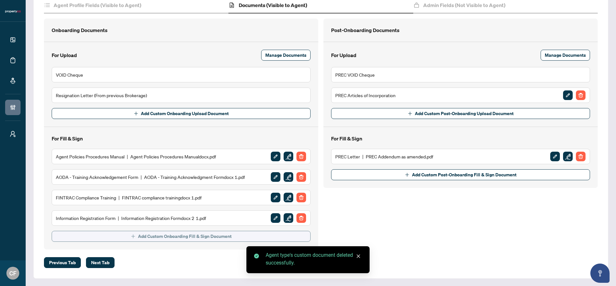
click at [162, 238] on span "Add Custom Onboarding Fill & Sign Document" at bounding box center [185, 236] width 94 height 10
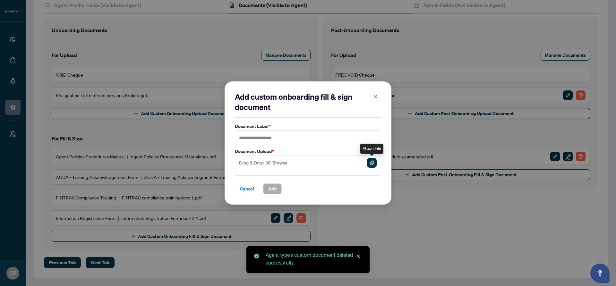
click at [375, 163] on img "button" at bounding box center [372, 163] width 10 height 10
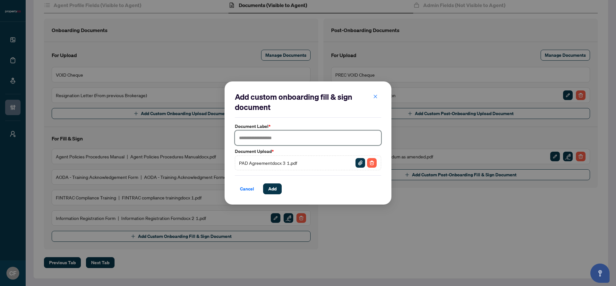
click at [288, 136] on input "text" at bounding box center [308, 138] width 146 height 15
type input "**********"
click at [275, 192] on span "Add" at bounding box center [272, 189] width 8 height 10
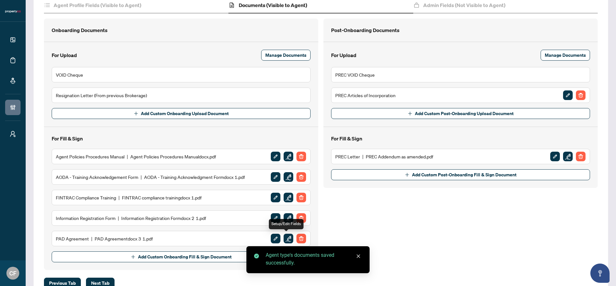
click at [289, 238] on img "button" at bounding box center [289, 239] width 10 height 10
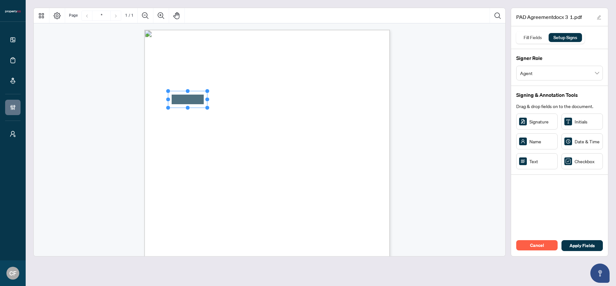
drag, startPoint x: 543, startPoint y: 158, endPoint x: 191, endPoint y: 101, distance: 356.4
drag, startPoint x: 208, startPoint y: 92, endPoint x: 390, endPoint y: 93, distance: 182.2
click at [390, 93] on div "PRE-AUTHORIZED DEBIT AGREEMENT Name: __________________________________________…" at bounding box center [270, 192] width 252 height 324
click at [389, 96] on div "PRE-AUTHORIZED DEBIT AGREEMENT Name: __________________________________________…" at bounding box center [297, 228] width 307 height 397
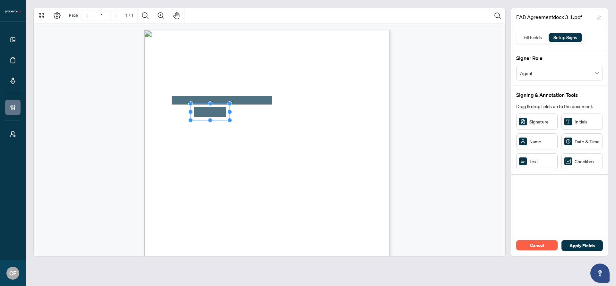
drag, startPoint x: 266, startPoint y: 126, endPoint x: 200, endPoint y: 111, distance: 67.3
click at [200, 108] on rect "Page 1" at bounding box center [204, 110] width 39 height 17
drag, startPoint x: 224, startPoint y: 110, endPoint x: 404, endPoint y: 111, distance: 180.6
click at [404, 111] on div "PRE-AUTHORIZED DEBIT AGREEMENT Name: __________________________________________…" at bounding box center [270, 185] width 472 height 324
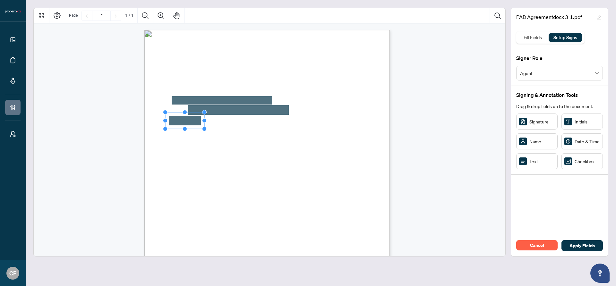
drag, startPoint x: 531, startPoint y: 161, endPoint x: 184, endPoint y: 121, distance: 348.8
drag, startPoint x: 206, startPoint y: 120, endPoint x: 238, endPoint y: 119, distance: 32.7
click at [238, 119] on circle "Resize, Right" at bounding box center [237, 120] width 4 height 4
click at [280, 124] on span "City: __________________________________________ Province: ____________________…" at bounding box center [257, 124] width 198 height 4
drag, startPoint x: 264, startPoint y: 117, endPoint x: 276, endPoint y: 122, distance: 12.8
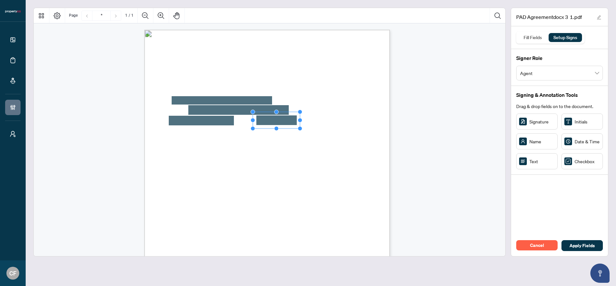
drag, startPoint x: 293, startPoint y: 121, endPoint x: 301, endPoint y: 121, distance: 8.0
click at [301, 121] on circle "Resize, Right" at bounding box center [300, 120] width 4 height 4
drag, startPoint x: 543, startPoint y: 165, endPoint x: 339, endPoint y: 120, distance: 209.2
click at [394, 135] on div "PRE-AUTHORIZED DEBIT AGREEMENT Name: __________________________________________…" at bounding box center [270, 192] width 252 height 324
click at [355, 123] on span "City: __________________________________________ Province: ____________________…" at bounding box center [257, 124] width 198 height 4
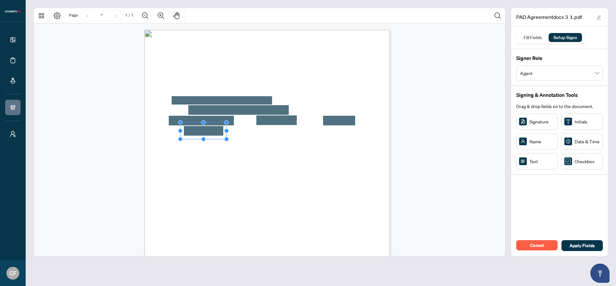
drag, startPoint x: 218, startPoint y: 132, endPoint x: 225, endPoint y: 132, distance: 7.1
click at [225, 132] on circle "Resize, Right" at bounding box center [227, 131] width 4 height 4
drag, startPoint x: 283, startPoint y: 130, endPoint x: 295, endPoint y: 129, distance: 11.9
click at [295, 129] on div "PRE-AUTHORIZED DEBIT AGREEMENT Name: __________________________________________…" at bounding box center [266, 189] width 245 height 318
click at [399, 139] on div "PRE-AUTHORIZED DEBIT AGREEMENT Name: __________________________________________…" at bounding box center [270, 185] width 472 height 324
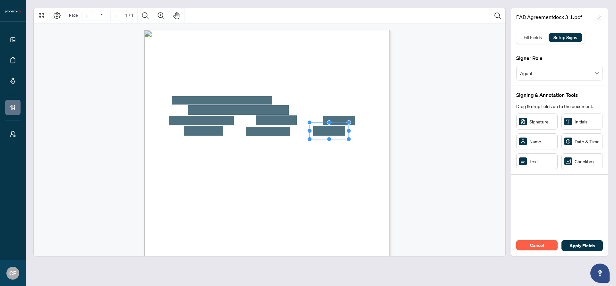
drag, startPoint x: 535, startPoint y: 164, endPoint x: 329, endPoint y: 131, distance: 208.5
drag, startPoint x: 350, startPoint y: 132, endPoint x: 360, endPoint y: 132, distance: 10.3
click at [360, 132] on circle "Resize, Right" at bounding box center [359, 131] width 4 height 4
click at [355, 132] on span "Home Phone: ________________________ Bus Phone: ___________________________ Cel…" at bounding box center [257, 134] width 198 height 4
drag, startPoint x: 532, startPoint y: 163, endPoint x: 222, endPoint y: 157, distance: 310.2
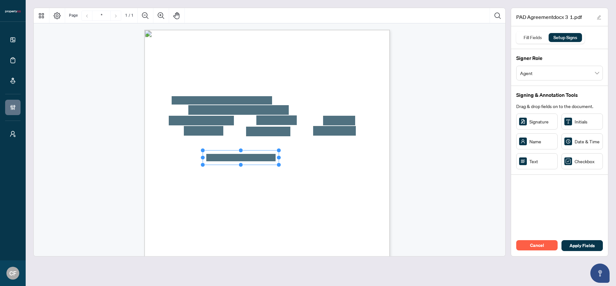
drag, startPoint x: 242, startPoint y: 149, endPoint x: 279, endPoint y: 151, distance: 37.0
click at [279, 151] on circle "Resize, Top, Right" at bounding box center [278, 150] width 4 height 4
drag, startPoint x: 542, startPoint y: 163, endPoint x: 345, endPoint y: 156, distance: 197.4
click at [343, 156] on rect "Page 1" at bounding box center [344, 156] width 39 height 17
drag, startPoint x: 364, startPoint y: 148, endPoint x: 367, endPoint y: 152, distance: 4.2
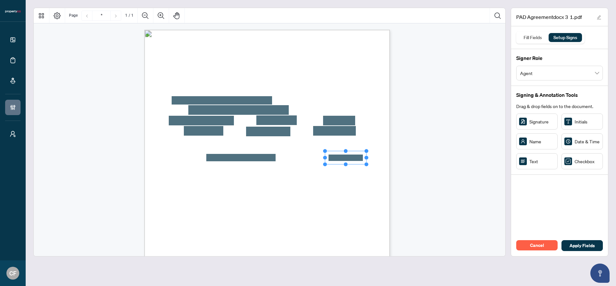
click at [367, 152] on circle "Resize, Top, Right" at bounding box center [366, 151] width 4 height 4
click at [369, 181] on div "PRE-AUTHORIZED DEBIT AGREEMENT Name: __________________________________________…" at bounding box center [297, 228] width 307 height 397
drag, startPoint x: 221, startPoint y: 175, endPoint x: 218, endPoint y: 179, distance: 4.2
click at [218, 179] on icon "Resize, Top Resize, Top, Right Resize, Right Resize, Bottom, Right Resize, Bott…" at bounding box center [219, 172] width 26 height 20
drag, startPoint x: 582, startPoint y: 165, endPoint x: 244, endPoint y: 170, distance: 337.8
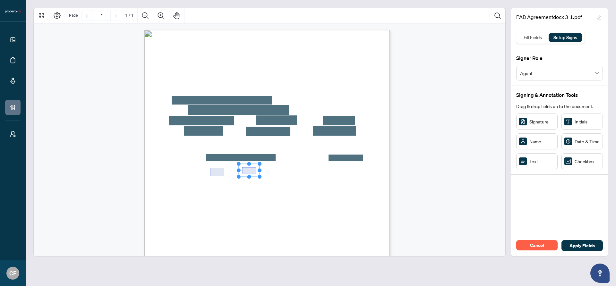
click at [251, 176] on icon "Resize, Top Resize, Top, Right Resize, Right Resize, Bottom, Right Resize, Bott…" at bounding box center [249, 171] width 26 height 18
drag, startPoint x: 259, startPoint y: 176, endPoint x: 254, endPoint y: 178, distance: 5.8
click at [254, 178] on icon "Resize, Top Resize, Top, Right Resize, Right Resize, Bottom, Right Resize, Bott…" at bounding box center [249, 172] width 26 height 20
drag, startPoint x: 258, startPoint y: 171, endPoint x: 255, endPoint y: 171, distance: 3.2
click at [255, 171] on icon "Resize, Top Resize, Top, Right Resize, Right Resize, Bottom, Right Resize, Bott…" at bounding box center [248, 172] width 26 height 20
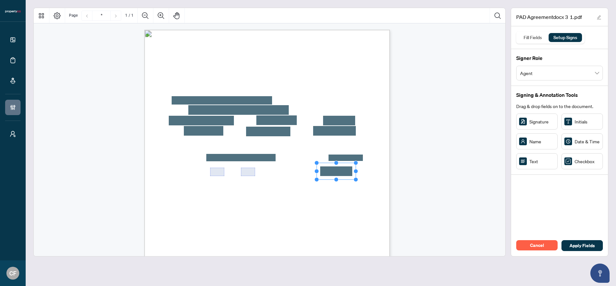
drag, startPoint x: 330, startPoint y: 176, endPoint x: 338, endPoint y: 171, distance: 9.1
drag, startPoint x: 355, startPoint y: 163, endPoint x: 347, endPoint y: 166, distance: 8.1
click at [347, 166] on circle "Resize, Top, Right" at bounding box center [347, 166] width 4 height 4
click at [319, 174] on span "Financial Institution Number:" at bounding box center [290, 174] width 55 height 4
drag, startPoint x: 233, startPoint y: 191, endPoint x: 194, endPoint y: 192, distance: 38.8
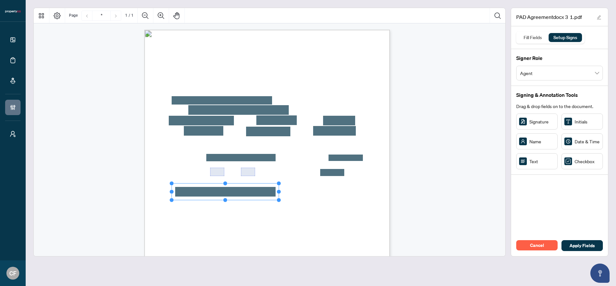
drag, startPoint x: 211, startPoint y: 192, endPoint x: 338, endPoint y: 191, distance: 127.0
click at [338, 191] on div "PRE-AUTHORIZED DEBIT AGREEMENT Name: __________________________________________…" at bounding box center [266, 189] width 245 height 318
click at [294, 193] on span "Name: _________________________________________________________________________…" at bounding box center [226, 195] width 137 height 4
drag, startPoint x: 259, startPoint y: 206, endPoint x: 209, endPoint y: 202, distance: 49.5
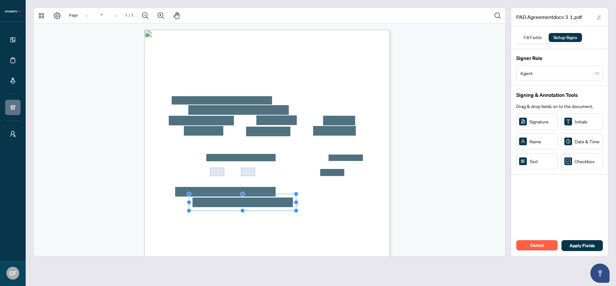
drag, startPoint x: 229, startPoint y: 202, endPoint x: 363, endPoint y: 204, distance: 133.4
click at [363, 204] on div "PRE-AUTHORIZED DEBIT AGREEMENT Name: __________________________________________…" at bounding box center [266, 189] width 245 height 318
click at [349, 203] on span "Branch Address: _______________________________________________________________…" at bounding box center [254, 205] width 190 height 4
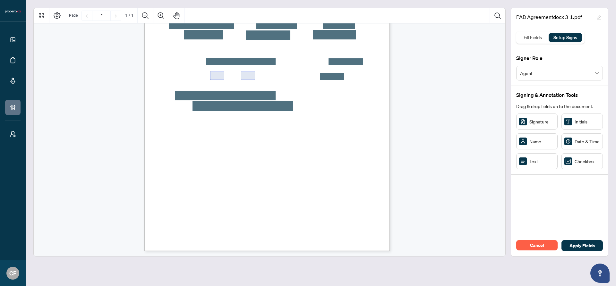
scroll to position [98, 0]
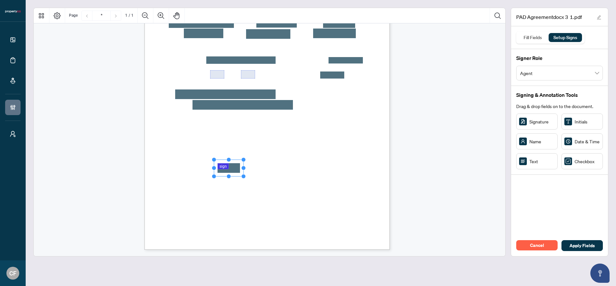
drag, startPoint x: 289, startPoint y: 172, endPoint x: 229, endPoint y: 168, distance: 60.7
drag, startPoint x: 243, startPoint y: 168, endPoint x: 415, endPoint y: 166, distance: 171.6
click at [415, 166] on div "PRE-AUTHORIZED DEBIT AGREEMENT Name: __________________________________________…" at bounding box center [270, 88] width 472 height 324
click at [307, 170] on rect "Page 1" at bounding box center [267, 169] width 107 height 17
click at [346, 169] on div "PRE-AUTHORIZED DEBIT AGREEMENT Name: __________________________________________…" at bounding box center [297, 130] width 307 height 397
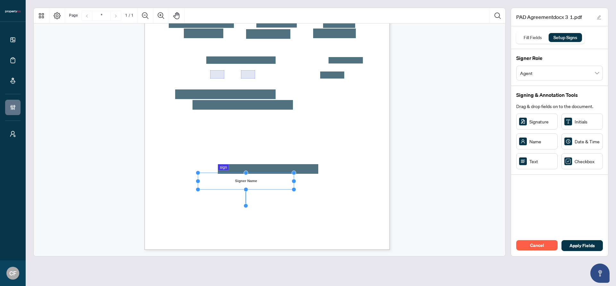
drag, startPoint x: 238, startPoint y: 181, endPoint x: 295, endPoint y: 182, distance: 57.1
click at [295, 182] on circle "Resize, Right" at bounding box center [294, 181] width 4 height 4
click at [577, 206] on div "PAD Agreementdocx 3 1.pdf Fill Fields Setup Signs Signer Role Agent Signing & A…" at bounding box center [560, 132] width 98 height 249
click at [361, 182] on circle "Resize, Right" at bounding box center [360, 182] width 4 height 4
click at [352, 182] on span "Date: ____________________________" at bounding box center [326, 183] width 51 height 4
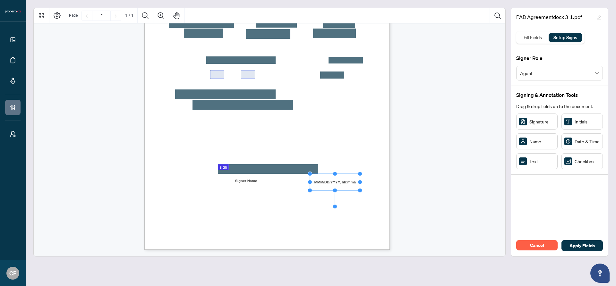
click at [352, 181] on span "Date: ____________________________" at bounding box center [326, 183] width 51 height 4
click at [575, 247] on span "Apply Fields" at bounding box center [581, 246] width 25 height 10
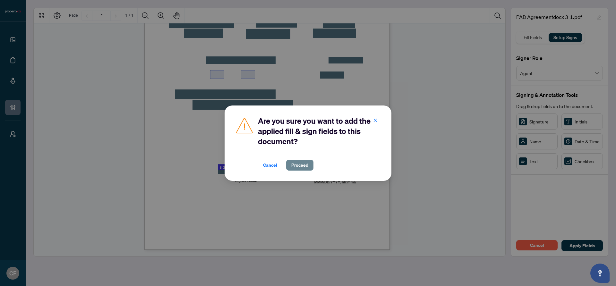
click at [291, 166] on span "Proceed" at bounding box center [299, 165] width 17 height 10
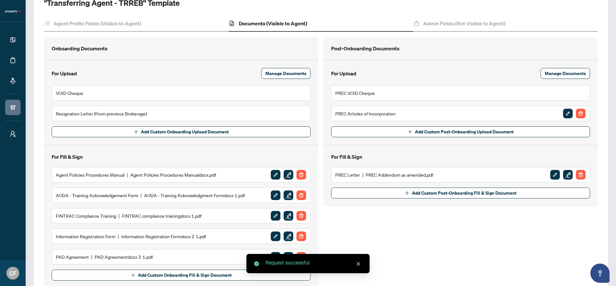
scroll to position [108, 0]
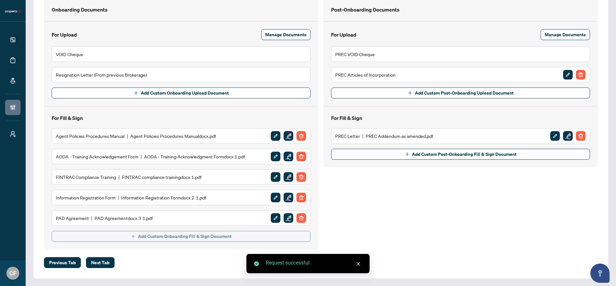
click at [214, 238] on span "Add Custom Onboarding Fill & Sign Document" at bounding box center [185, 236] width 94 height 10
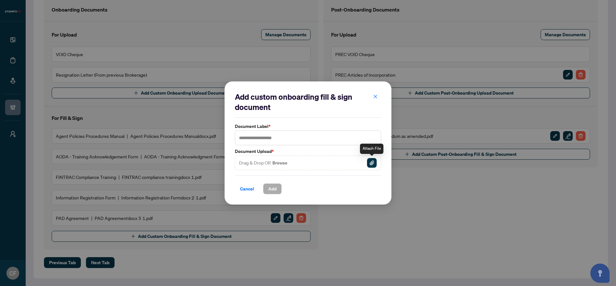
click at [371, 161] on img "button" at bounding box center [372, 163] width 10 height 10
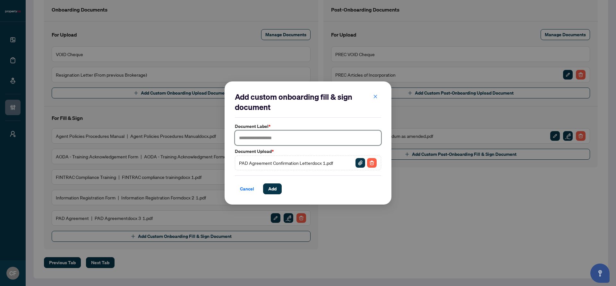
click at [297, 140] on input "text" at bounding box center [308, 138] width 146 height 15
type input "**********"
click at [276, 190] on button "Add" at bounding box center [272, 188] width 19 height 11
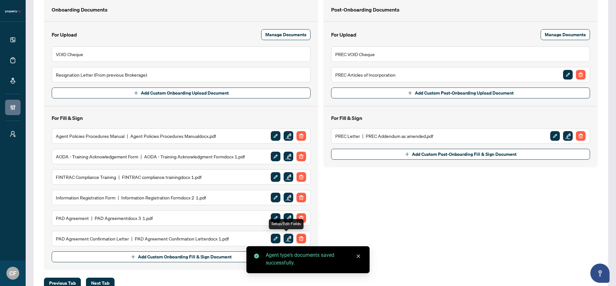
click at [288, 242] on img "button" at bounding box center [289, 239] width 10 height 10
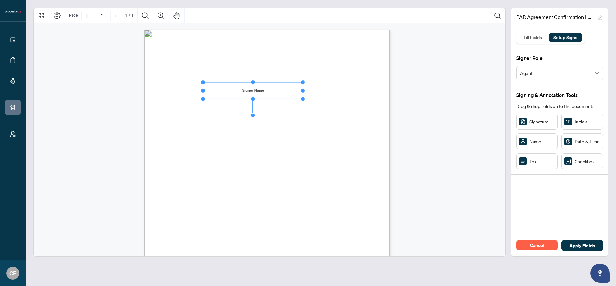
drag, startPoint x: 242, startPoint y: 91, endPoint x: 302, endPoint y: 90, distance: 60.6
click at [302, 90] on circle "Resize, Right" at bounding box center [303, 91] width 4 height 4
click at [213, 90] on span "A���� Na��" at bounding box center [193, 91] width 40 height 7
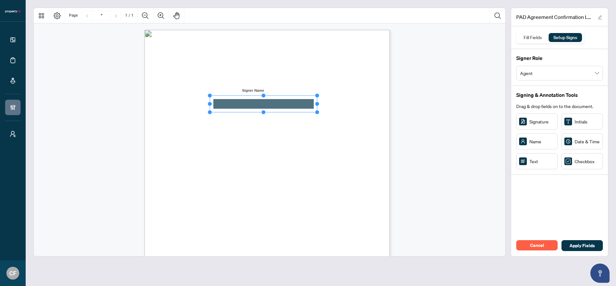
drag, startPoint x: 249, startPoint y: 104, endPoint x: 325, endPoint y: 105, distance: 76.3
click at [325, 105] on div "A���� Na�� Da�� H��� A���� Add���� C������a���� �� P��-A��������d D�b�� (PAD) S…" at bounding box center [266, 189] width 245 height 318
click at [222, 105] on span "A���� Add����" at bounding box center [198, 103] width 48 height 7
click at [253, 97] on circle "Resize, Bottom" at bounding box center [253, 97] width 4 height 4
click at [360, 94] on div "A���� Na�� Da�� H��� A���� Add���� C������a���� �� P��-A��������d D�b�� (PAD) S…" at bounding box center [297, 228] width 307 height 397
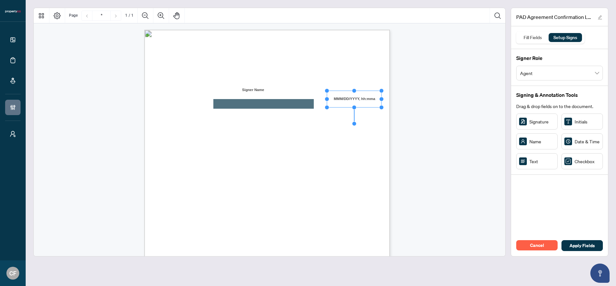
drag, startPoint x: 377, startPoint y: 99, endPoint x: 383, endPoint y: 99, distance: 6.1
click at [383, 99] on circle "Resize, Right" at bounding box center [381, 99] width 4 height 4
click at [245, 139] on span "��� ��������� d��a���:" at bounding box center [209, 142] width 71 height 7
click at [375, 134] on span "B�����a��. W� �a�� acc����d ���� PAD A�������� a�d a�� ������� �� c������" at bounding box center [304, 135] width 260 height 7
drag, startPoint x: 262, startPoint y: 151, endPoint x: 246, endPoint y: 153, distance: 16.4
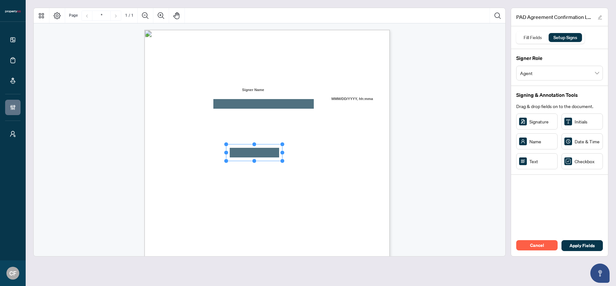
drag, startPoint x: 266, startPoint y: 152, endPoint x: 283, endPoint y: 153, distance: 17.3
click at [283, 153] on circle "Resize, Right" at bounding box center [282, 152] width 4 height 4
drag, startPoint x: 539, startPoint y: 164, endPoint x: 309, endPoint y: 161, distance: 229.7
click at [309, 161] on rect "Page 1" at bounding box center [308, 161] width 39 height 17
drag, startPoint x: 328, startPoint y: 162, endPoint x: 333, endPoint y: 162, distance: 5.8
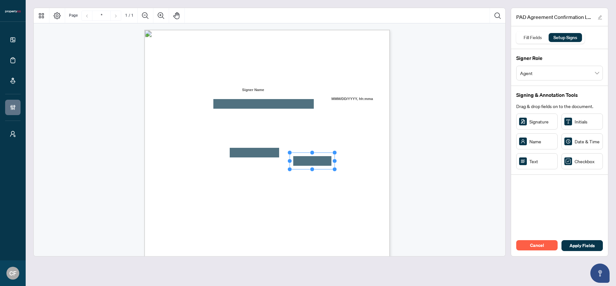
click at [333, 162] on circle "Resize, Right" at bounding box center [334, 161] width 4 height 4
click at [354, 163] on span "2. F��a�c�a� I���������� (Na�� & T�a���� N��b��) ________________ & _ _ _ _ _ _" at bounding box center [289, 162] width 217 height 7
drag, startPoint x: 530, startPoint y: 160, endPoint x: 354, endPoint y: 162, distance: 175.8
drag, startPoint x: 373, startPoint y: 160, endPoint x: 362, endPoint y: 159, distance: 10.6
click at [362, 159] on circle "Resize, Right" at bounding box center [363, 160] width 4 height 4
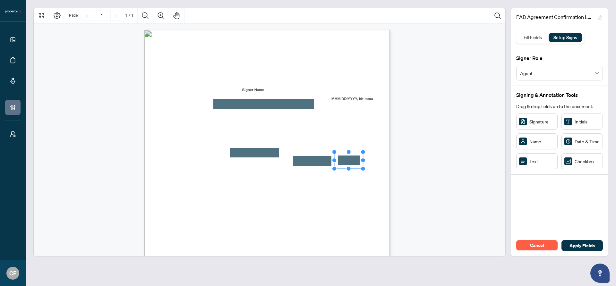
click at [374, 162] on span "2. F��a�c�a� I���������� (Na�� & T�a���� N��b��) ________________ & _ _ _ _ _ _" at bounding box center [289, 162] width 217 height 7
drag, startPoint x: 533, startPoint y: 163, endPoint x: 246, endPoint y: 169, distance: 287.8
click at [245, 163] on circle "Resize, Top" at bounding box center [245, 163] width 4 height 4
drag, startPoint x: 265, startPoint y: 170, endPoint x: 259, endPoint y: 169, distance: 6.1
click at [259, 169] on circle "Resize, Right" at bounding box center [259, 170] width 4 height 4
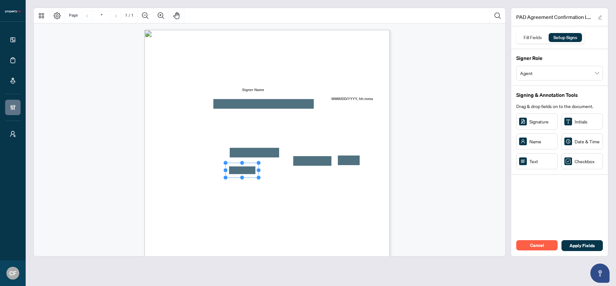
click at [265, 170] on span "3. Acc���� N��b�� _ _ _ _ _ _ _" at bounding box center [224, 170] width 87 height 7
click at [584, 244] on span "Apply Fields" at bounding box center [581, 246] width 25 height 10
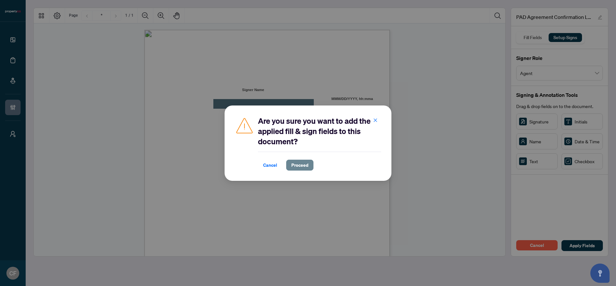
click at [301, 164] on span "Proceed" at bounding box center [299, 165] width 17 height 10
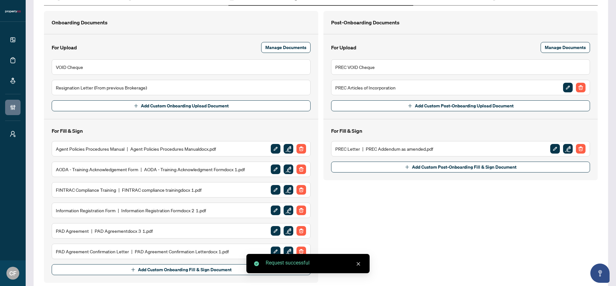
scroll to position [128, 0]
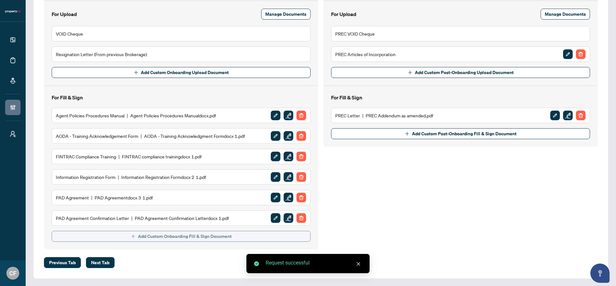
click at [174, 239] on span "Add Custom Onboarding Fill & Sign Document" at bounding box center [185, 236] width 94 height 10
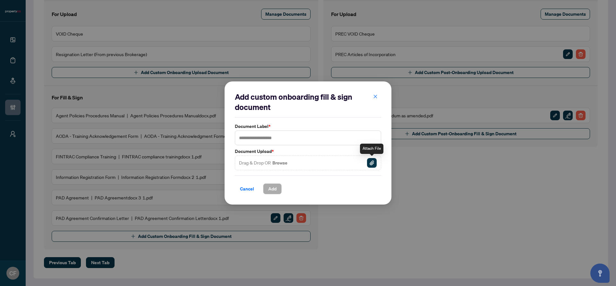
click at [373, 163] on img "button" at bounding box center [372, 163] width 10 height 10
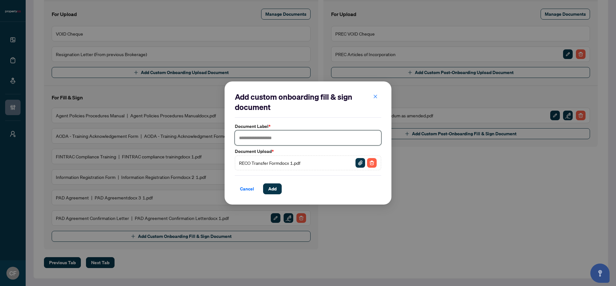
click at [290, 138] on input "text" at bounding box center [308, 138] width 146 height 15
type input "**********"
click at [277, 190] on button "Add" at bounding box center [272, 188] width 19 height 11
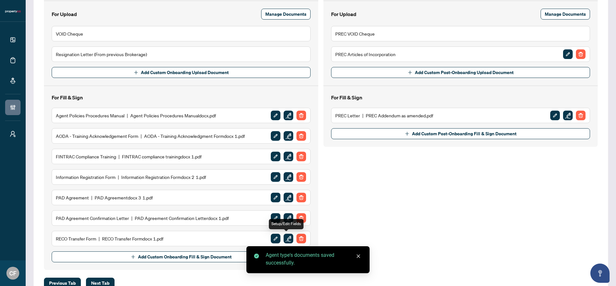
click at [287, 242] on img "button" at bounding box center [289, 239] width 10 height 10
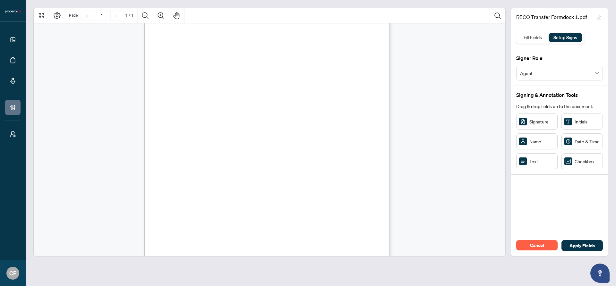
scroll to position [58, 0]
drag, startPoint x: 216, startPoint y: 70, endPoint x: 211, endPoint y: 71, distance: 5.2
click at [210, 71] on circle "Resize, Left" at bounding box center [211, 71] width 4 height 4
drag, startPoint x: 256, startPoint y: 71, endPoint x: 286, endPoint y: 71, distance: 30.8
click at [286, 71] on circle "Resize, Right" at bounding box center [286, 71] width 4 height 4
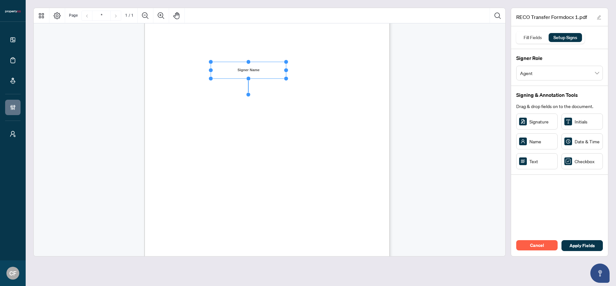
click at [265, 68] on rect "Page 1" at bounding box center [248, 70] width 75 height 17
click at [301, 76] on div "For more information about online transfers,registration department: [EMAIL_ADD…" at bounding box center [297, 170] width 307 height 397
drag, startPoint x: 531, startPoint y: 163, endPoint x: 238, endPoint y: 80, distance: 304.9
drag, startPoint x: 256, startPoint y: 80, endPoint x: 292, endPoint y: 81, distance: 35.3
click at [292, 81] on circle "Resize, Right" at bounding box center [291, 80] width 4 height 4
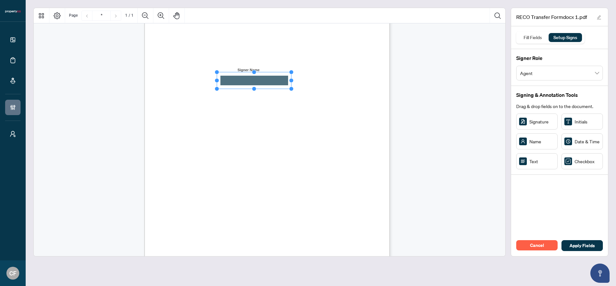
click at [338, 86] on div "For more information about online transfers,registration department: [EMAIL_ADD…" at bounding box center [297, 170] width 307 height 397
drag, startPoint x: 533, startPoint y: 162, endPoint x: 222, endPoint y: 92, distance: 318.9
drag, startPoint x: 240, startPoint y: 93, endPoint x: 286, endPoint y: 95, distance: 45.9
click at [286, 95] on icon "Resize, Top Resize, Top, Right Resize, Right Resize, Bottom, Right Resize, Bott…" at bounding box center [244, 91] width 89 height 21
click at [308, 98] on div "For more information about online transfers,registration department: [EMAIL_ADD…" at bounding box center [297, 170] width 307 height 397
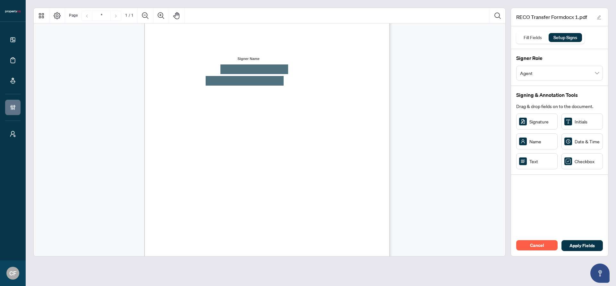
scroll to position [70, 0]
click at [358, 156] on div "For more information about online transfers,registration department: [EMAIL_ADD…" at bounding box center [297, 158] width 307 height 397
drag, startPoint x: 234, startPoint y: 111, endPoint x: 239, endPoint y: 112, distance: 5.0
click at [294, 127] on span "Cardholder�s Name_________________________________" at bounding box center [234, 126] width 121 height 6
drag, startPoint x: 279, startPoint y: 110, endPoint x: 273, endPoint y: 113, distance: 7.2
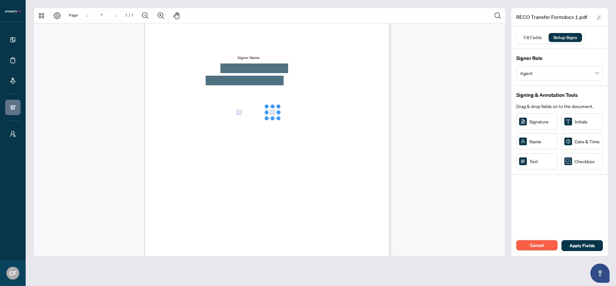
click at [309, 132] on div "For more information about online transfers,registration department: [EMAIL_ADD…" at bounding box center [297, 158] width 307 height 397
drag, startPoint x: 546, startPoint y: 162, endPoint x: 234, endPoint y: 123, distance: 314.5
drag, startPoint x: 263, startPoint y: 123, endPoint x: 296, endPoint y: 125, distance: 33.4
click at [296, 125] on div "For more information about online transfers,registration department: [EMAIL_ADD…" at bounding box center [266, 119] width 245 height 318
click at [336, 131] on div "For more information about online transfers,registration department: [EMAIL_ADD…" at bounding box center [297, 158] width 307 height 397
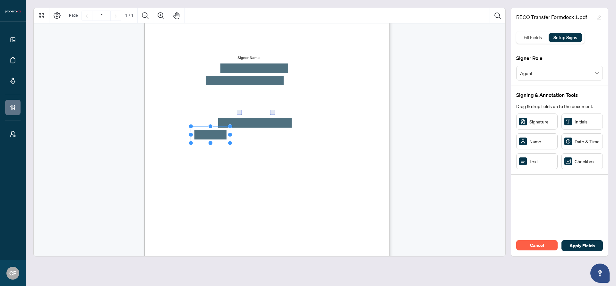
drag, startPoint x: 236, startPoint y: 135, endPoint x: 210, endPoint y: 135, distance: 26.0
drag, startPoint x: 229, startPoint y: 134, endPoint x: 295, endPoint y: 135, distance: 65.4
click at [295, 135] on circle "Resize, Right" at bounding box center [296, 135] width 4 height 4
click at [293, 139] on span "Card No. _________________________________________" at bounding box center [233, 138] width 119 height 6
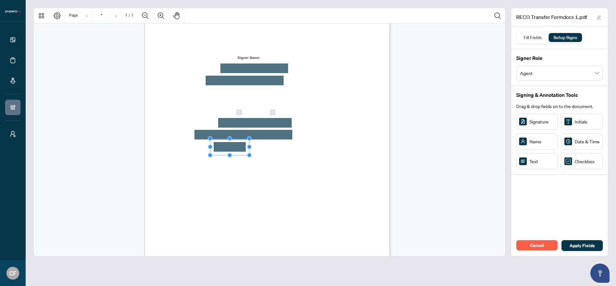
drag, startPoint x: 243, startPoint y: 149, endPoint x: 233, endPoint y: 148, distance: 10.0
drag, startPoint x: 250, startPoint y: 146, endPoint x: 234, endPoint y: 146, distance: 15.7
click at [234, 146] on circle "Resize, Right" at bounding box center [233, 147] width 4 height 4
drag, startPoint x: 298, startPoint y: 152, endPoint x: 256, endPoint y: 148, distance: 42.6
drag, startPoint x: 277, startPoint y: 146, endPoint x: 261, endPoint y: 146, distance: 15.7
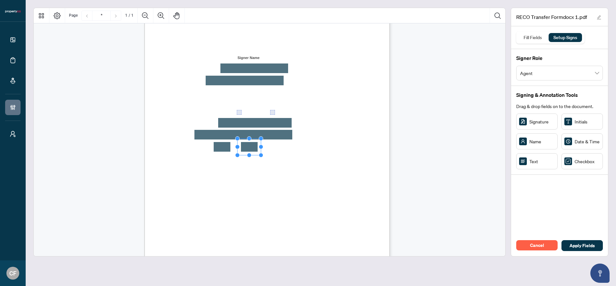
click at [261, 146] on circle "Resize, Right" at bounding box center [261, 147] width 4 height 4
click at [284, 154] on div "For more information about online transfers,registration department: [EMAIL_ADD…" at bounding box center [297, 158] width 307 height 397
drag, startPoint x: 535, startPoint y: 165, endPoint x: 287, endPoint y: 147, distance: 248.9
drag, startPoint x: 306, startPoint y: 147, endPoint x: 291, endPoint y: 146, distance: 14.8
click at [291, 146] on circle "Resize, Right" at bounding box center [290, 147] width 4 height 4
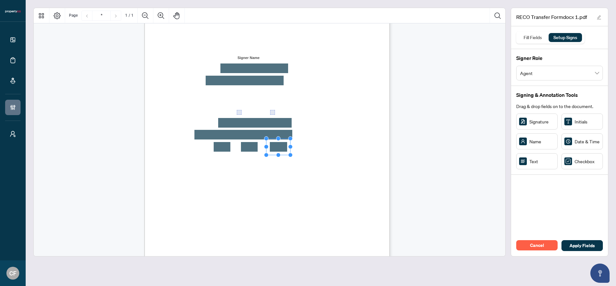
click at [287, 148] on span "Expir� Date Month_______ Year_______ CVC _______" at bounding box center [230, 150] width 113 height 6
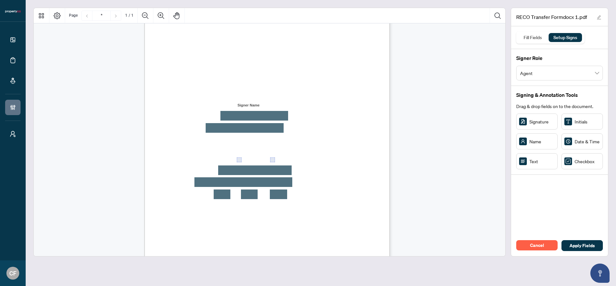
scroll to position [21, 0]
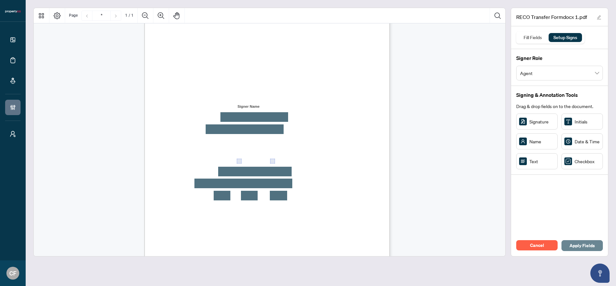
click at [587, 244] on span "Apply Fields" at bounding box center [581, 246] width 25 height 10
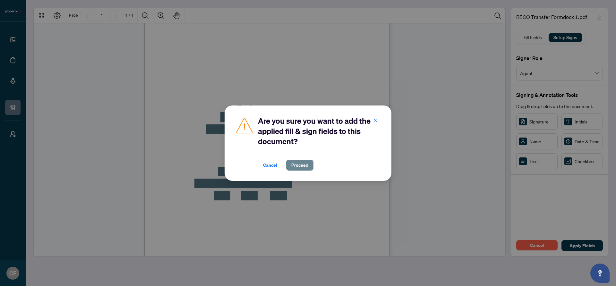
click at [292, 166] on span "Proceed" at bounding box center [299, 165] width 17 height 10
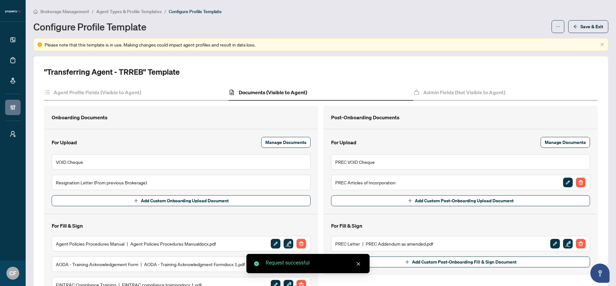
scroll to position [149, 0]
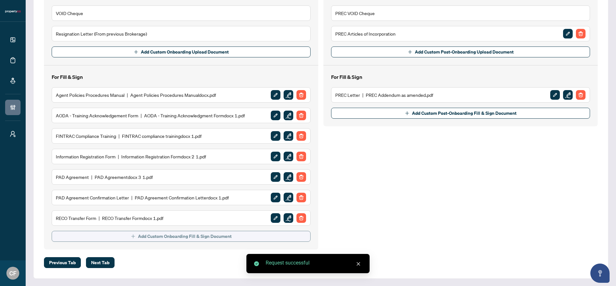
click at [175, 239] on span "Add Custom Onboarding Fill & Sign Document" at bounding box center [185, 236] width 94 height 10
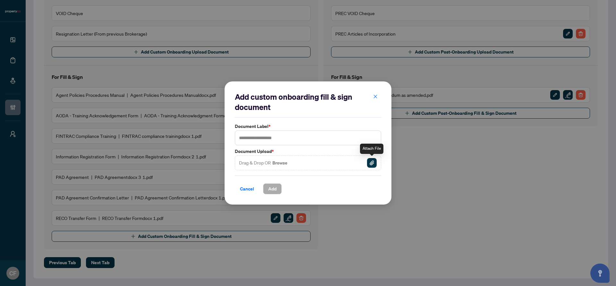
click at [371, 163] on img "button" at bounding box center [372, 163] width 10 height 10
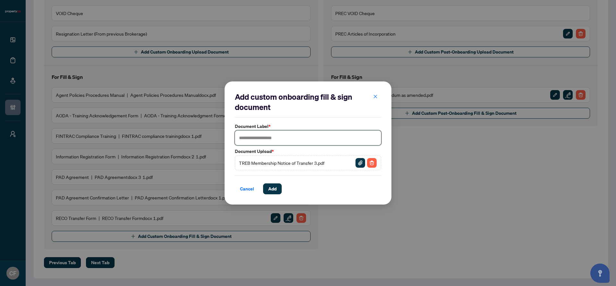
click at [287, 139] on input "text" at bounding box center [308, 138] width 146 height 15
type input "**********"
click at [275, 193] on span "Add" at bounding box center [272, 189] width 8 height 10
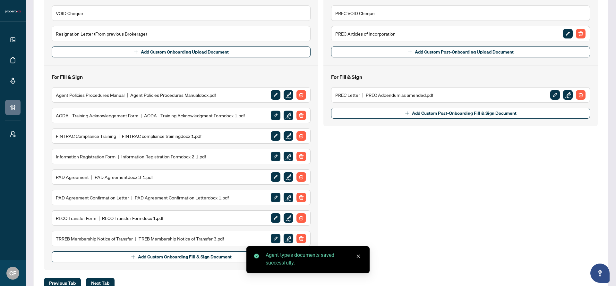
click at [286, 242] on img "button" at bounding box center [289, 239] width 10 height 10
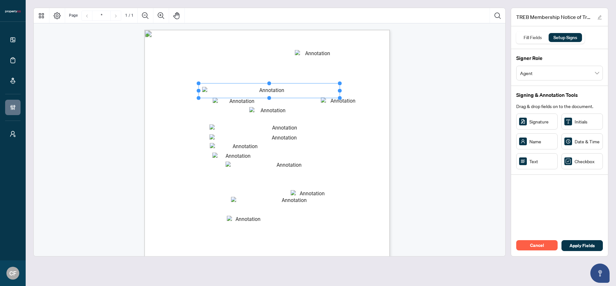
click at [316, 64] on span "REINSTATEMENT" at bounding box center [296, 66] width 40 height 5
click at [534, 36] on div "Fill Fields" at bounding box center [532, 37] width 25 height 9
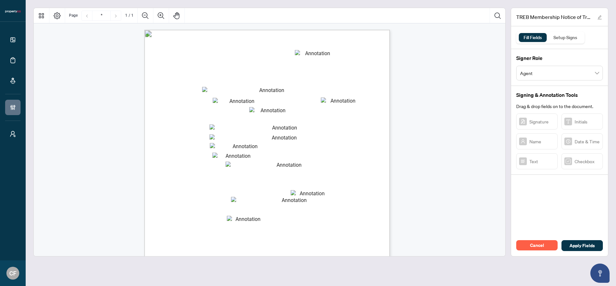
click at [294, 92] on textarea "Member Name" at bounding box center [269, 91] width 134 height 8
click at [544, 35] on div "Fill Fields Setup Signs" at bounding box center [550, 37] width 63 height 9
click at [565, 36] on div "Setup Signs" at bounding box center [565, 37] width 31 height 9
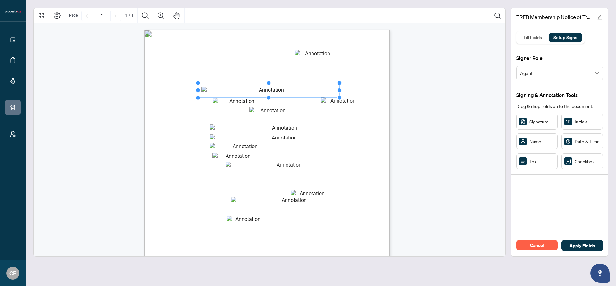
click at [291, 89] on rect "Page 1" at bounding box center [268, 90] width 141 height 15
click at [218, 84] on span "membership application is required." at bounding box center [190, 83] width 57 height 4
click at [394, 96] on div "B rokerage Information NOTICE OF TRANSFER or REINSTATEMENT This form is valid o…" at bounding box center [270, 192] width 252 height 324
click at [589, 249] on span "Apply Fields" at bounding box center [581, 246] width 25 height 10
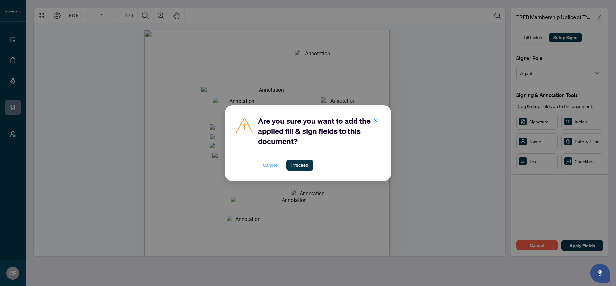
click at [272, 163] on span "Cancel" at bounding box center [270, 165] width 14 height 10
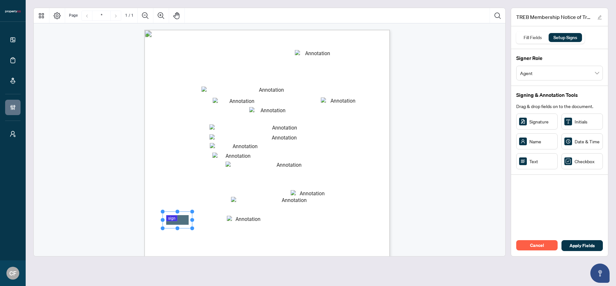
drag, startPoint x: 543, startPoint y: 123, endPoint x: 177, endPoint y: 220, distance: 378.8
drag, startPoint x: 195, startPoint y: 220, endPoint x: 231, endPoint y: 221, distance: 36.6
click at [231, 221] on circle "Resize, Right" at bounding box center [230, 220] width 4 height 4
click at [195, 227] on circle "Resize, Bottom" at bounding box center [197, 226] width 4 height 4
click at [296, 224] on div "B rokerage Information NOTICE OF TRANSFER or REINSTATEMENT This form is valid o…" at bounding box center [297, 228] width 307 height 397
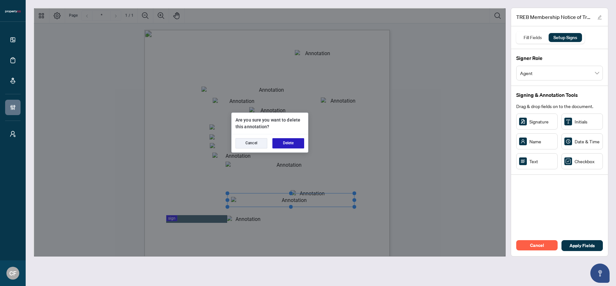
click at [289, 144] on button "Delete" at bounding box center [288, 143] width 32 height 10
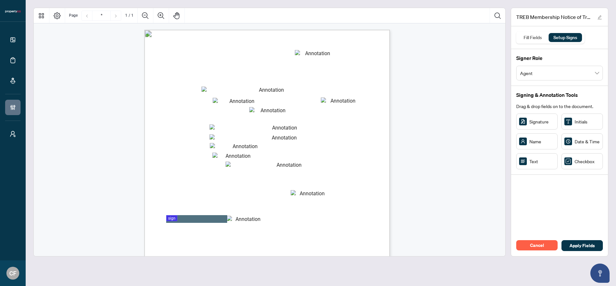
click at [227, 193] on span "Manager" at bounding box center [222, 195] width 10 height 4
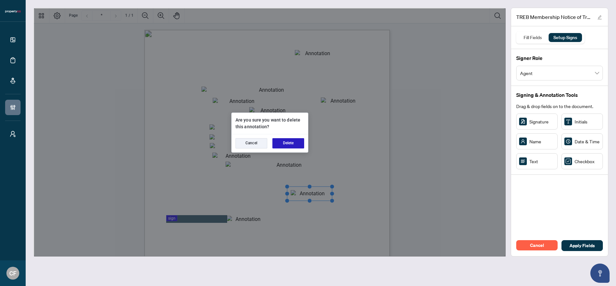
click at [297, 141] on button "Delete" at bounding box center [288, 143] width 32 height 10
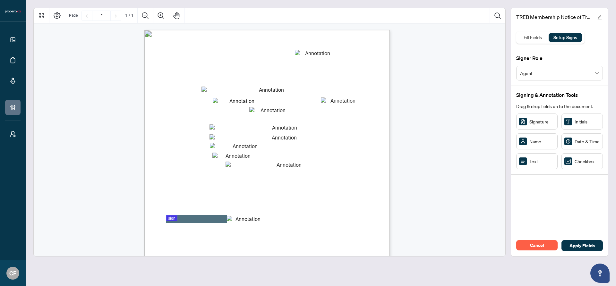
click at [227, 194] on span "Manager" at bounding box center [222, 195] width 10 height 4
click at [227, 195] on span "Manager" at bounding box center [222, 195] width 10 height 4
click at [277, 222] on span "mm/dd/yyyy" at bounding box center [276, 220] width 17 height 4
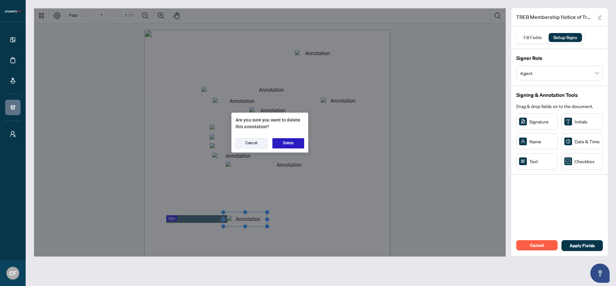
click at [286, 142] on button "Delete" at bounding box center [288, 143] width 32 height 10
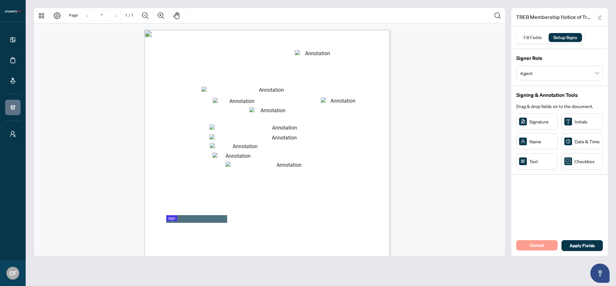
click at [536, 248] on span "Cancel" at bounding box center [537, 245] width 14 height 10
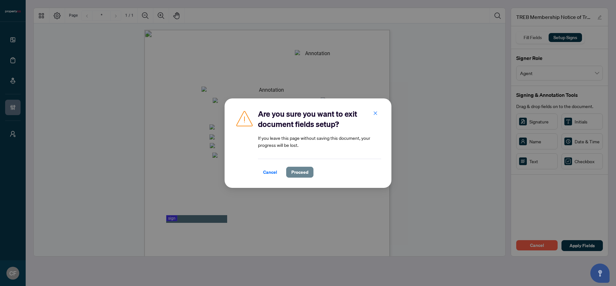
click at [305, 176] on span "Proceed" at bounding box center [299, 172] width 17 height 10
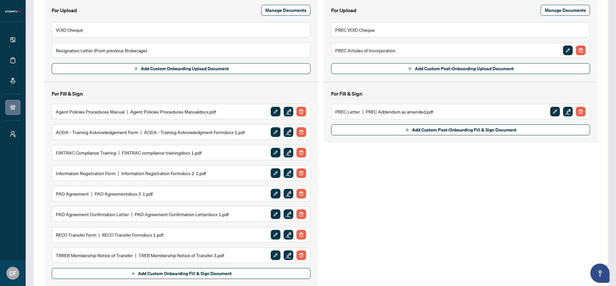
scroll to position [169, 0]
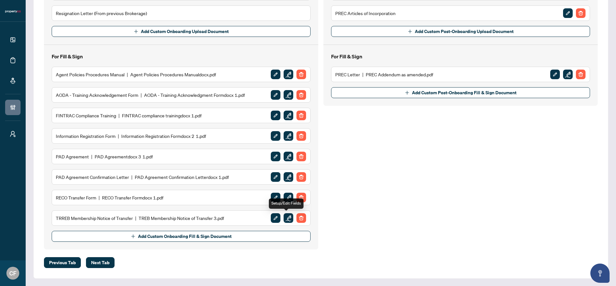
click at [288, 218] on img "button" at bounding box center [289, 218] width 10 height 10
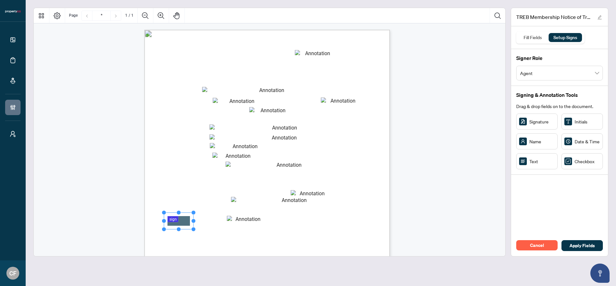
drag, startPoint x: 192, startPoint y: 221, endPoint x: 179, endPoint y: 222, distance: 13.8
drag, startPoint x: 194, startPoint y: 229, endPoint x: 231, endPoint y: 226, distance: 37.0
click at [231, 226] on circle "Resize, Bottom, Right" at bounding box center [230, 227] width 4 height 4
click at [285, 222] on span "mm/dd/yyyy" at bounding box center [276, 220] width 17 height 4
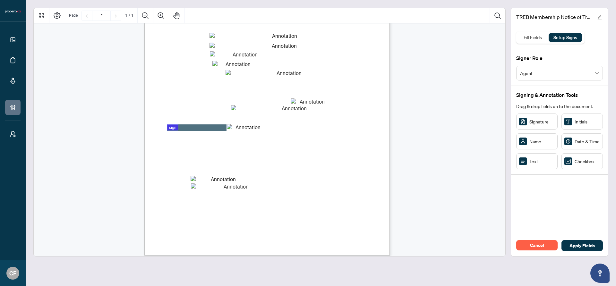
scroll to position [89, 0]
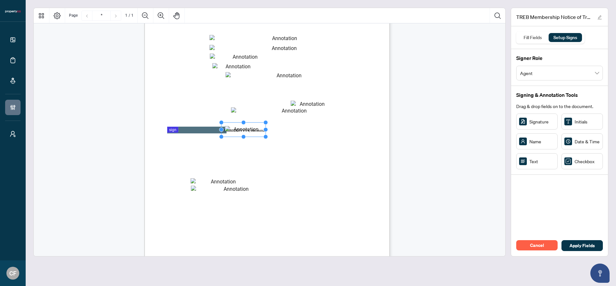
drag, startPoint x: 249, startPoint y: 131, endPoint x: 244, endPoint y: 131, distance: 4.2
click at [244, 131] on rect "Page 1" at bounding box center [243, 130] width 44 height 14
drag, startPoint x: 246, startPoint y: 130, endPoint x: 247, endPoint y: 142, distance: 12.3
click at [247, 142] on rect "Page 1" at bounding box center [245, 140] width 44 height 14
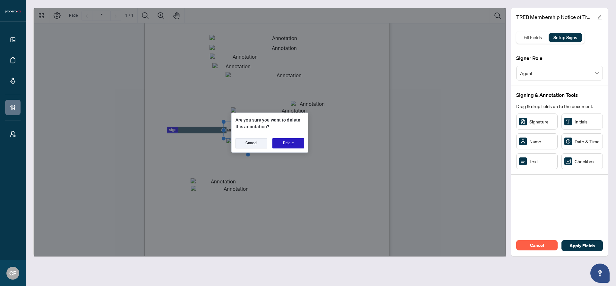
click at [285, 144] on button "Delete" at bounding box center [288, 143] width 32 height 10
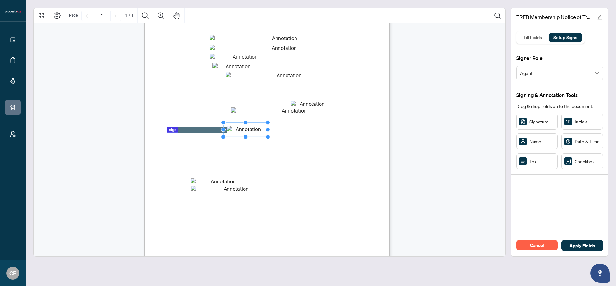
drag, startPoint x: 255, startPoint y: 140, endPoint x: 256, endPoint y: 128, distance: 12.2
click at [285, 132] on span "mm/dd/yyyy" at bounding box center [276, 130] width 17 height 4
click at [195, 141] on span "Payment Information:" at bounding box center [178, 143] width 32 height 6
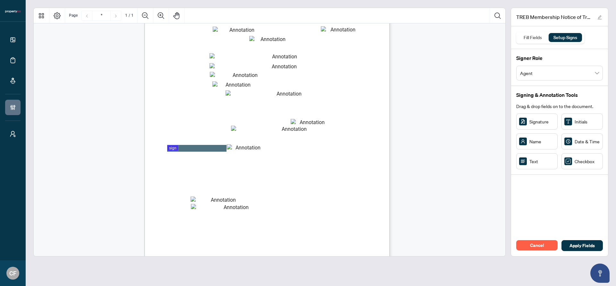
scroll to position [0, 0]
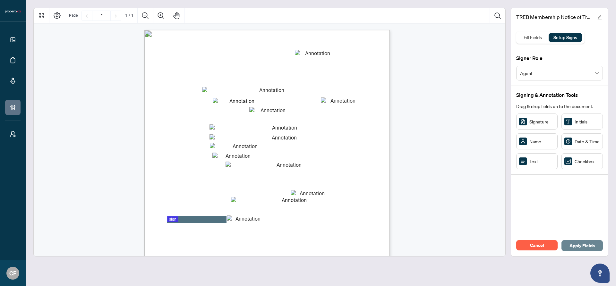
click at [579, 248] on span "Apply Fields" at bounding box center [581, 246] width 25 height 10
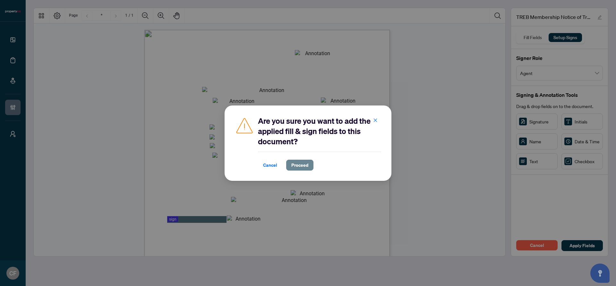
click at [304, 163] on span "Proceed" at bounding box center [299, 165] width 17 height 10
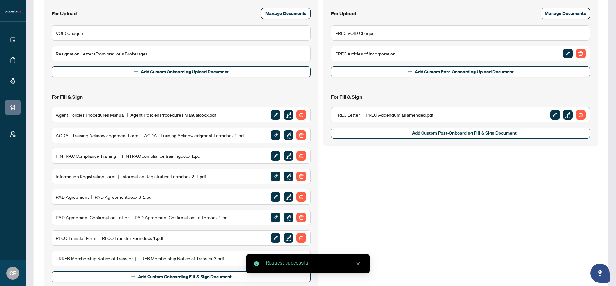
scroll to position [169, 0]
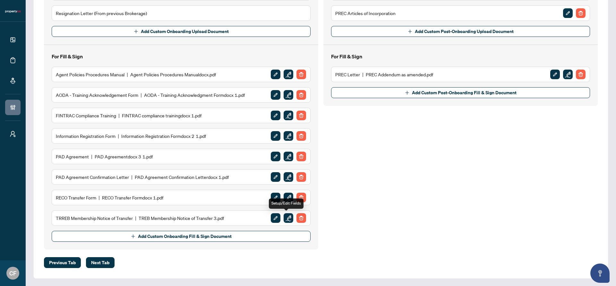
click at [285, 218] on img "button" at bounding box center [289, 218] width 10 height 10
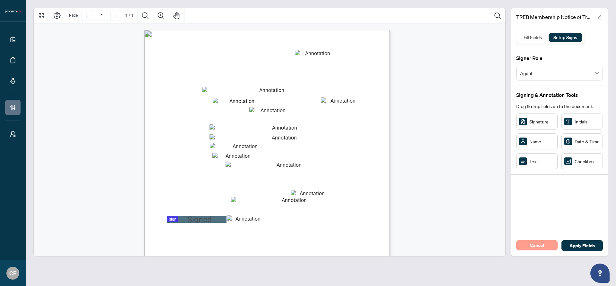
click at [544, 244] on span "Cancel" at bounding box center [537, 245] width 14 height 10
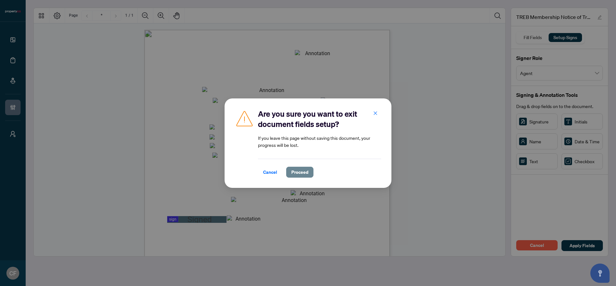
click at [303, 174] on span "Proceed" at bounding box center [299, 172] width 17 height 10
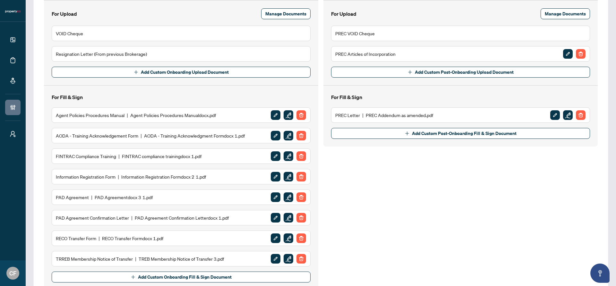
scroll to position [169, 0]
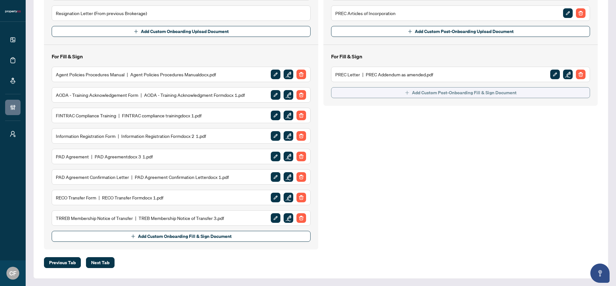
click at [413, 92] on span "Add Custom Post-Onboarding Fill & Sign Document" at bounding box center [464, 93] width 105 height 10
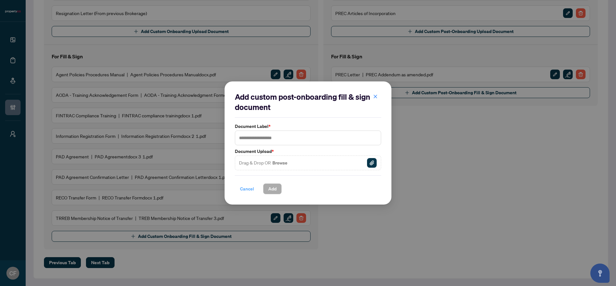
click at [252, 191] on span "Cancel" at bounding box center [247, 189] width 14 height 10
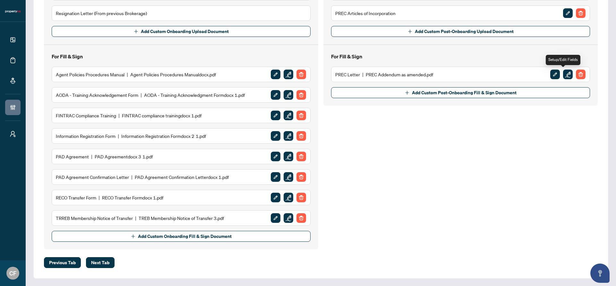
click at [563, 74] on img "button" at bounding box center [568, 75] width 10 height 10
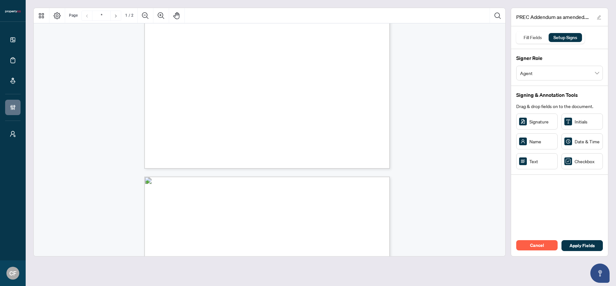
scroll to position [251, 0]
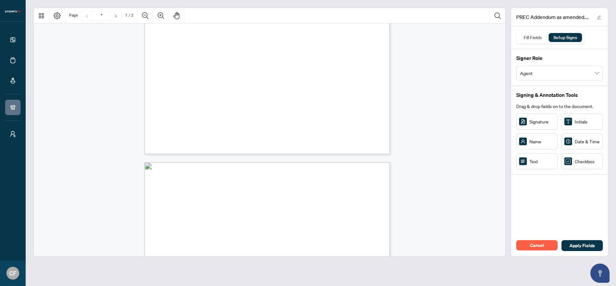
type input "*"
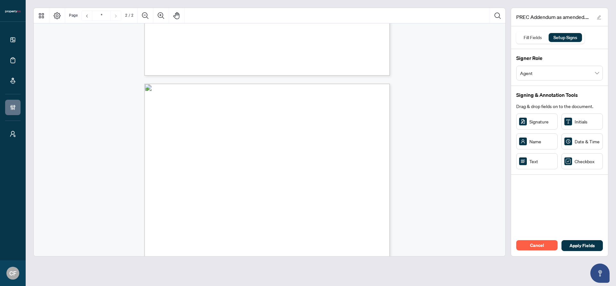
scroll to position [264, 0]
drag, startPoint x: 195, startPoint y: 106, endPoint x: 313, endPoint y: 113, distance: 118.9
click at [313, 113] on div "In witness whereof, the parties have signed this on ___________________________…" at bounding box center [297, 289] width 307 height 397
click at [310, 114] on div "In witness whereof, the parties have signed this on ___________________________…" at bounding box center [297, 289] width 307 height 397
drag, startPoint x: 284, startPoint y: 104, endPoint x: 176, endPoint y: 119, distance: 108.8
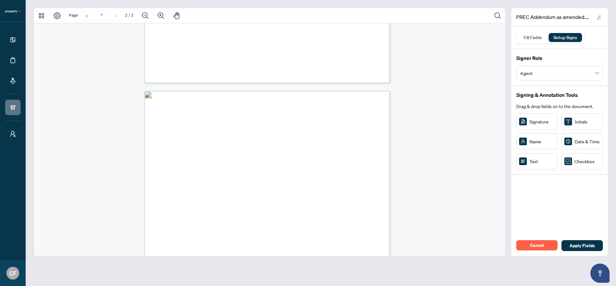
click at [176, 119] on div "In witness whereof, the parties have signed this on ___________________________…" at bounding box center [297, 289] width 307 height 397
click at [177, 122] on div "In witness whereof, the parties have signed this on ___________________________…" at bounding box center [297, 289] width 307 height 397
drag, startPoint x: 201, startPoint y: 128, endPoint x: 353, endPoint y: 126, distance: 151.4
click at [353, 126] on div "In witness whereof, the parties have signed this on ___________________________…" at bounding box center [297, 289] width 307 height 397
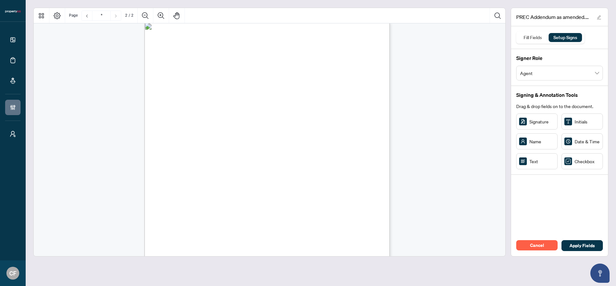
click at [560, 75] on span "Agent" at bounding box center [559, 73] width 79 height 12
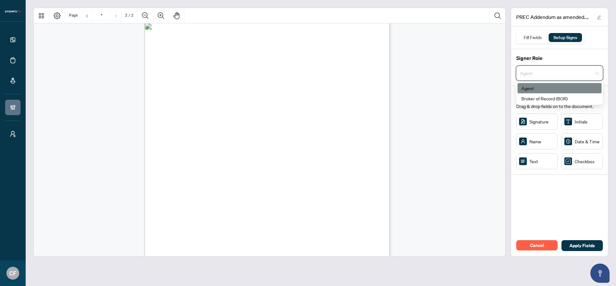
click at [217, 140] on div "In witness whereof, the parties have signed this on ___________________________…" at bounding box center [297, 220] width 307 height 397
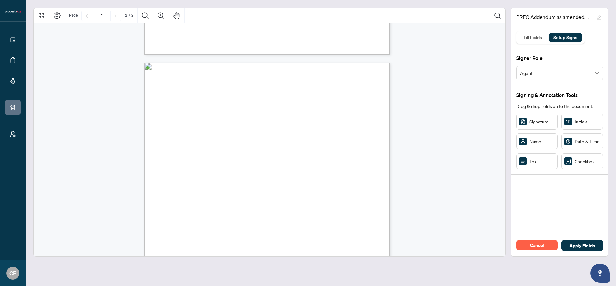
scroll to position [294, 0]
click at [542, 247] on span "Cancel" at bounding box center [537, 245] width 14 height 10
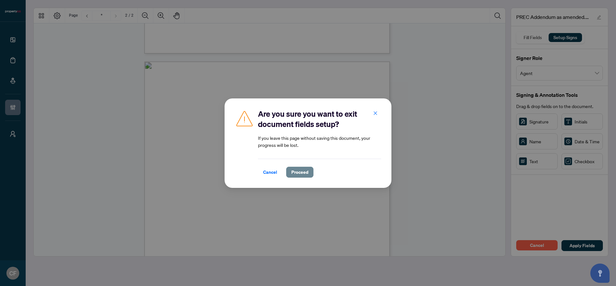
click at [303, 171] on span "Proceed" at bounding box center [299, 172] width 17 height 10
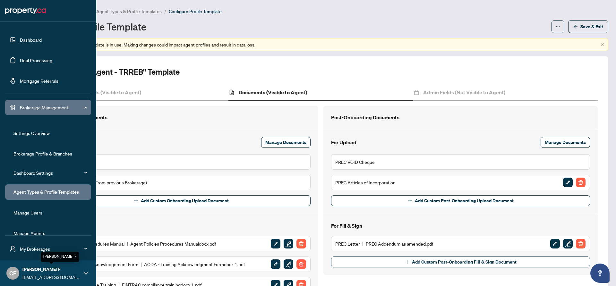
click at [34, 272] on span "[PERSON_NAME] F" at bounding box center [51, 269] width 58 height 7
